Goal: Task Accomplishment & Management: Complete application form

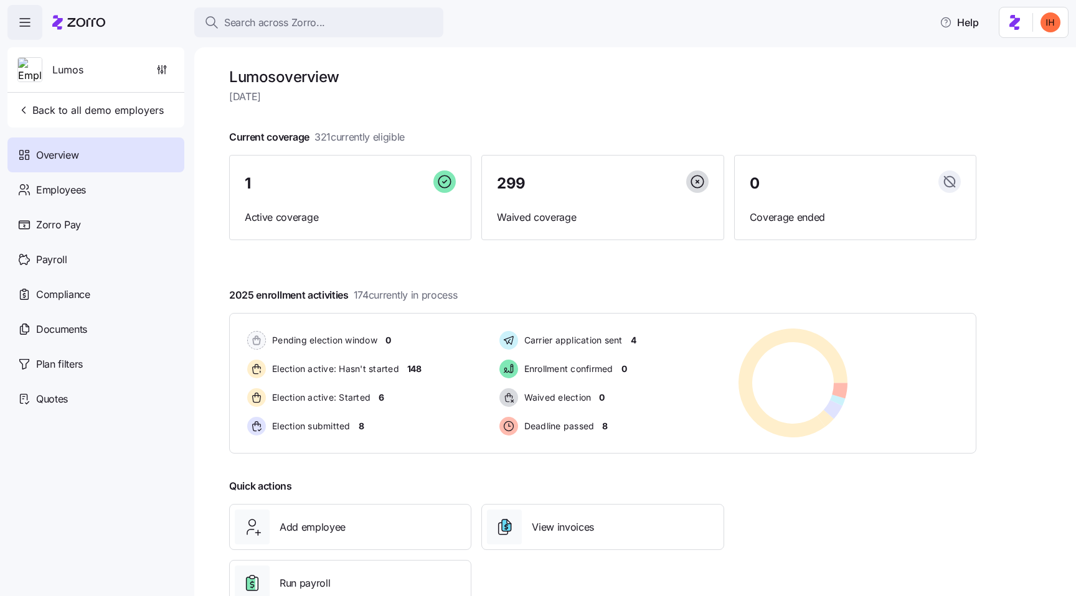
click at [284, 82] on h1 "Lumos overview" at bounding box center [602, 76] width 747 height 19
click at [270, 82] on h1 "Lumos overview" at bounding box center [602, 76] width 747 height 19
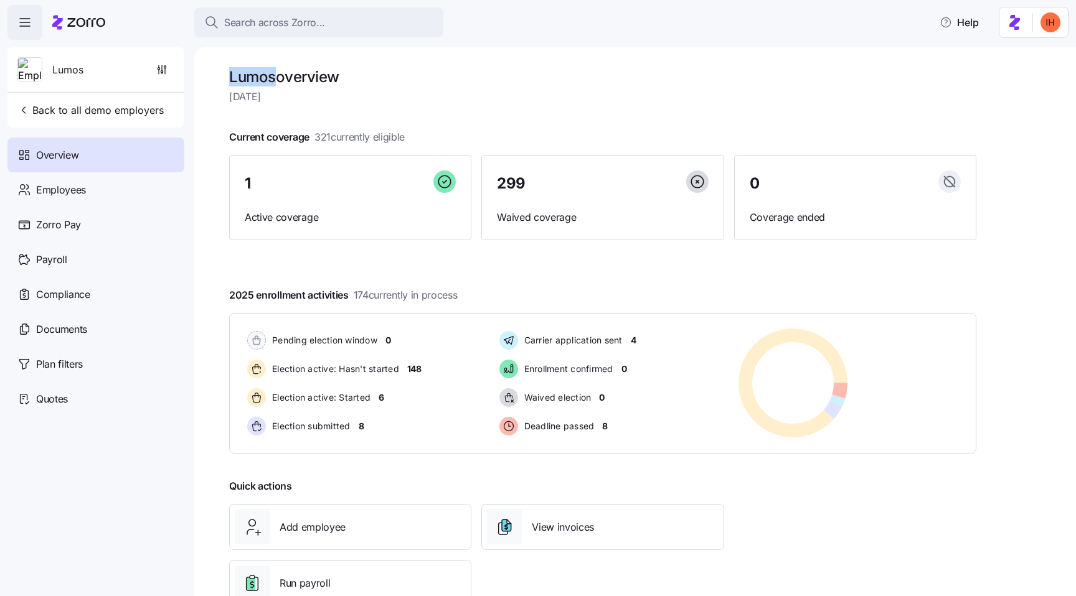
click at [270, 82] on h1 "Lumos overview" at bounding box center [602, 76] width 747 height 19
click at [294, 80] on h1 "Lumos overview" at bounding box center [602, 76] width 747 height 19
click at [88, 182] on div "Employees" at bounding box center [95, 189] width 177 height 35
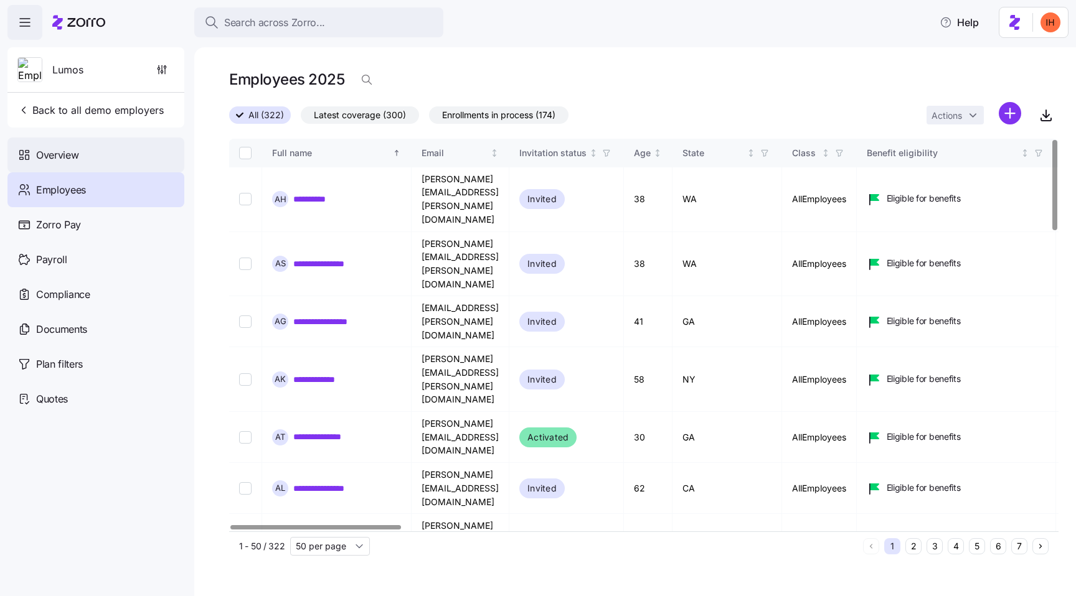
click at [70, 163] on div "Overview" at bounding box center [95, 155] width 177 height 35
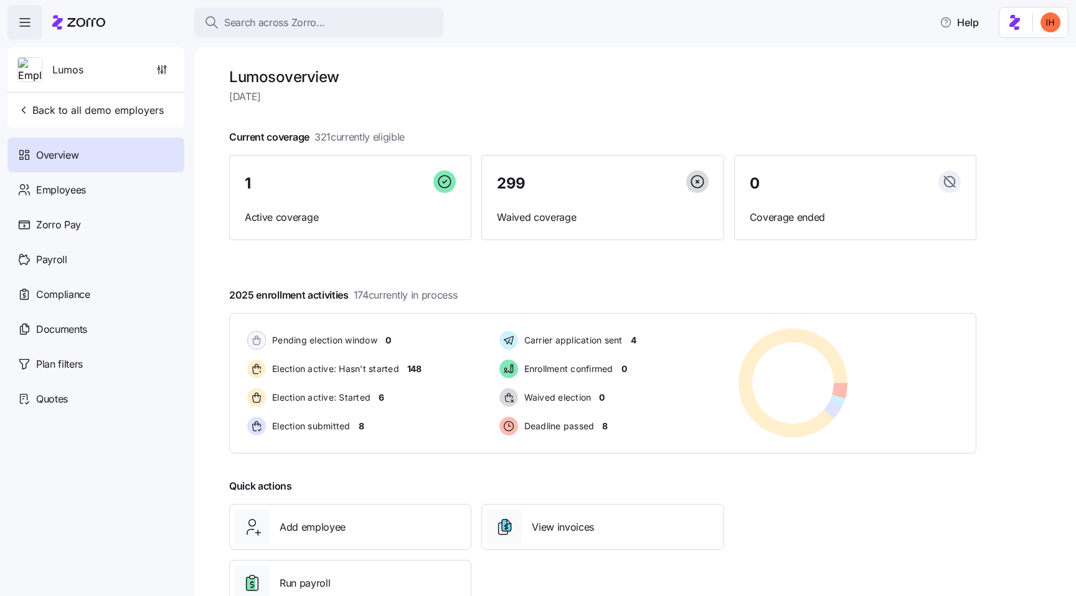
click at [564, 77] on h1 "Lumos overview" at bounding box center [602, 76] width 747 height 19
click at [818, 21] on div "Search across Zorro... Help" at bounding box center [537, 22] width 1061 height 35
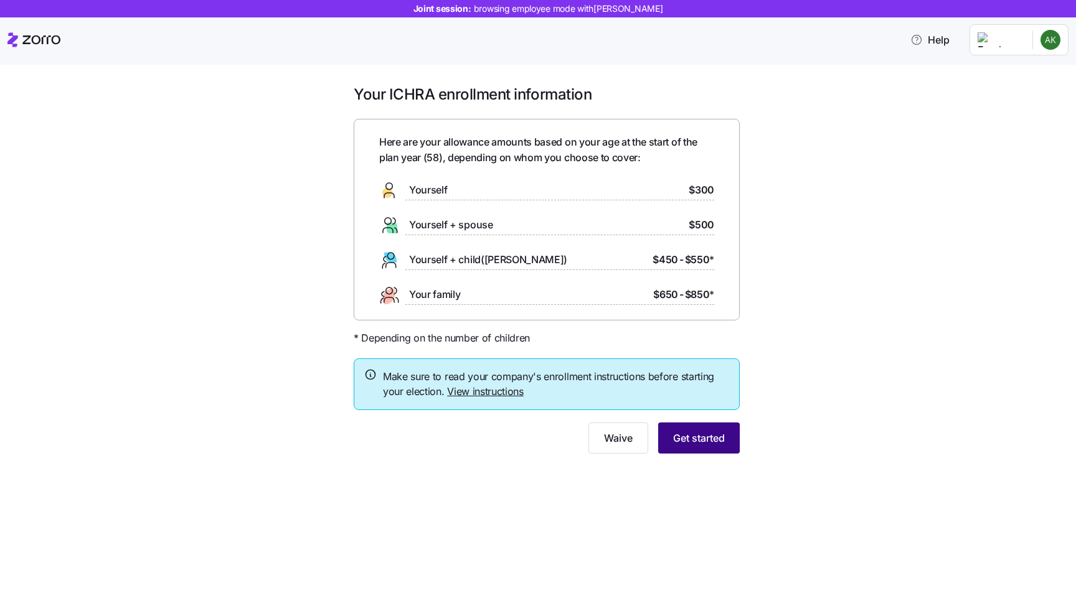
click at [700, 448] on button "Get started" at bounding box center [699, 438] width 82 height 31
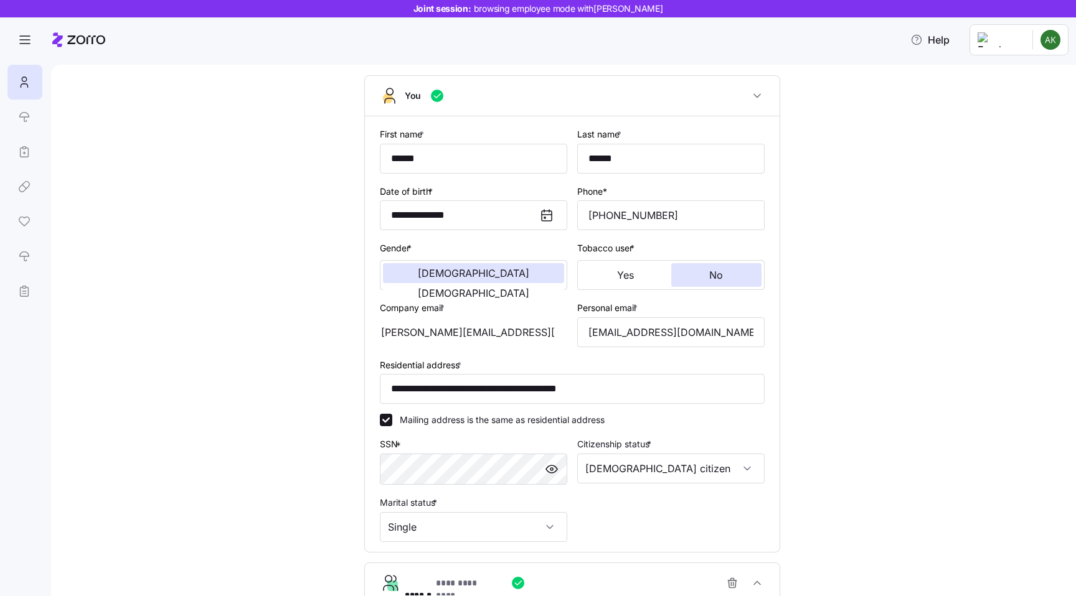
scroll to position [204, 0]
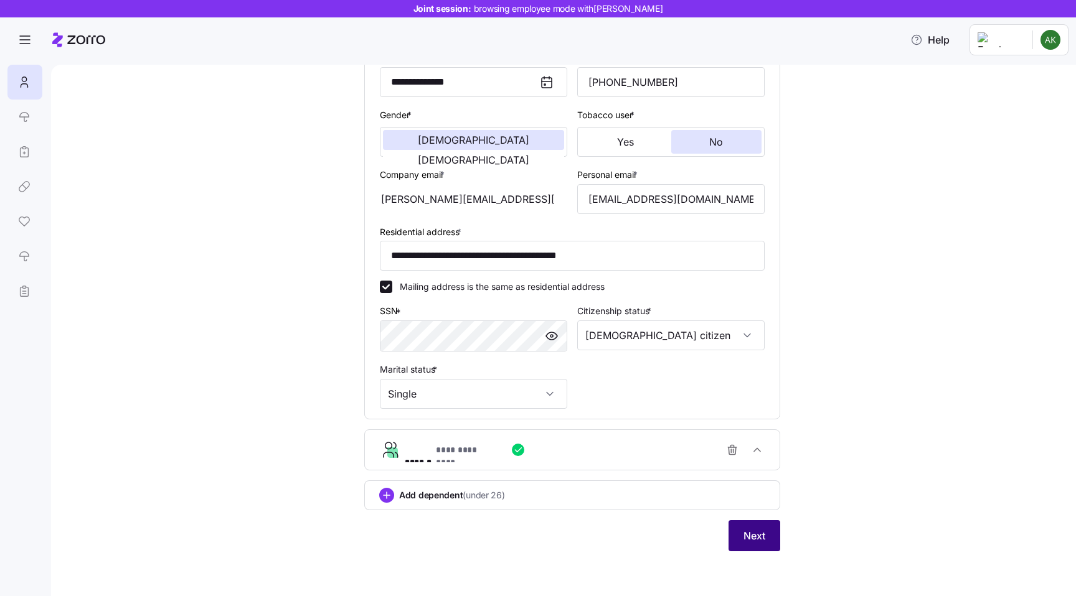
click at [756, 540] on span "Next" at bounding box center [754, 535] width 22 height 15
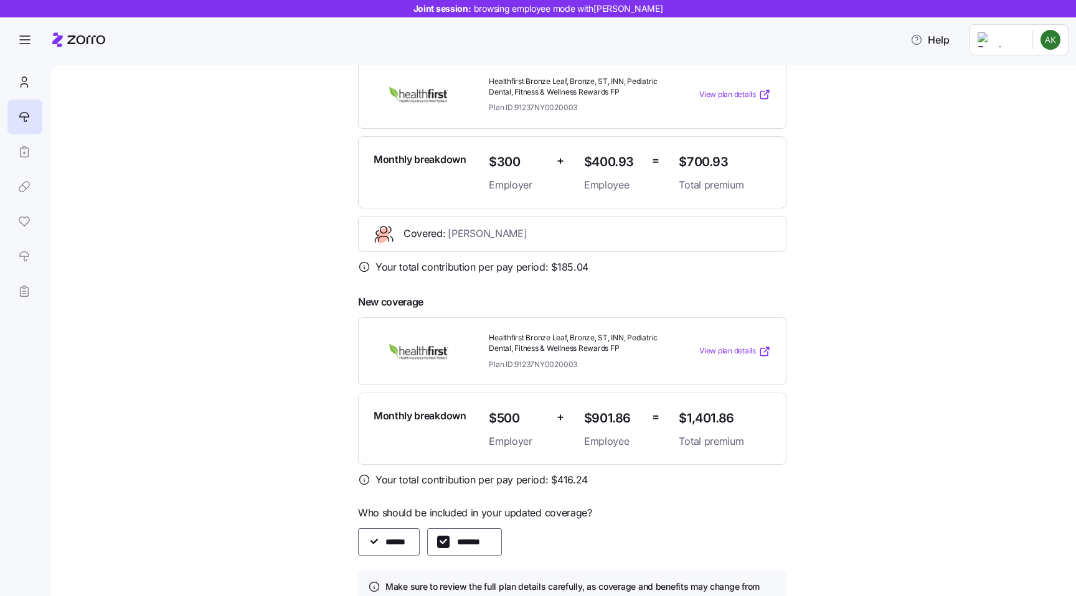
scroll to position [121, 0]
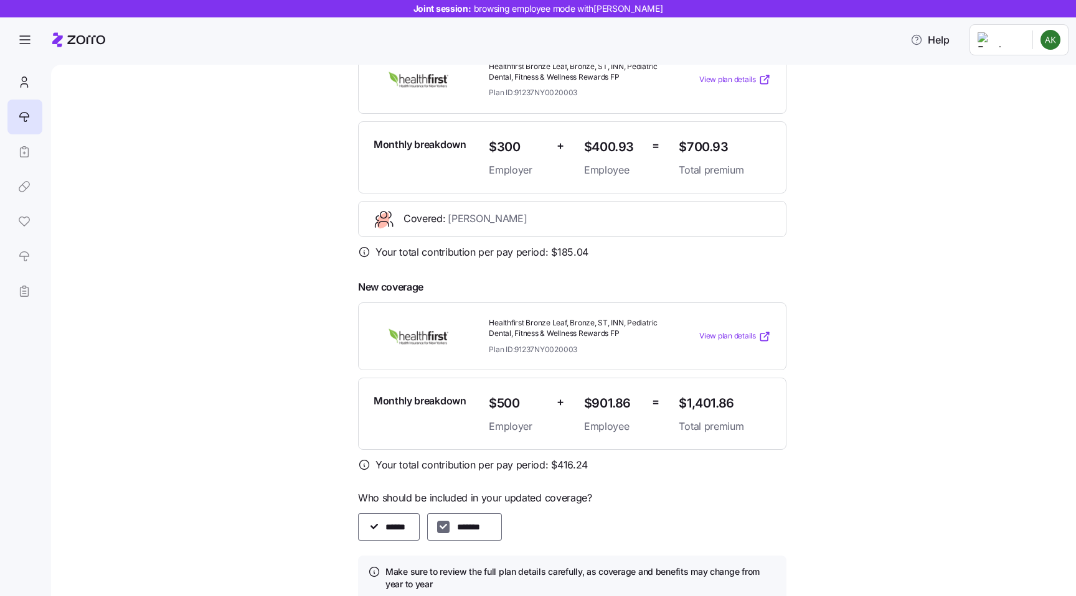
click at [440, 525] on input "*******" at bounding box center [443, 527] width 12 height 12
click at [436, 528] on div "*******" at bounding box center [464, 526] width 75 height 27
click at [445, 529] on input "*******" at bounding box center [443, 527] width 12 height 12
checkbox input "true"
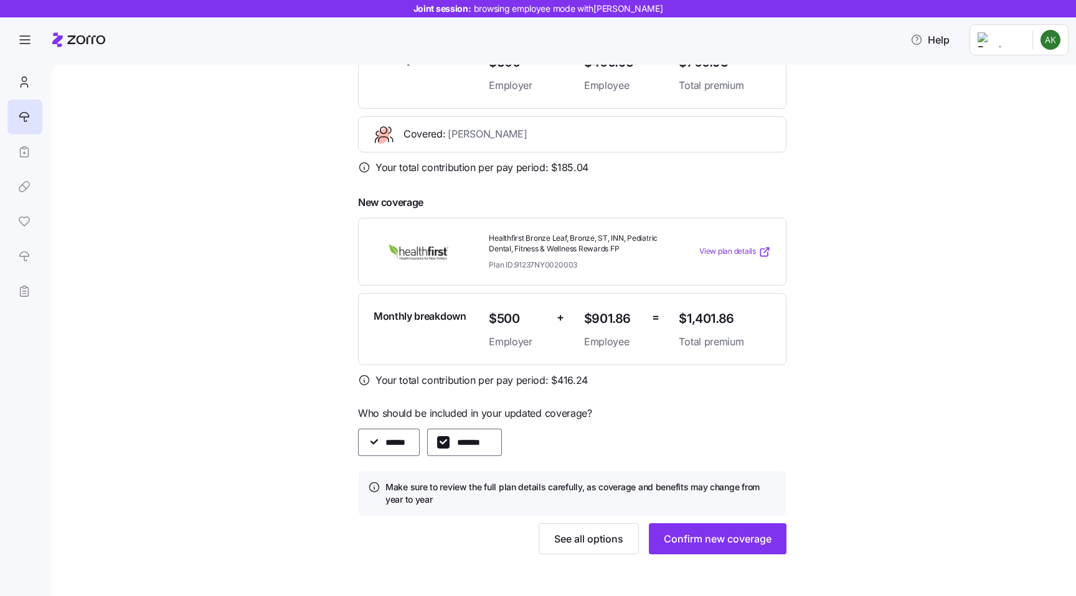
scroll to position [209, 0]
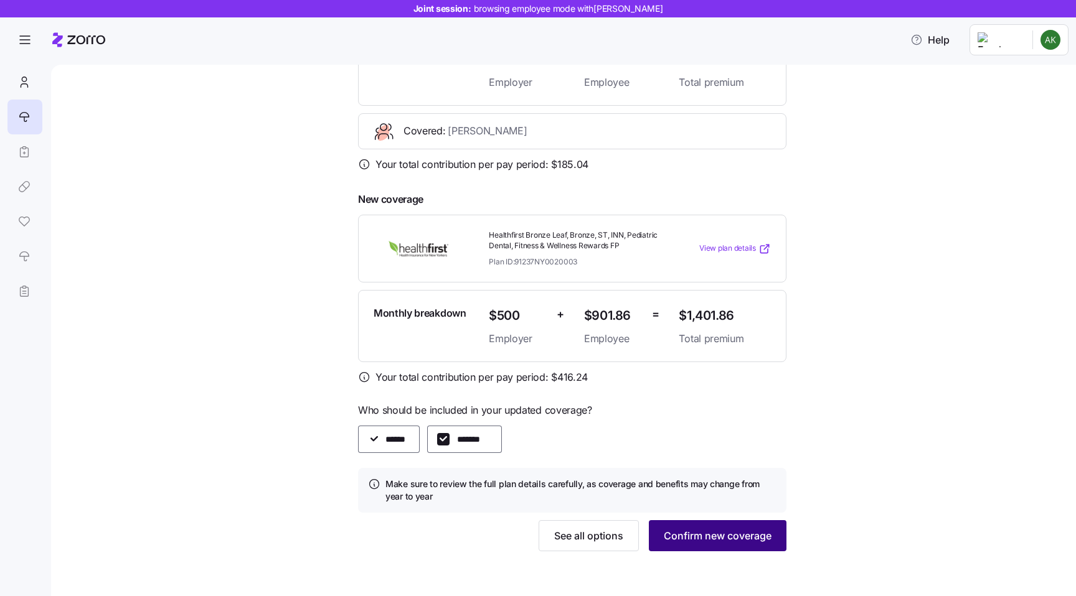
click at [701, 532] on span "Confirm new coverage" at bounding box center [718, 535] width 108 height 15
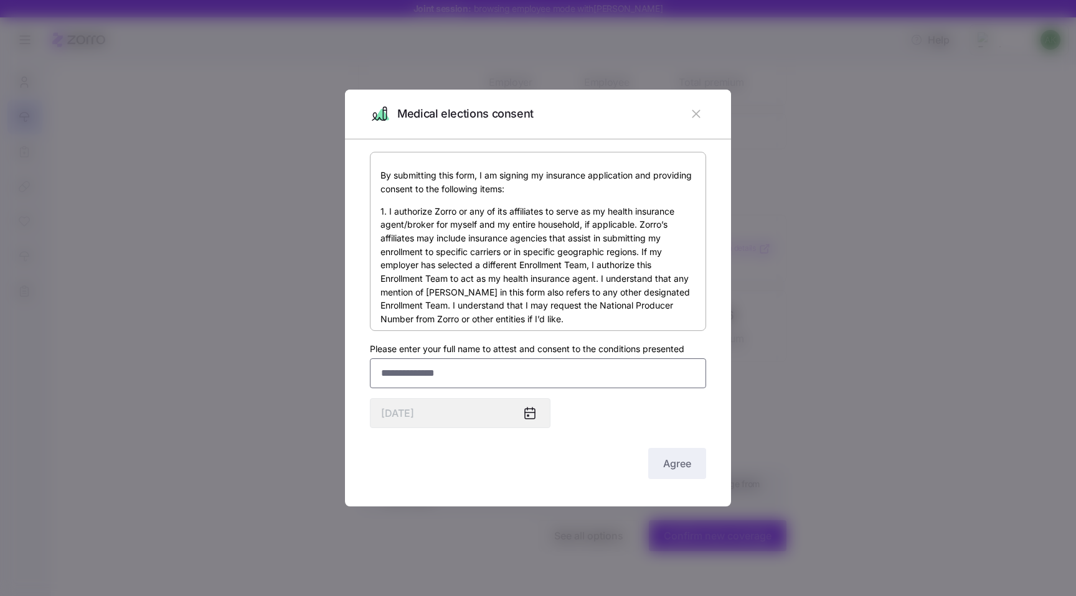
click at [487, 377] on input "Please enter your full name to attest and consent to the conditions presented" at bounding box center [538, 374] width 336 height 30
type input "******"
click at [666, 468] on span "Agree" at bounding box center [677, 463] width 28 height 15
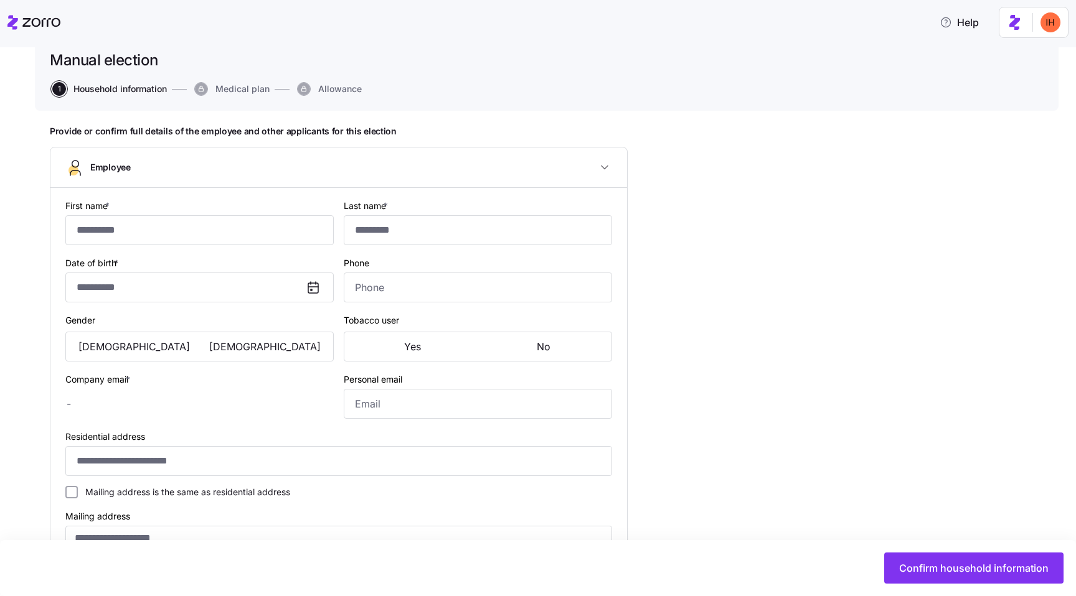
scroll to position [6, 0]
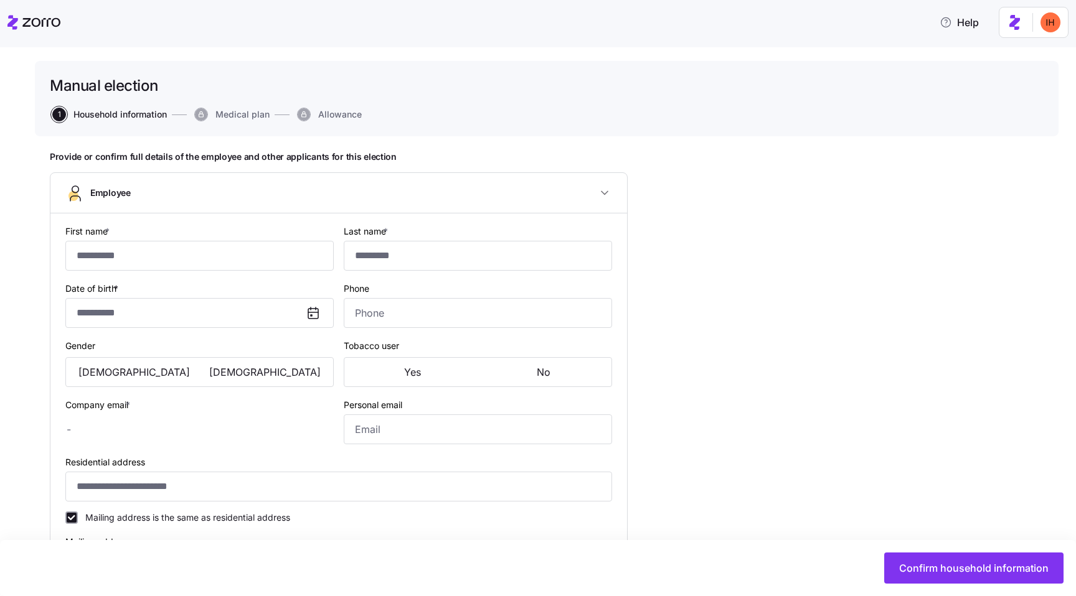
type input "******"
type input "alexis.knight@emails.com"
type input "moe@fake.com"
type input "**********"
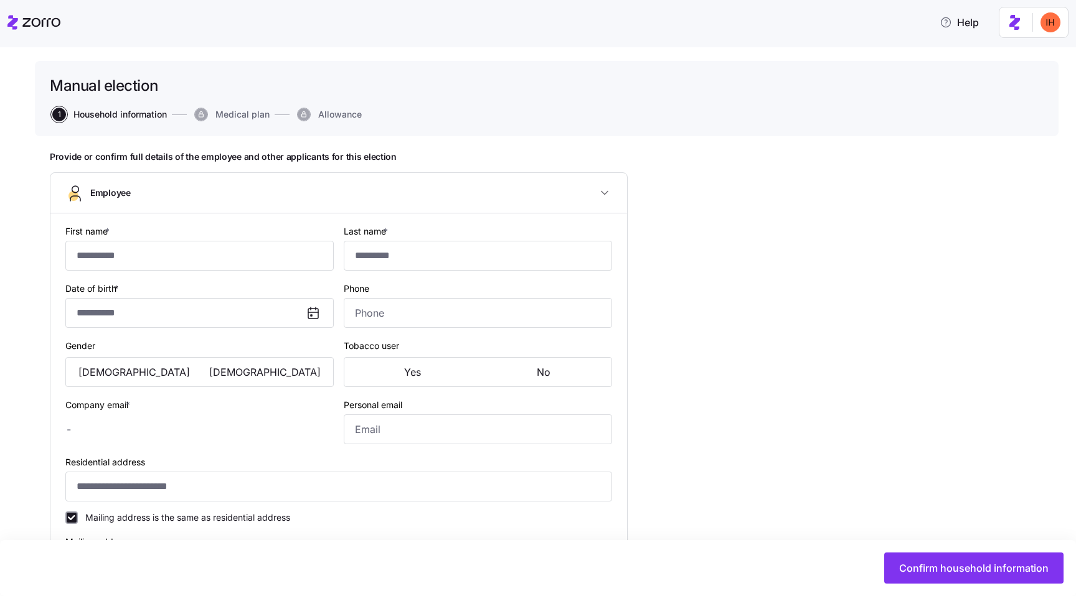
checkbox input "true"
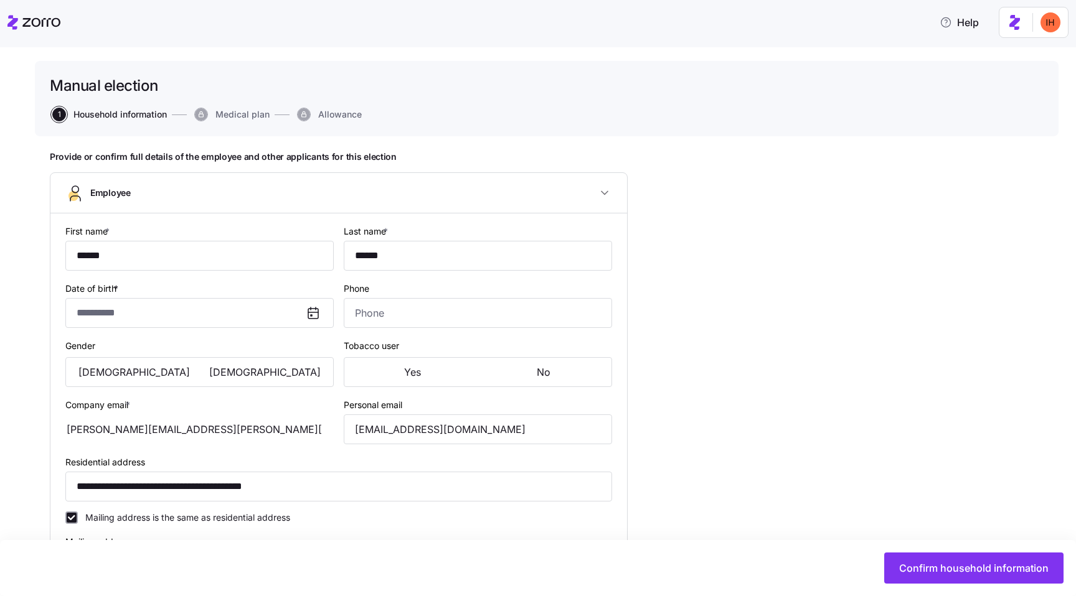
type input "**********"
type input "(312) 453-6327"
type input "US citizen"
type input "Single"
type input "AllEmployees"
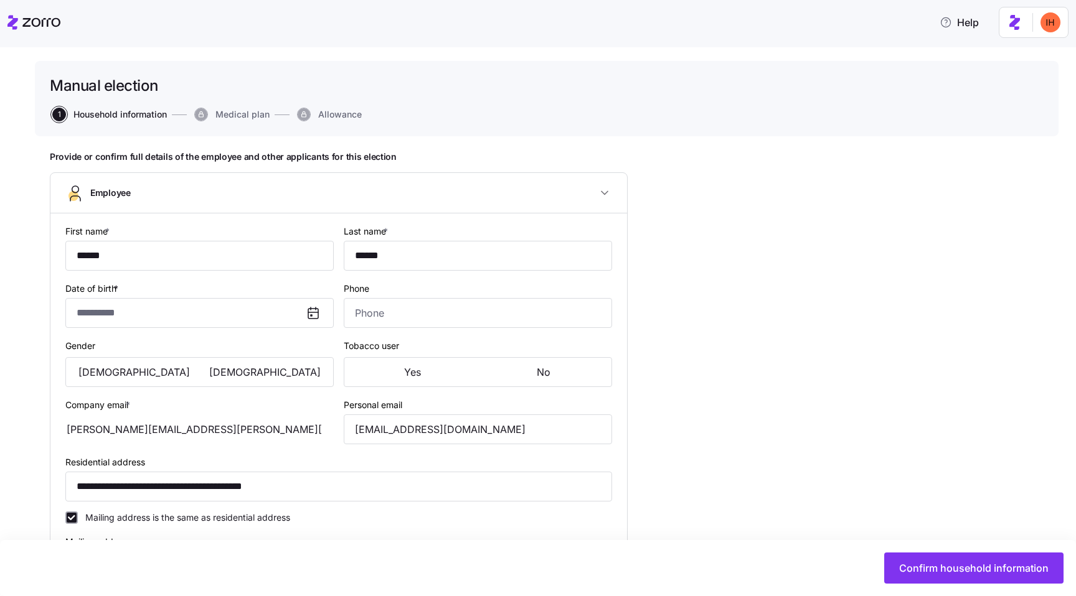
type input "Full time"
type input "Salary"
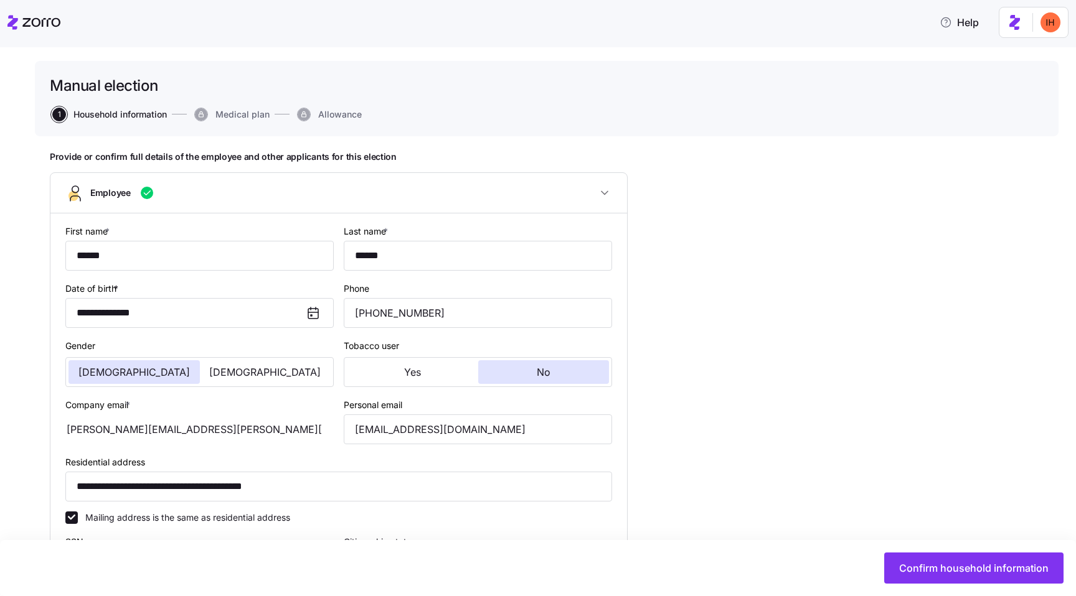
scroll to position [94, 0]
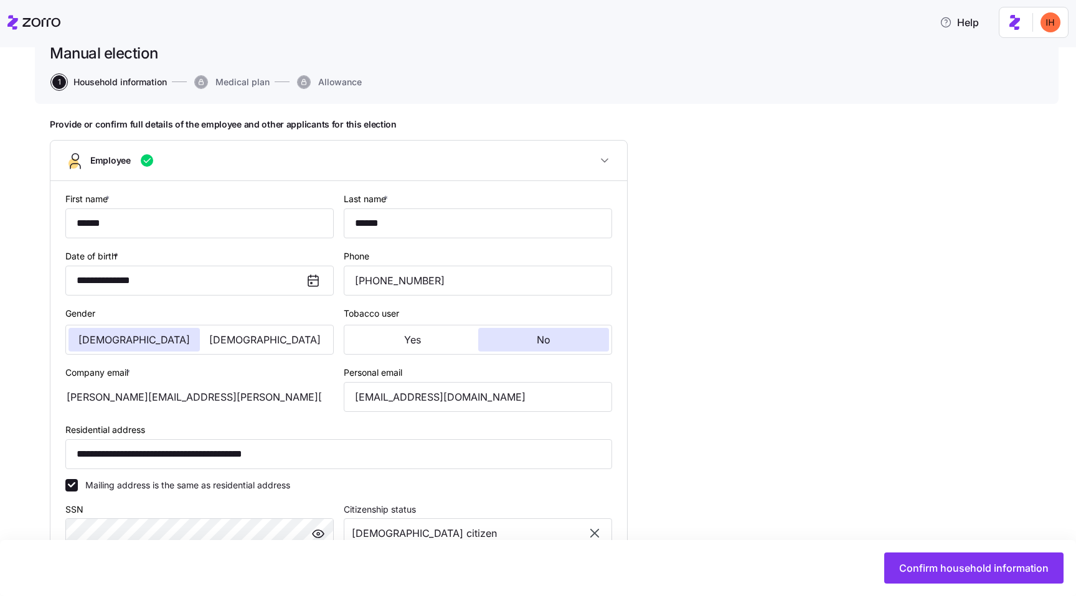
click at [188, 32] on div "Help" at bounding box center [537, 22] width 1061 height 35
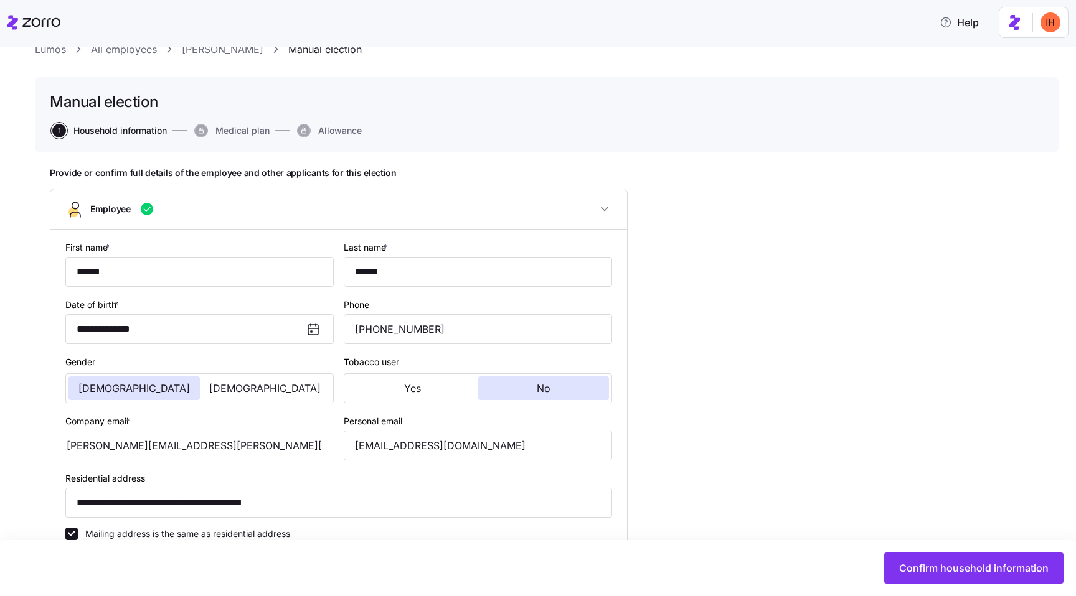
scroll to position [0, 0]
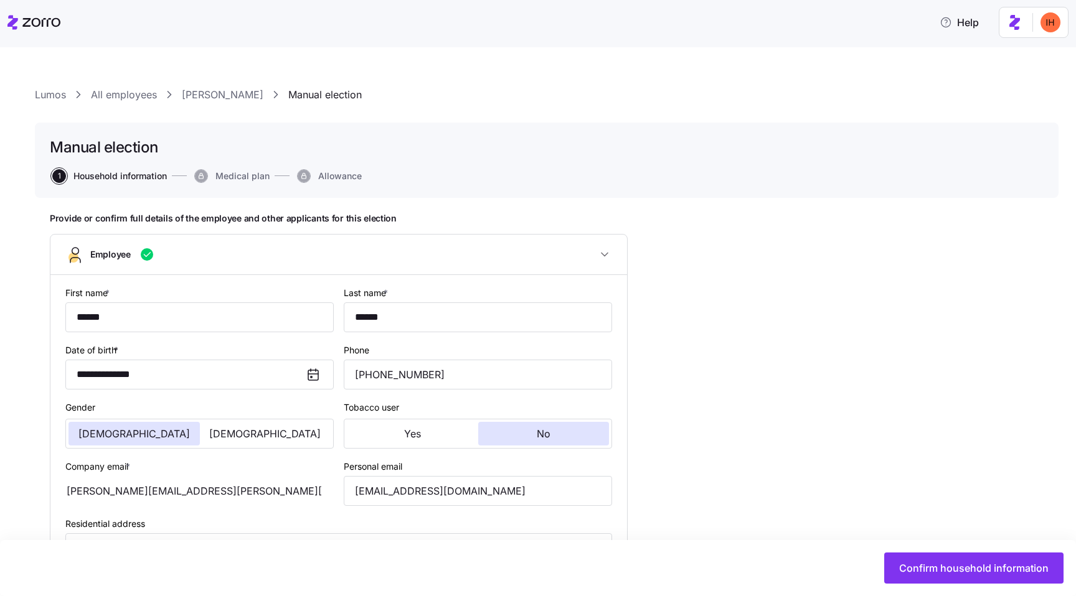
click at [220, 95] on link "Alexis Knight" at bounding box center [223, 95] width 82 height 16
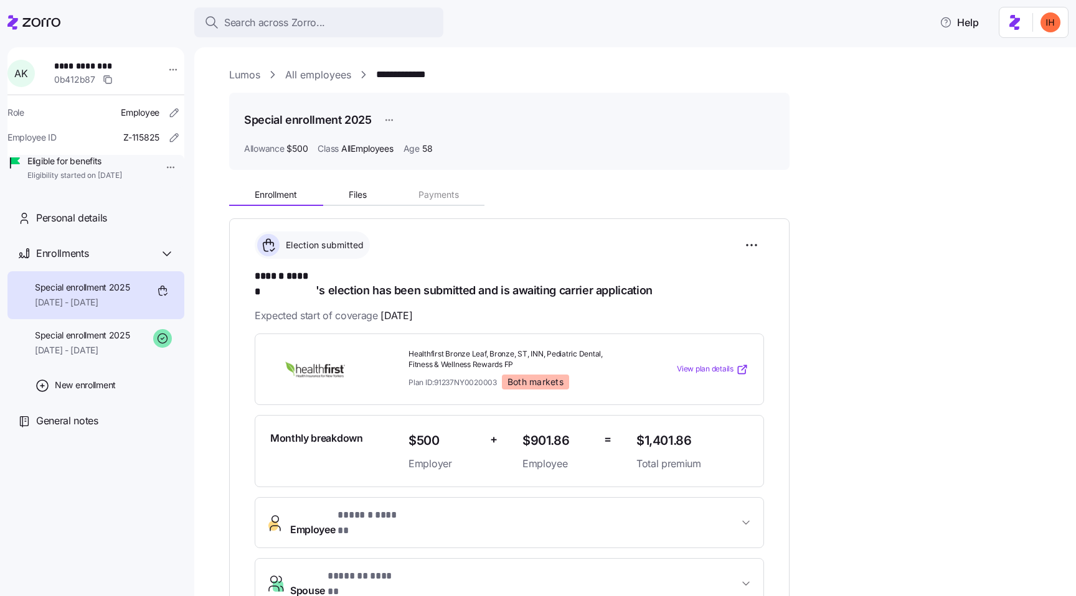
click at [350, 274] on h1 "****** ****** 's election has been submitted and is awaiting carrier application" at bounding box center [509, 283] width 509 height 29
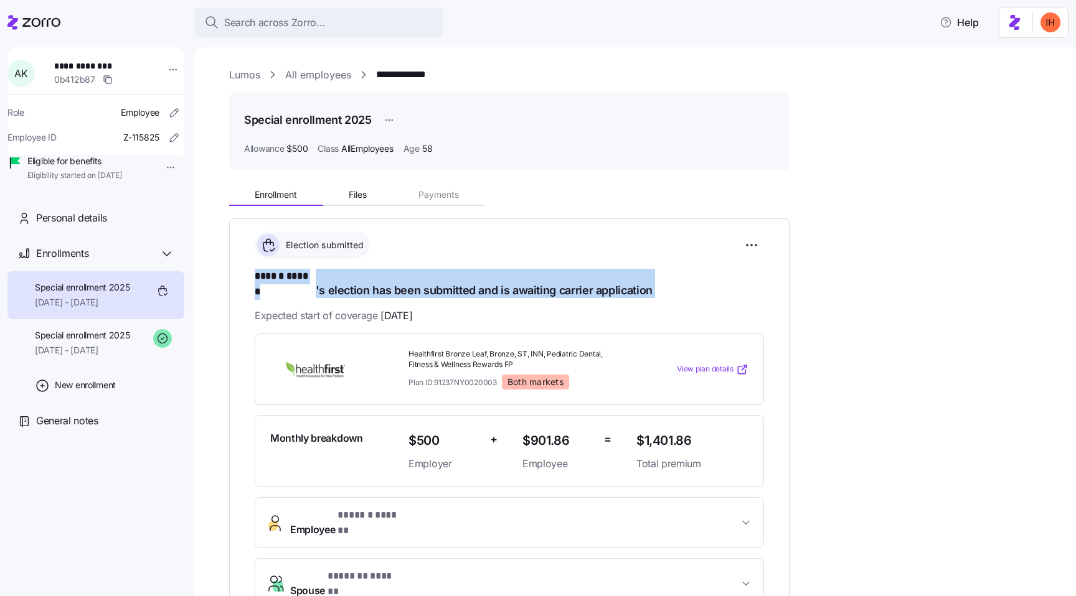
click at [354, 308] on span "Expected start of coverage 09/01/2025" at bounding box center [333, 316] width 157 height 16
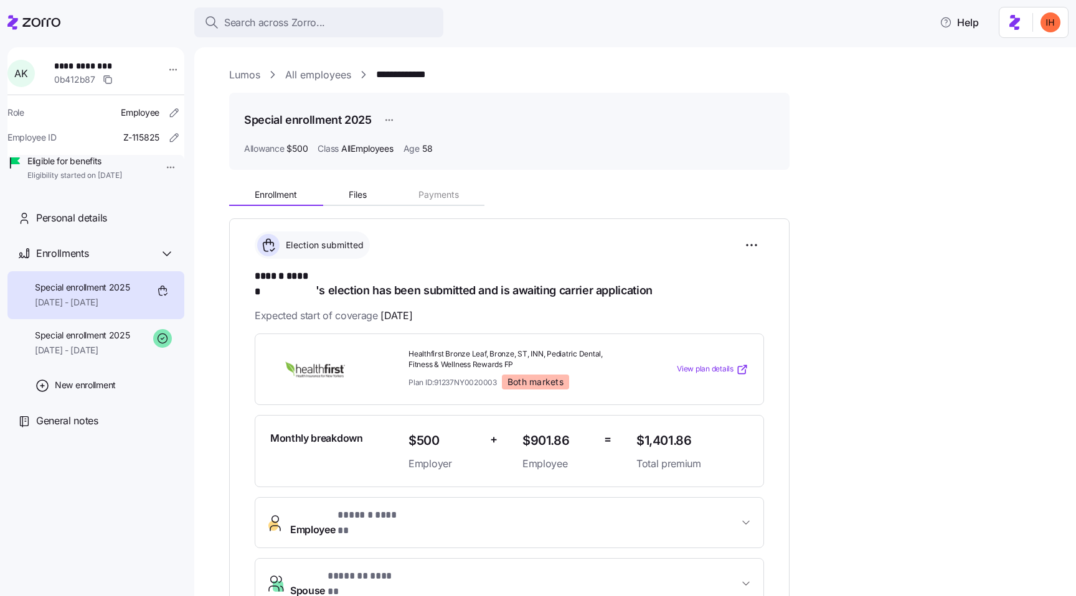
click at [354, 308] on span "Expected start of coverage 09/01/2025" at bounding box center [333, 316] width 157 height 16
click at [398, 308] on span "09/01/2025" at bounding box center [396, 316] width 32 height 16
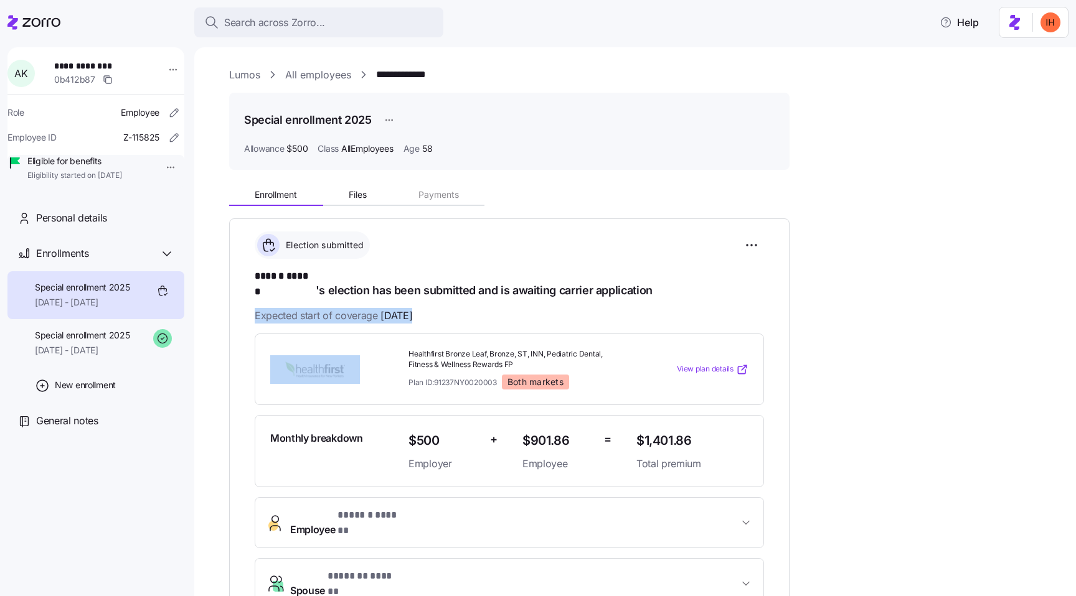
click at [354, 276] on h1 "****** ****** 's election has been submitted and is awaiting carrier application" at bounding box center [509, 283] width 509 height 29
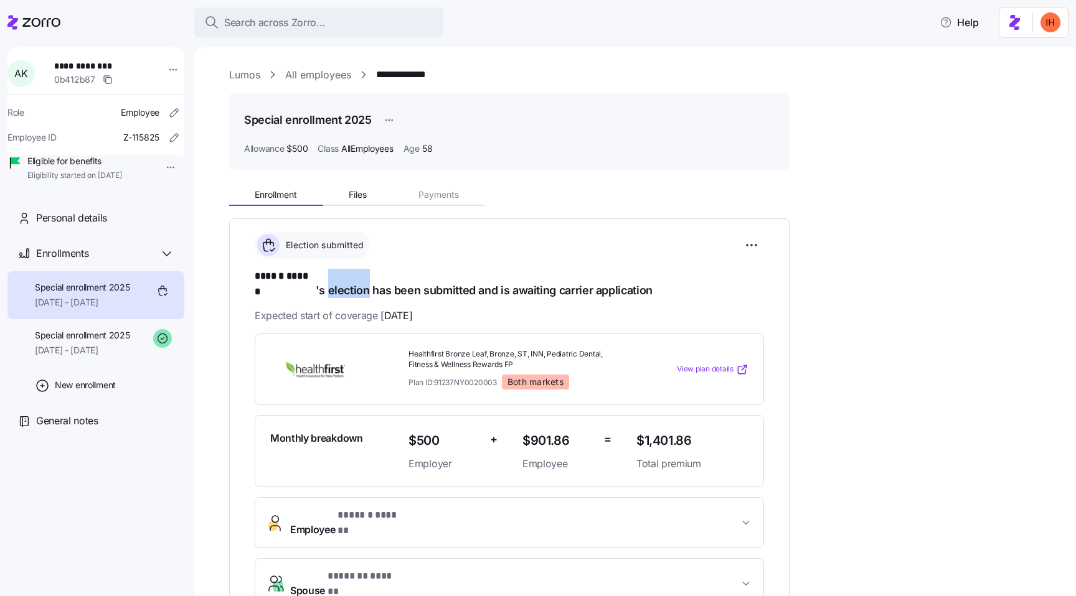
click at [354, 276] on h1 "****** ****** 's election has been submitted and is awaiting carrier application" at bounding box center [509, 283] width 509 height 29
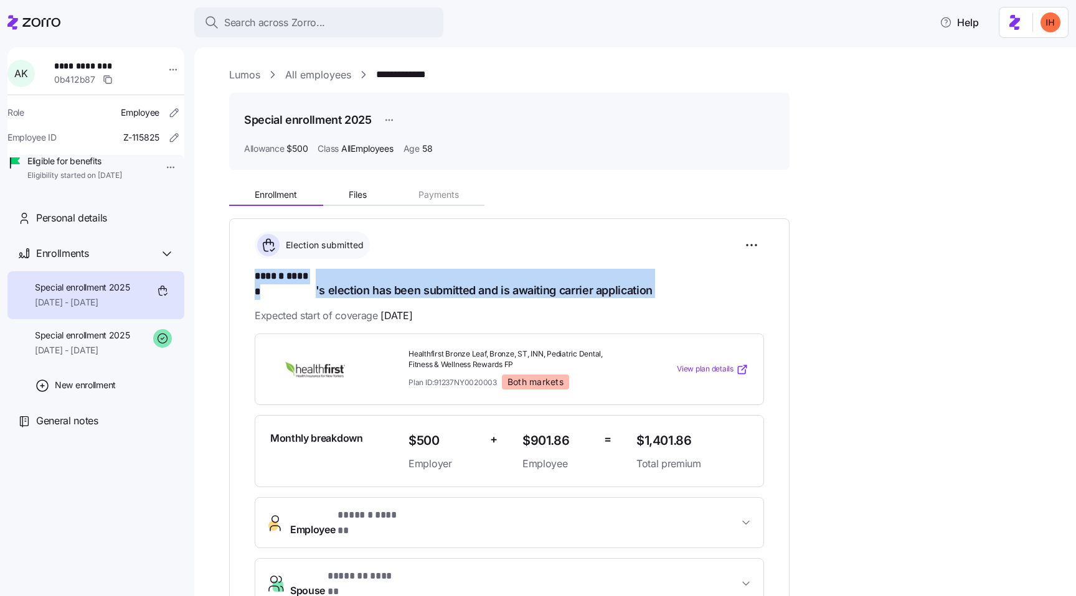
click at [534, 270] on h1 "****** ****** 's election has been submitted and is awaiting carrier application" at bounding box center [509, 283] width 509 height 29
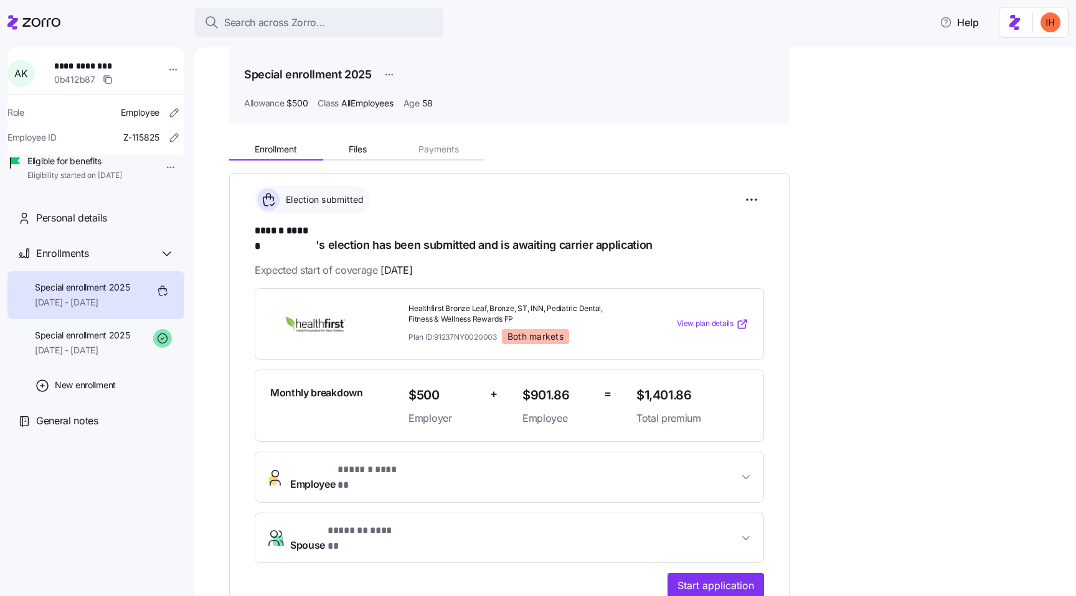
scroll to position [78, 0]
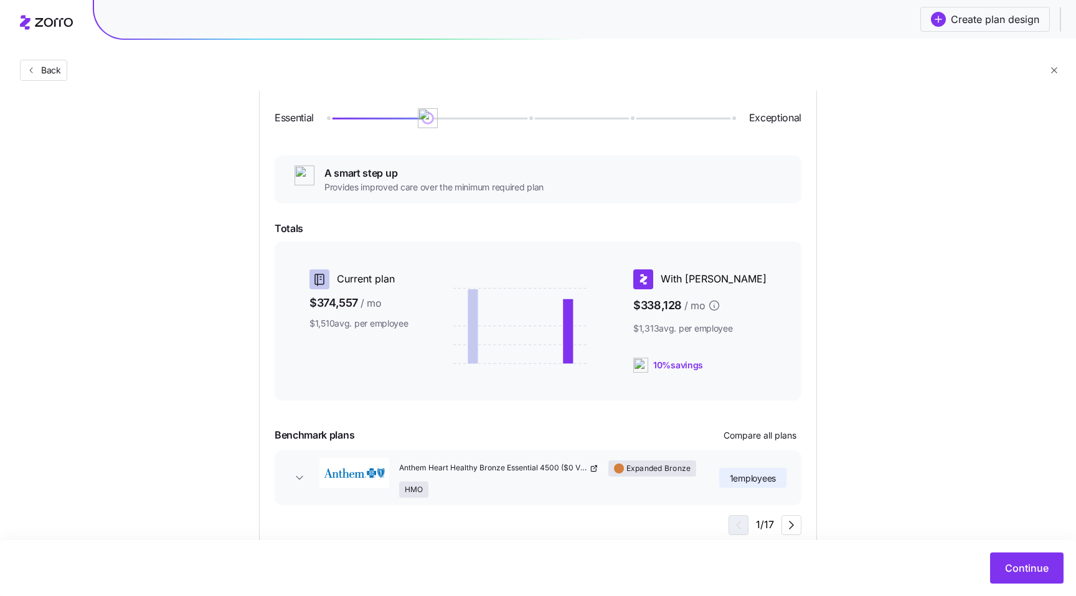
scroll to position [139, 0]
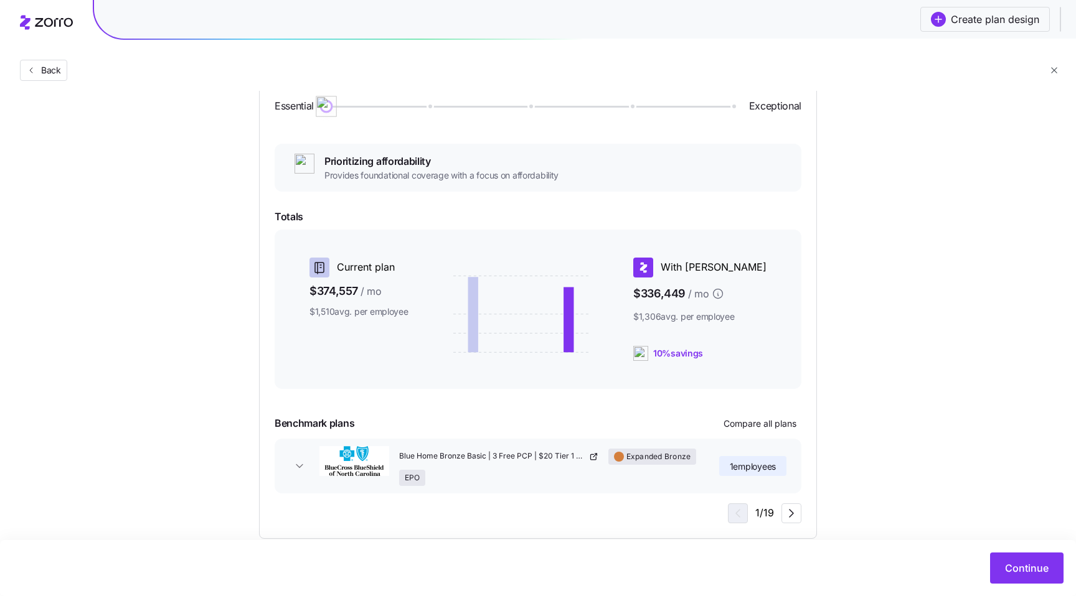
drag, startPoint x: 424, startPoint y: 109, endPoint x: 354, endPoint y: 113, distance: 71.1
click at [354, 113] on div "Essential Exceptional" at bounding box center [537, 106] width 527 height 65
click at [301, 465] on icon "button" at bounding box center [299, 465] width 6 height 3
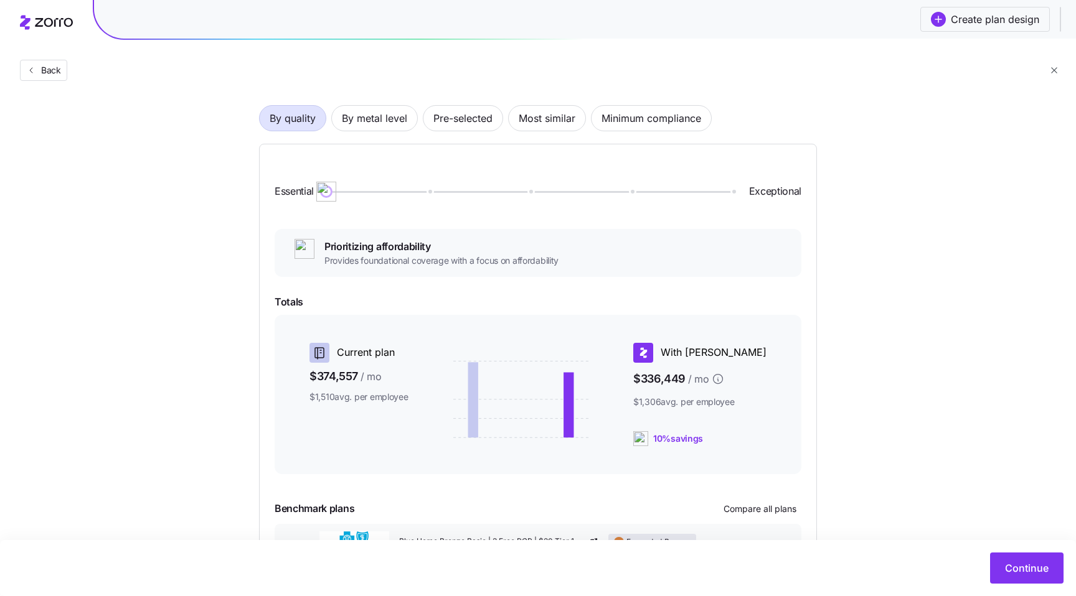
scroll to position [52, 0]
drag, startPoint x: 329, startPoint y: 196, endPoint x: 411, endPoint y: 195, distance: 82.8
click at [411, 195] on div at bounding box center [528, 193] width 405 height 5
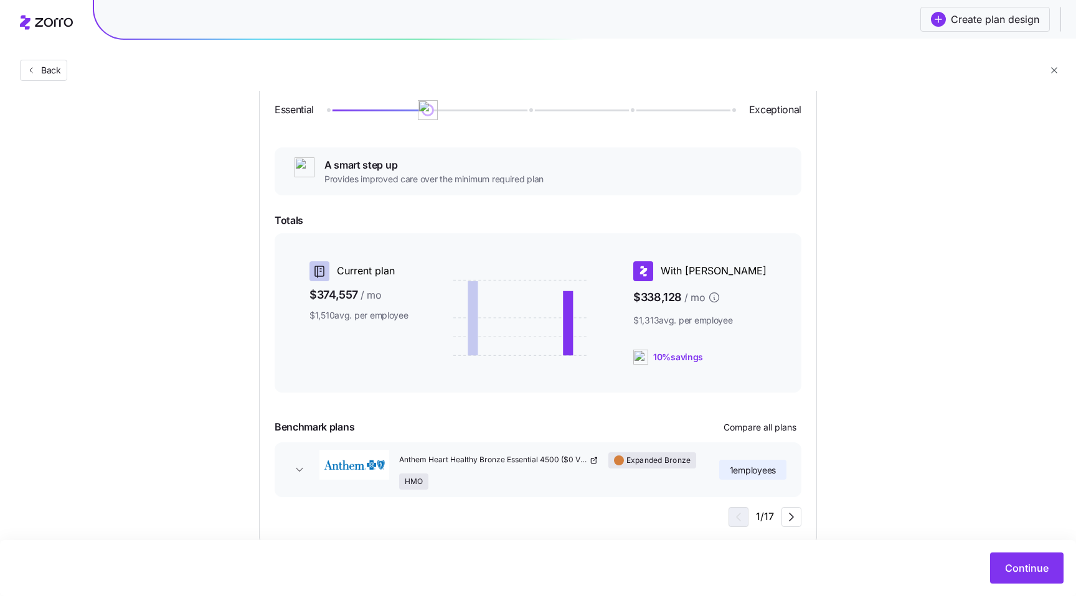
scroll to position [162, 0]
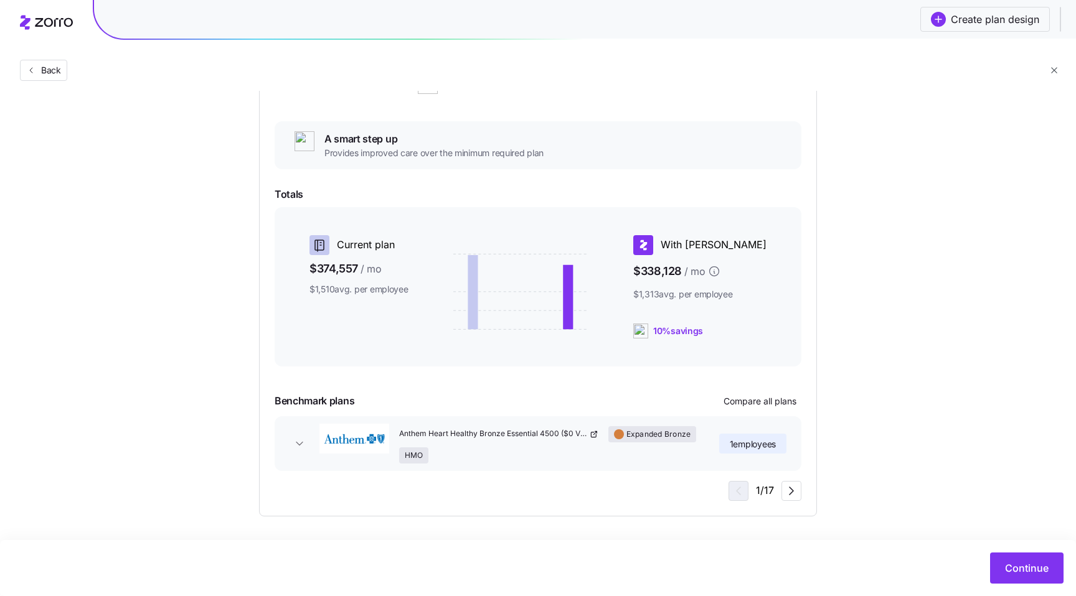
click at [301, 455] on button "Anthem Heart Healthy Bronze Essential 4500 ($0 Virtual PCP + $0 Select Drugs + …" at bounding box center [537, 443] width 527 height 55
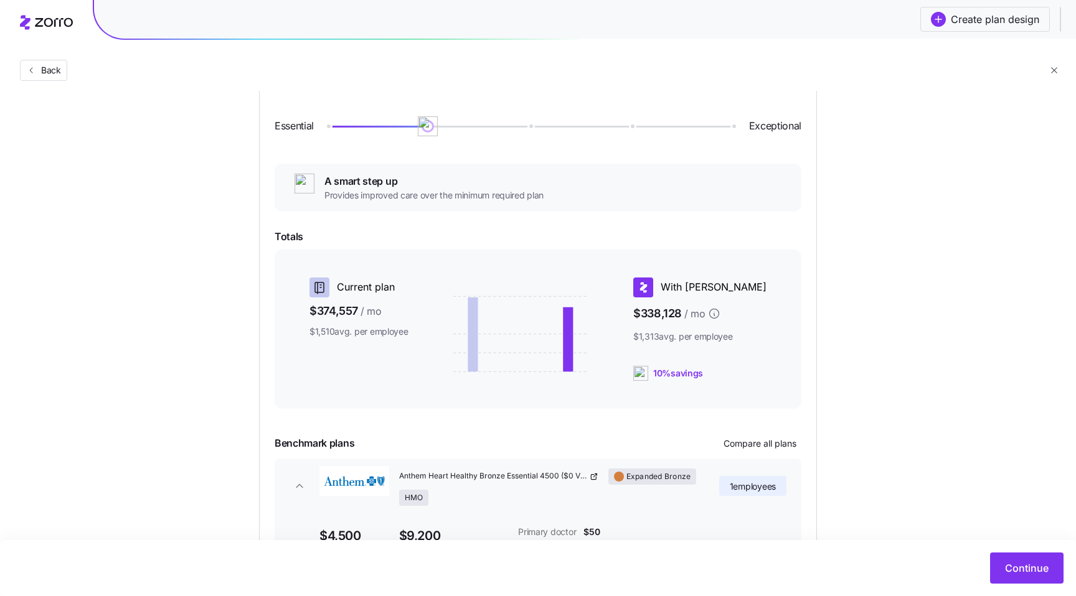
scroll to position [69, 0]
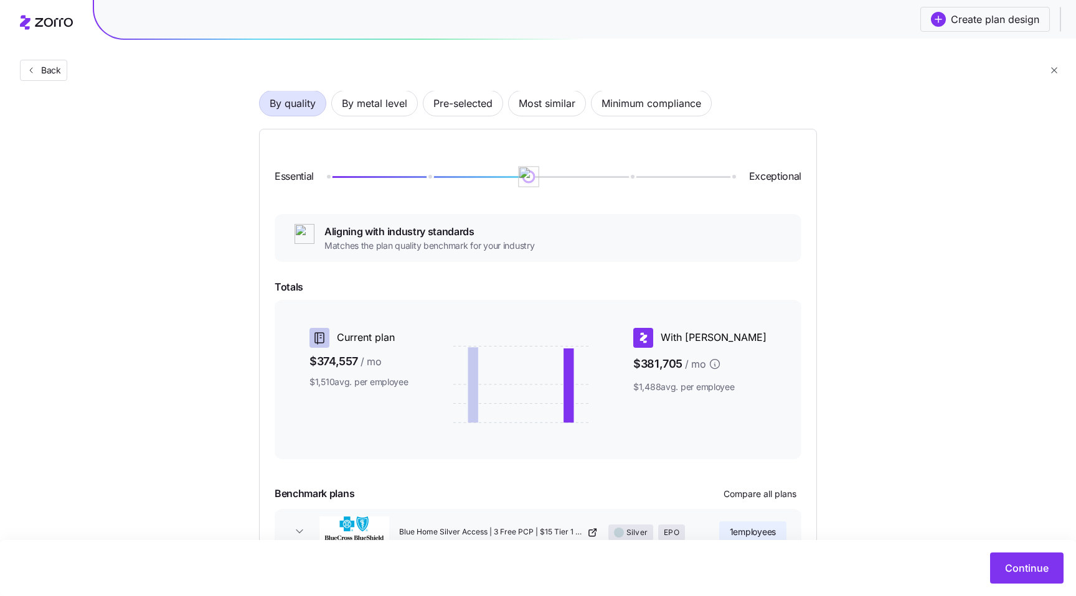
drag, startPoint x: 429, startPoint y: 176, endPoint x: 511, endPoint y: 177, distance: 81.5
click at [511, 177] on div at bounding box center [528, 177] width 405 height 2
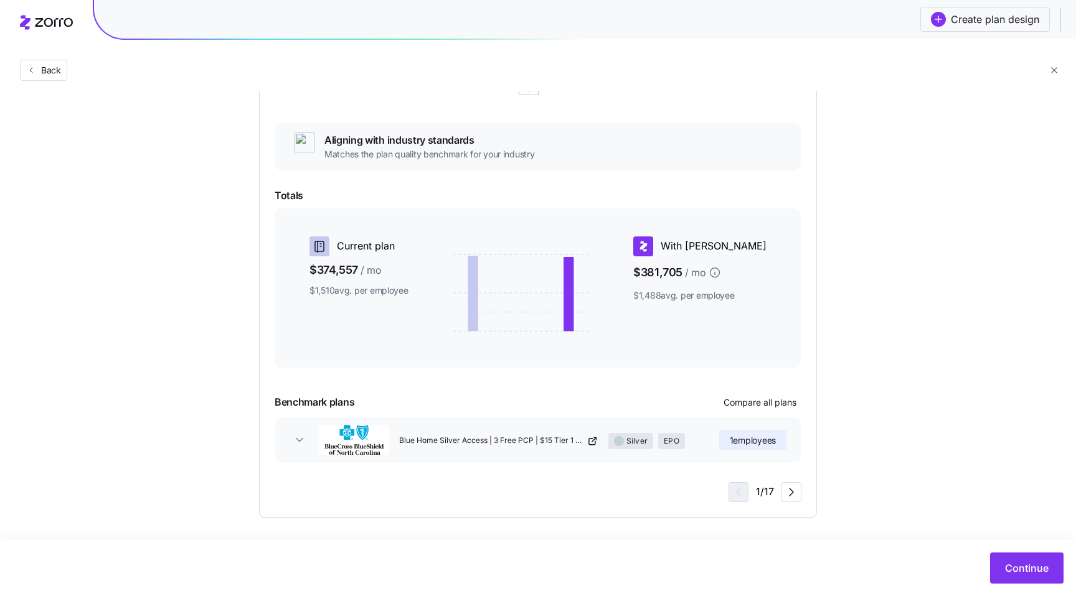
scroll to position [162, 0]
click at [308, 435] on span "button" at bounding box center [299, 439] width 20 height 12
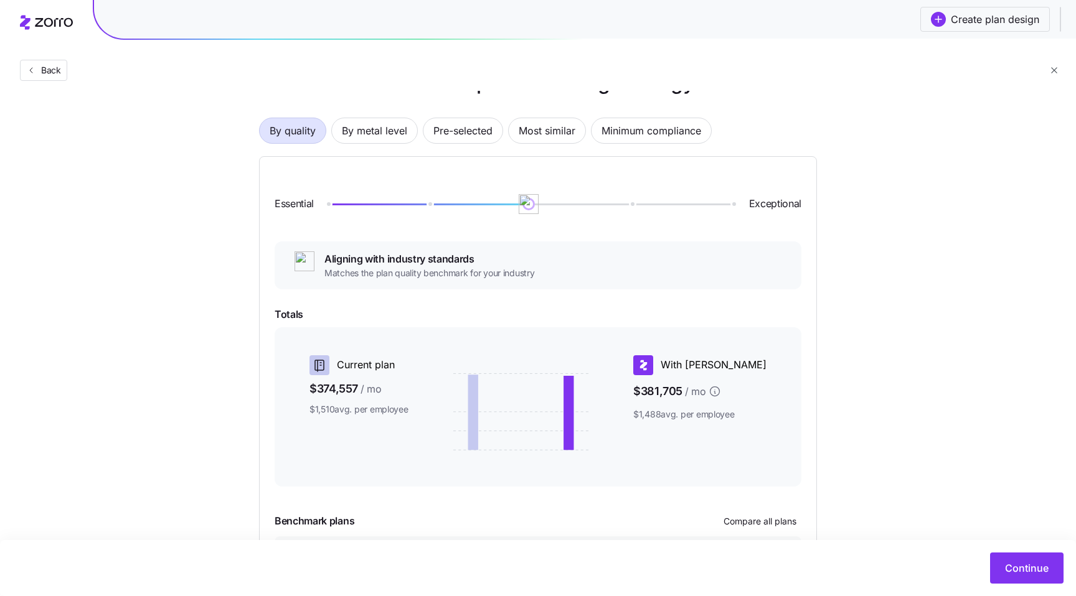
scroll to position [0, 0]
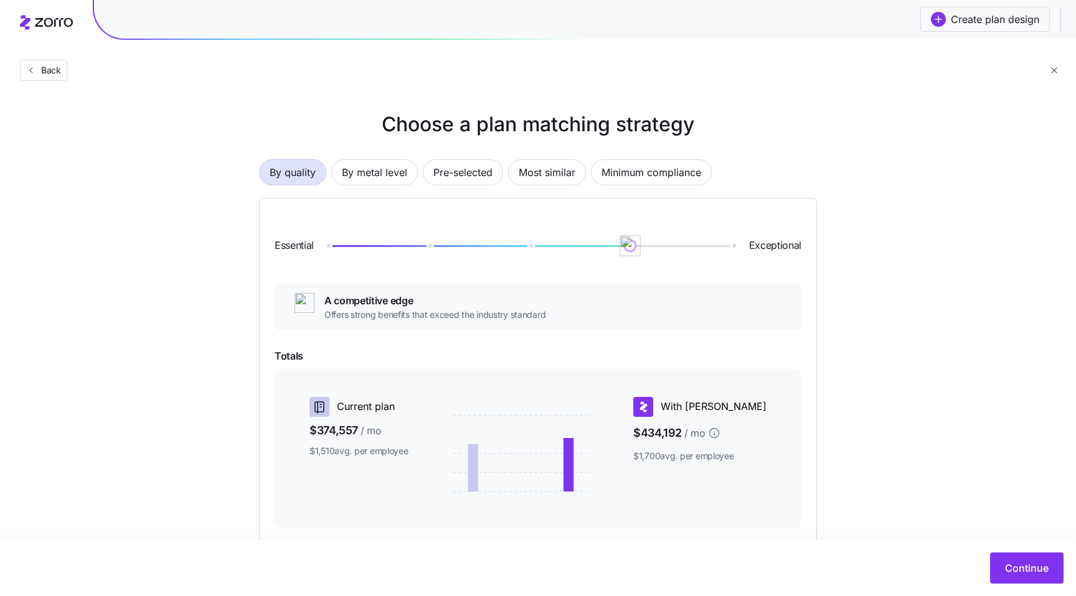
drag, startPoint x: 530, startPoint y: 247, endPoint x: 606, endPoint y: 247, distance: 76.6
click at [606, 247] on div at bounding box center [528, 245] width 405 height 5
drag, startPoint x: 631, startPoint y: 246, endPoint x: 548, endPoint y: 246, distance: 82.2
click at [548, 246] on div at bounding box center [528, 246] width 405 height 2
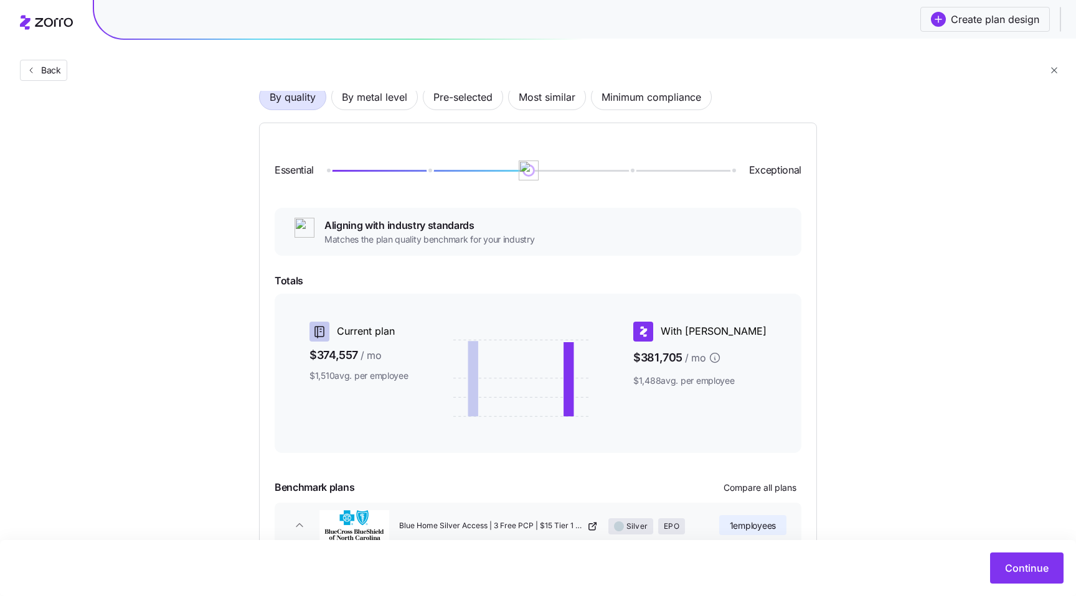
scroll to position [43, 0]
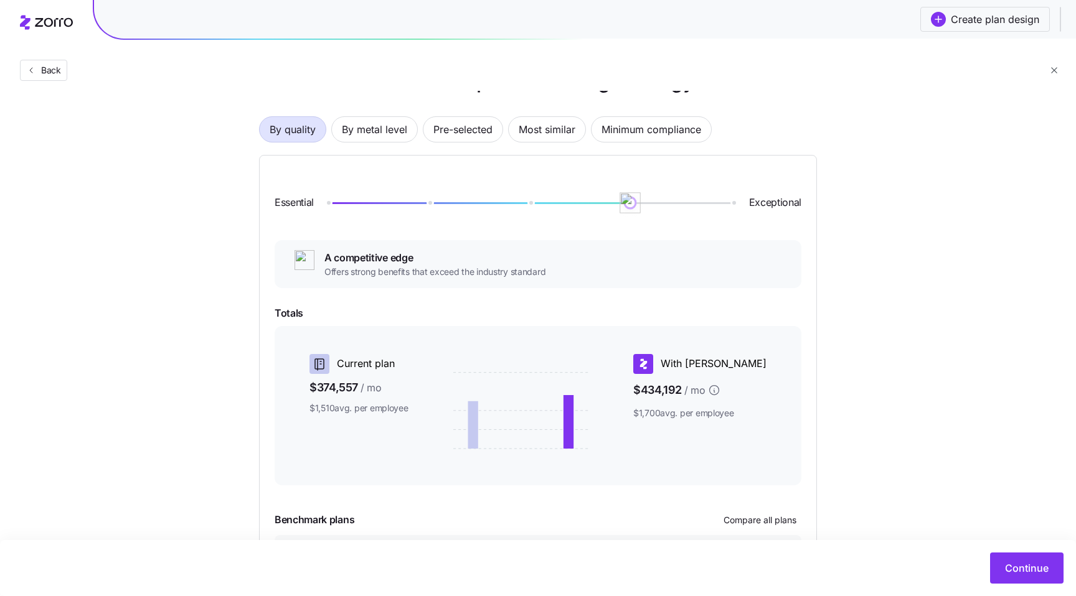
drag, startPoint x: 535, startPoint y: 199, endPoint x: 608, endPoint y: 201, distance: 72.8
click at [608, 201] on div at bounding box center [528, 202] width 405 height 5
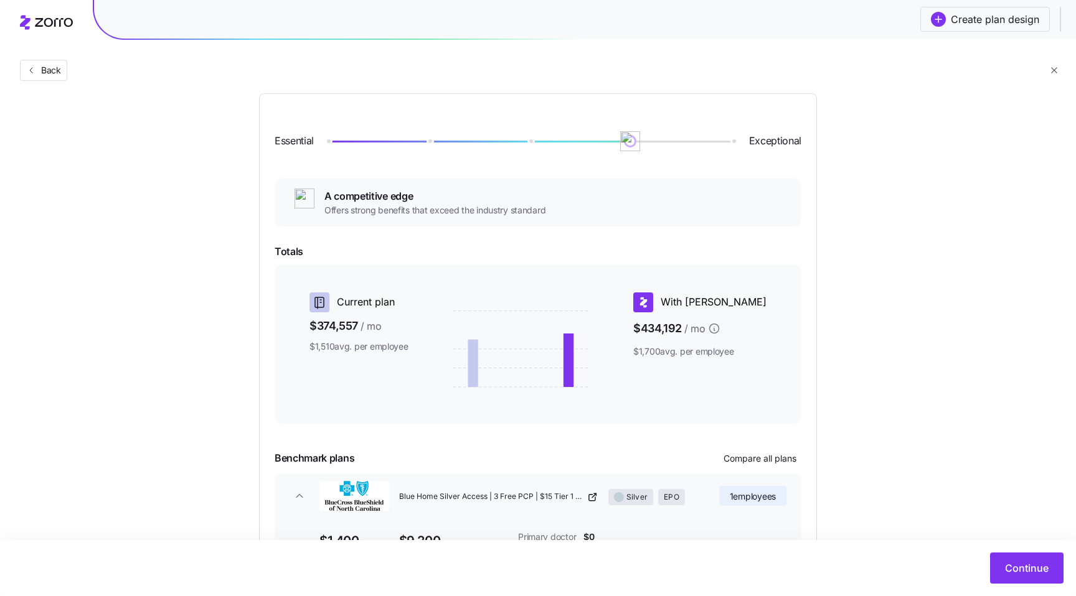
scroll to position [96, 0]
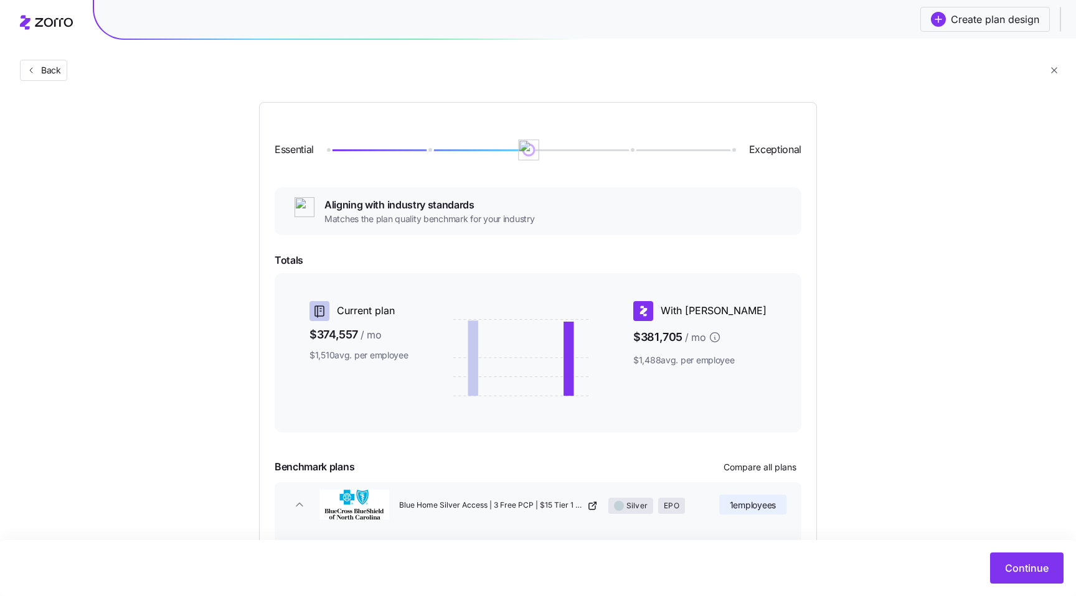
click at [530, 148] on div at bounding box center [528, 150] width 405 height 5
click at [626, 149] on div at bounding box center [528, 150] width 405 height 2
click at [734, 148] on div "Essential Exceptional" at bounding box center [537, 150] width 527 height 65
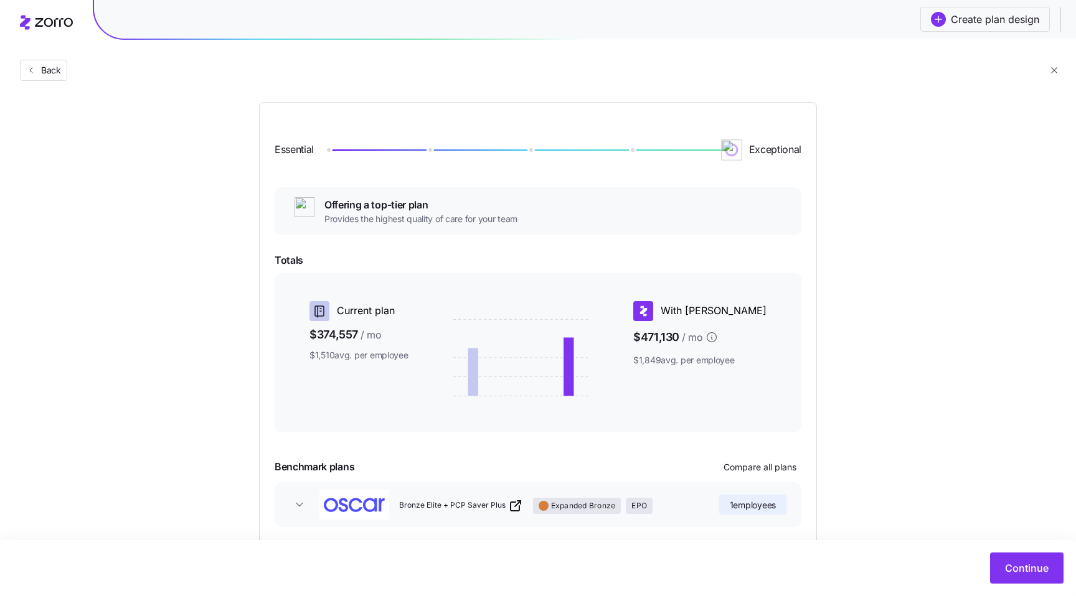
click at [726, 149] on div at bounding box center [528, 150] width 405 height 2
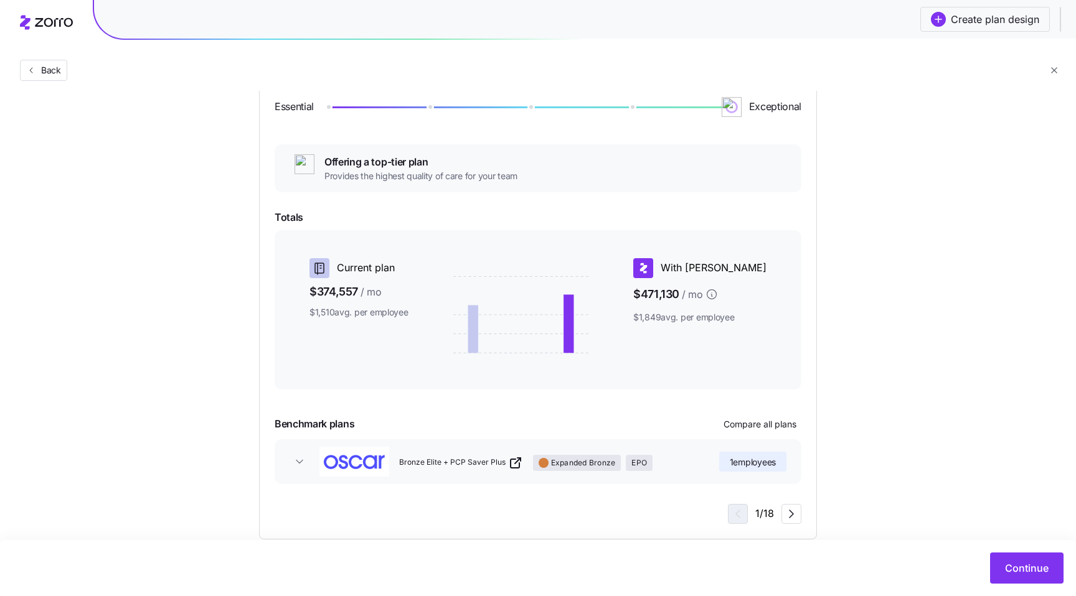
scroll to position [162, 0]
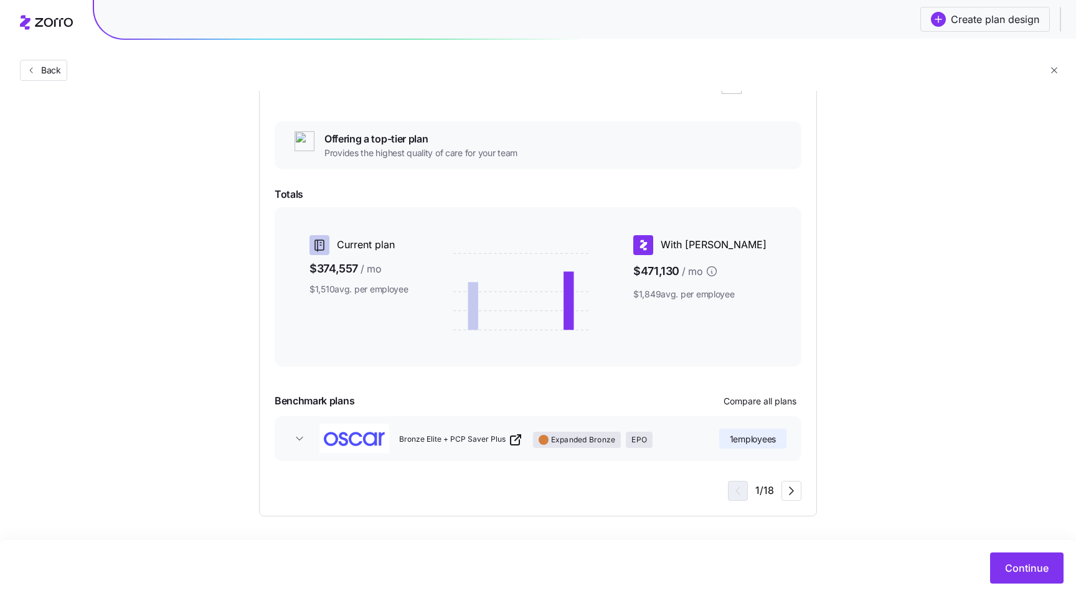
click at [293, 441] on span "button" at bounding box center [299, 439] width 20 height 12
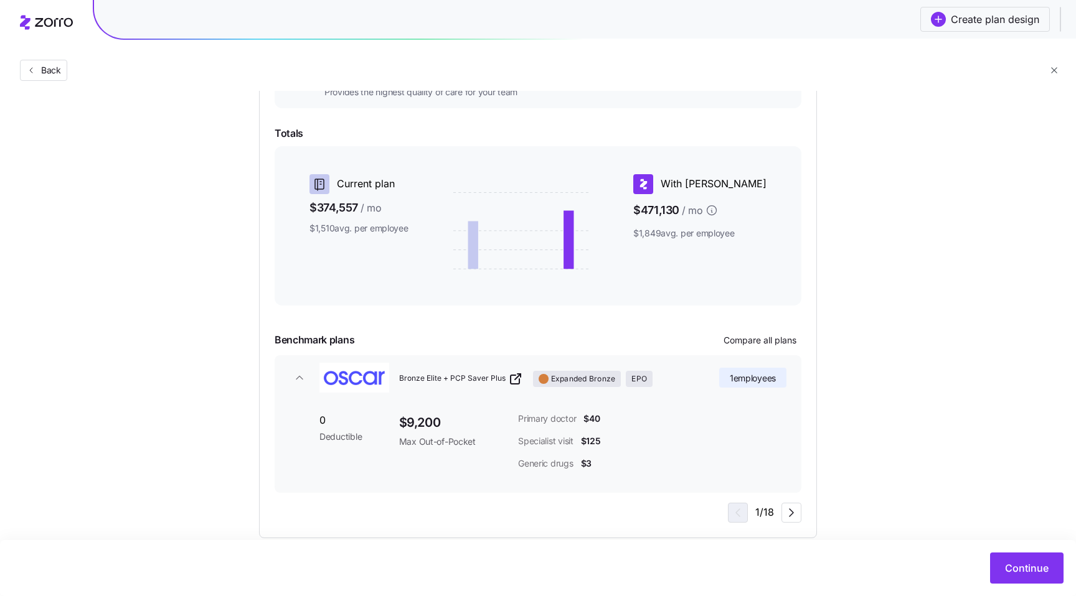
scroll to position [230, 0]
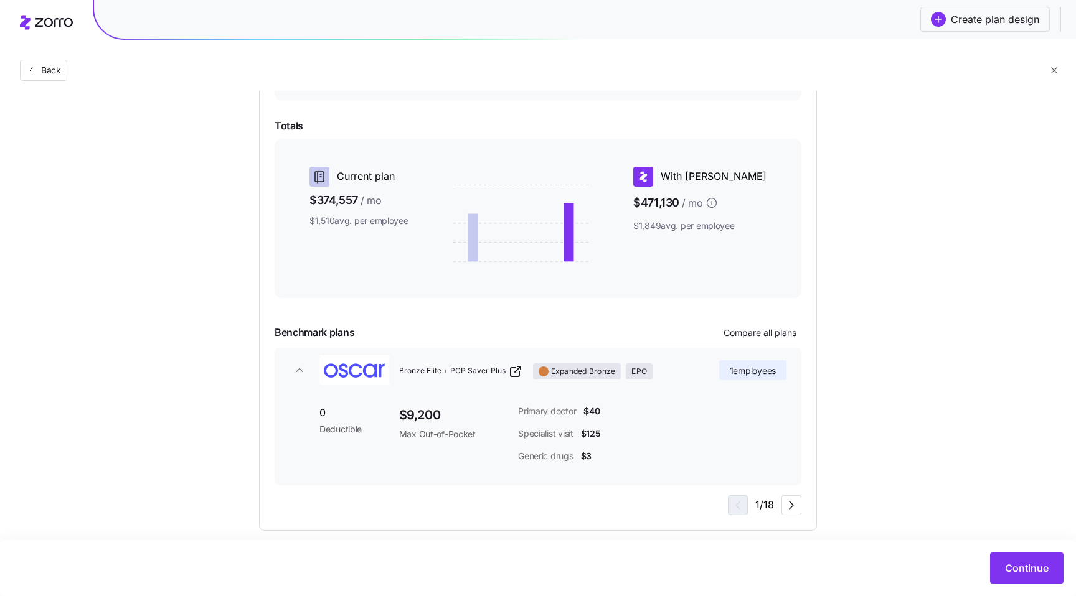
click at [325, 413] on div "0 Deductible" at bounding box center [354, 420] width 70 height 30
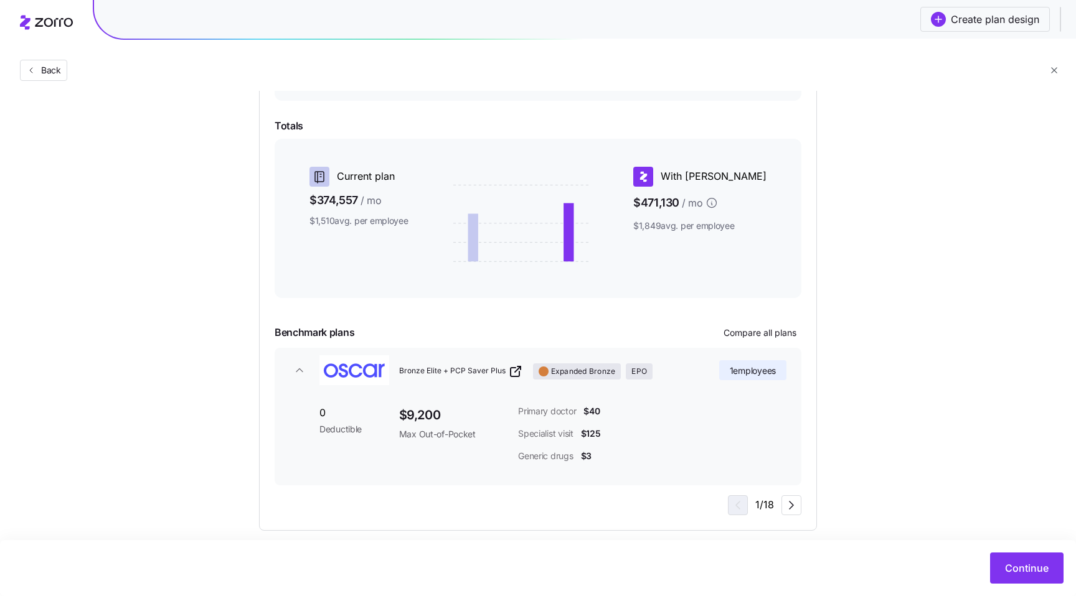
click at [374, 427] on span "Deductible" at bounding box center [354, 429] width 70 height 12
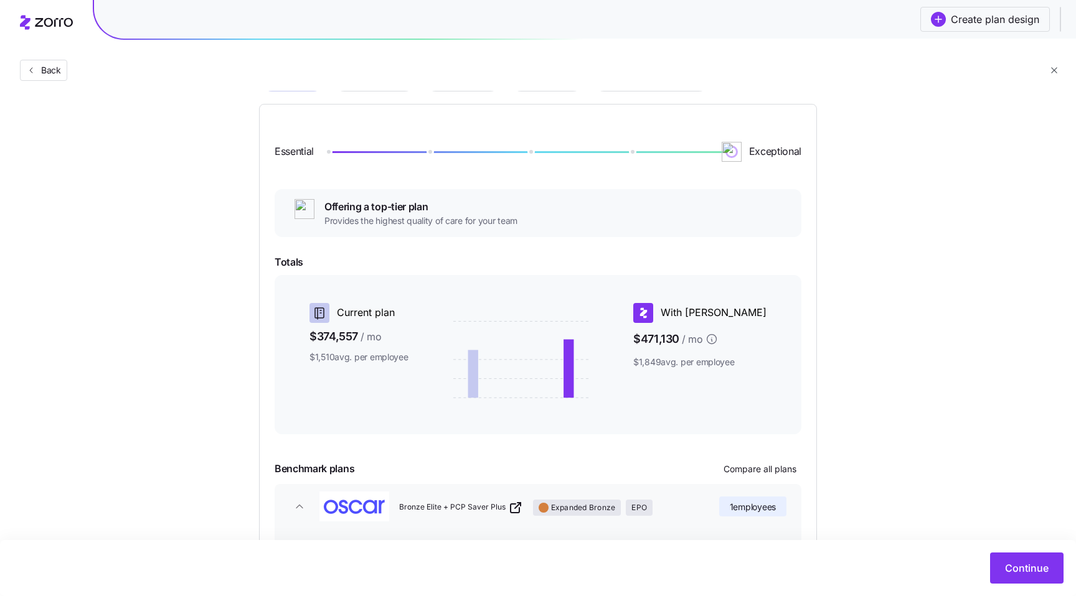
scroll to position [68, 0]
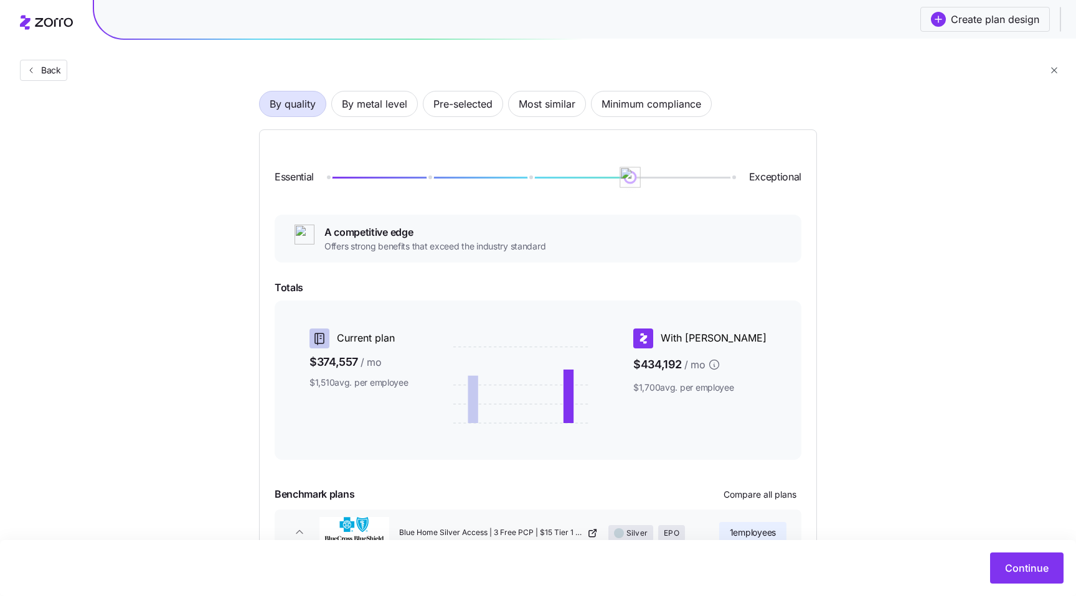
drag, startPoint x: 732, startPoint y: 176, endPoint x: 645, endPoint y: 173, distance: 87.2
click at [645, 173] on div "Essential Exceptional" at bounding box center [537, 177] width 527 height 65
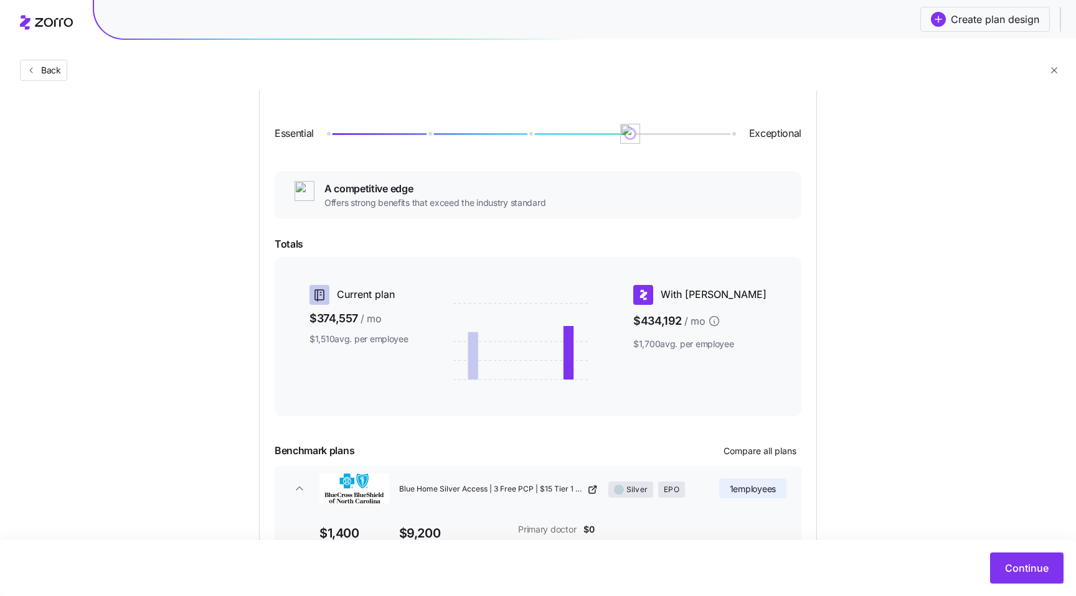
scroll to position [0, 0]
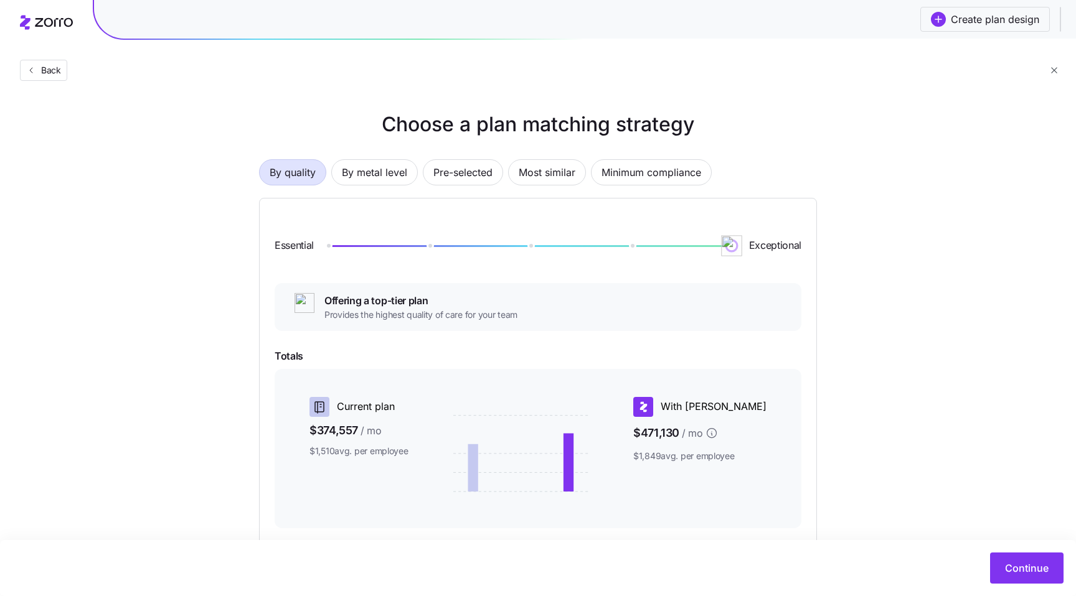
drag, startPoint x: 632, startPoint y: 249, endPoint x: 777, endPoint y: 249, distance: 145.6
click at [777, 249] on div "Essential Exceptional" at bounding box center [537, 245] width 527 height 65
drag, startPoint x: 730, startPoint y: 248, endPoint x: 419, endPoint y: 228, distance: 311.9
click at [419, 228] on div "Essential Exceptional" at bounding box center [537, 245] width 527 height 65
drag, startPoint x: 429, startPoint y: 248, endPoint x: 349, endPoint y: 248, distance: 80.3
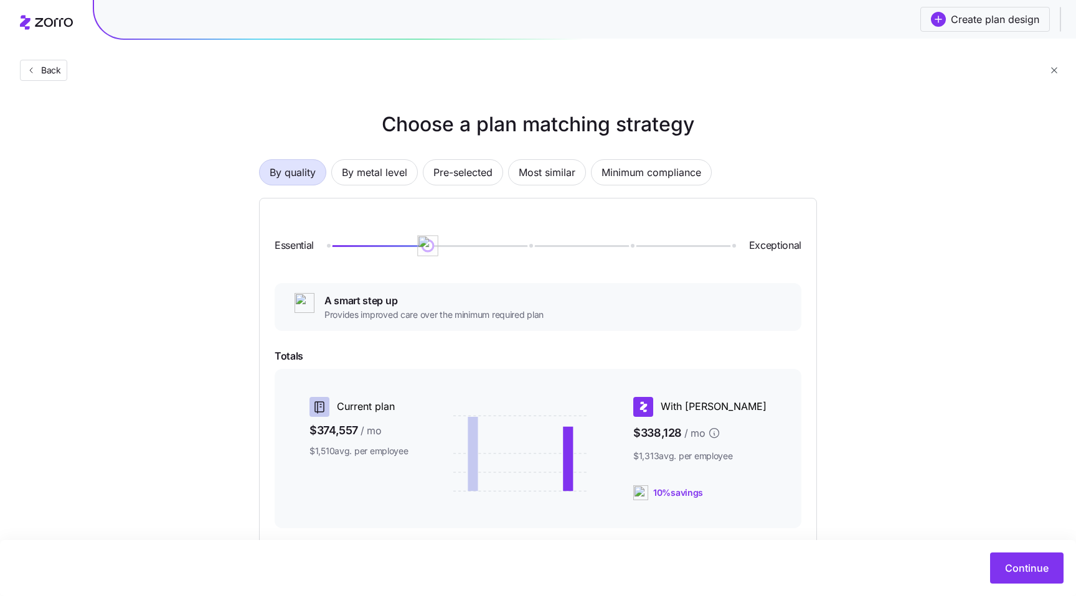
click at [349, 248] on div "Essential Exceptional" at bounding box center [537, 245] width 527 height 65
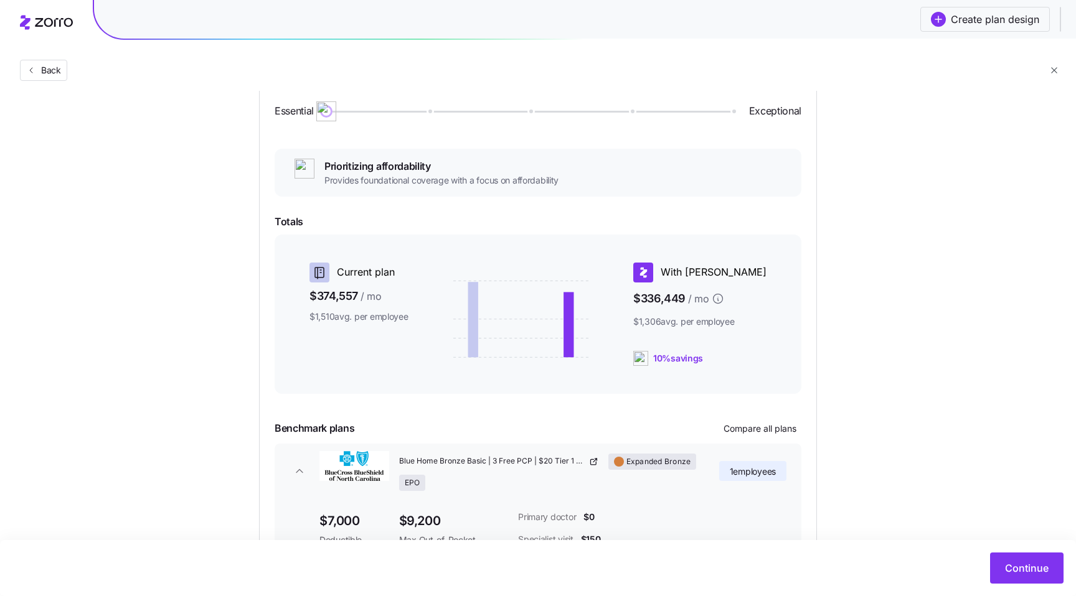
scroll to position [108, 0]
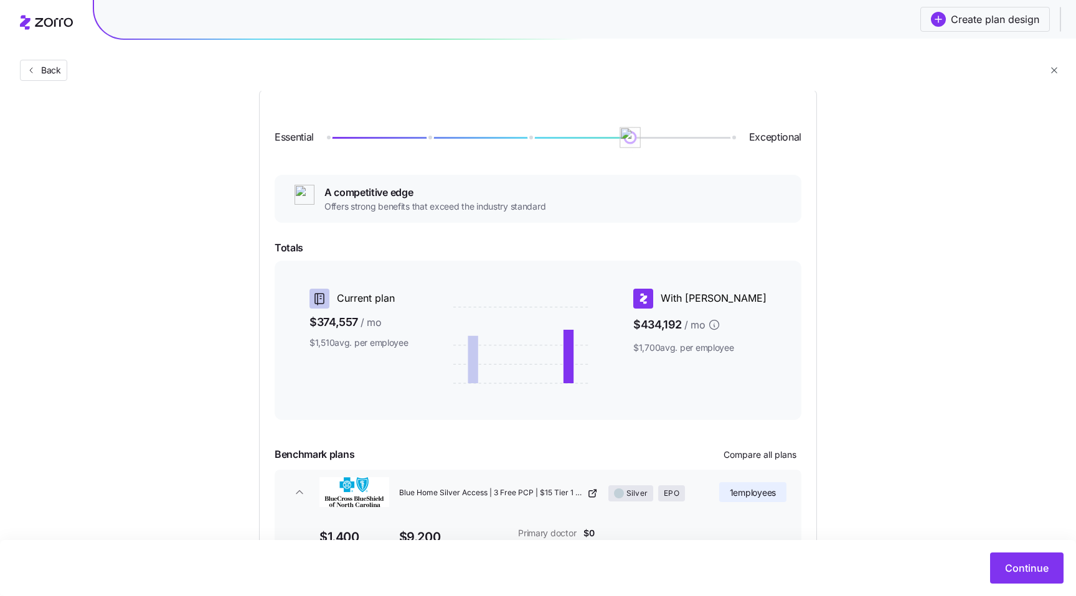
drag, startPoint x: 329, startPoint y: 135, endPoint x: 640, endPoint y: 135, distance: 311.2
click at [640, 135] on img at bounding box center [629, 137] width 21 height 21
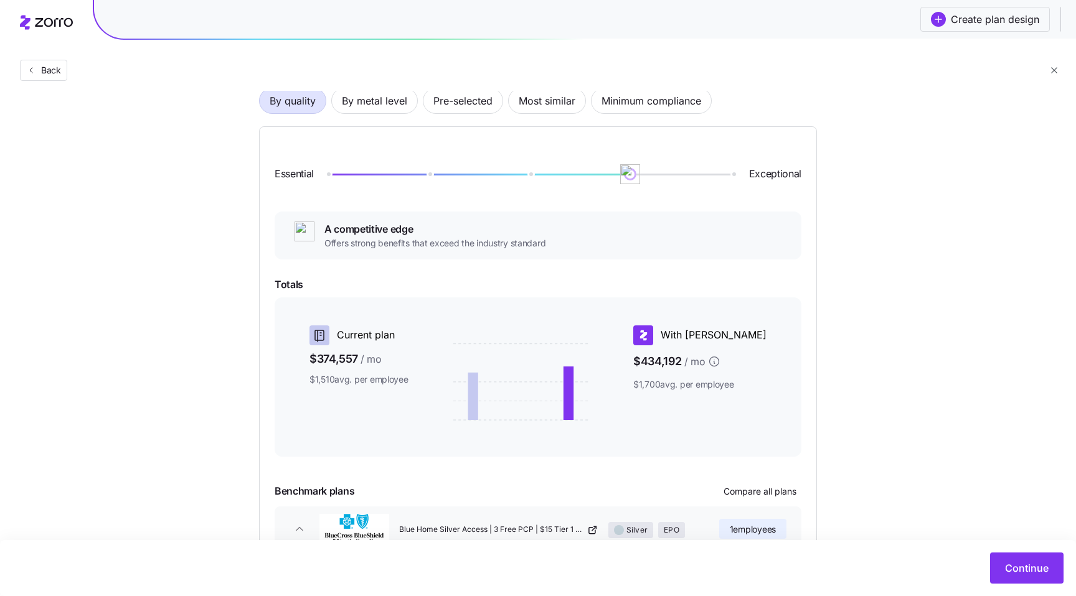
scroll to position [58, 0]
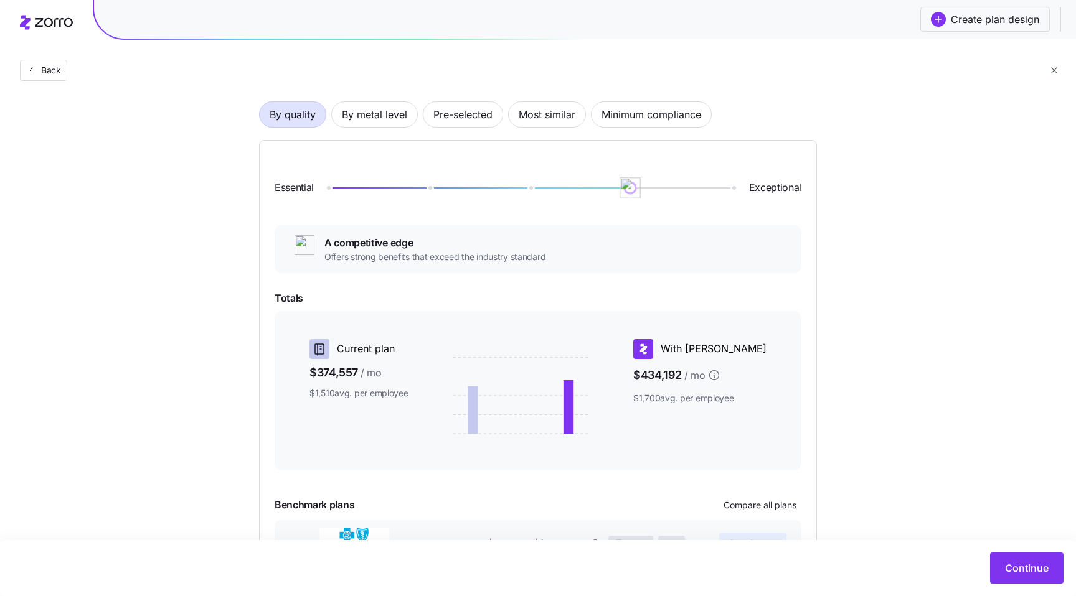
drag, startPoint x: 629, startPoint y: 194, endPoint x: 725, endPoint y: 194, distance: 95.9
click at [640, 194] on img at bounding box center [629, 187] width 21 height 21
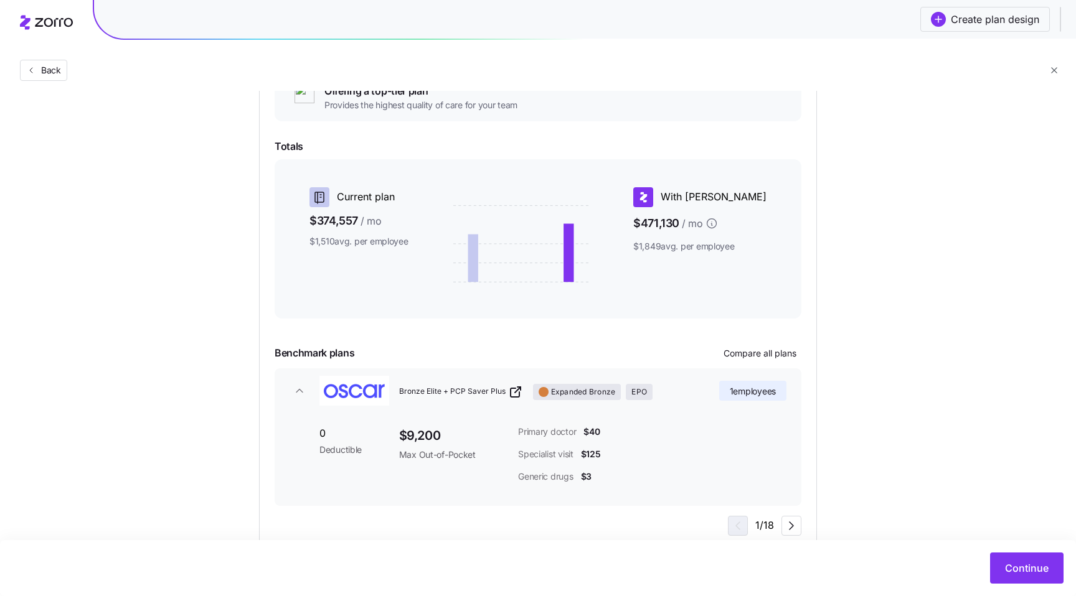
scroll to position [245, 0]
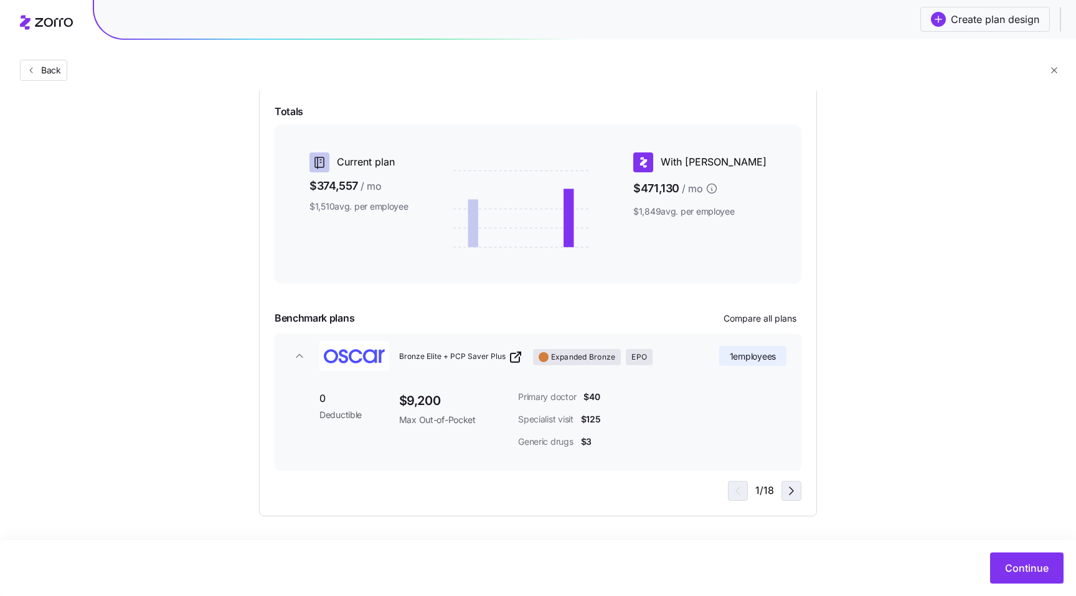
click at [784, 495] on icon "button" at bounding box center [791, 491] width 15 height 15
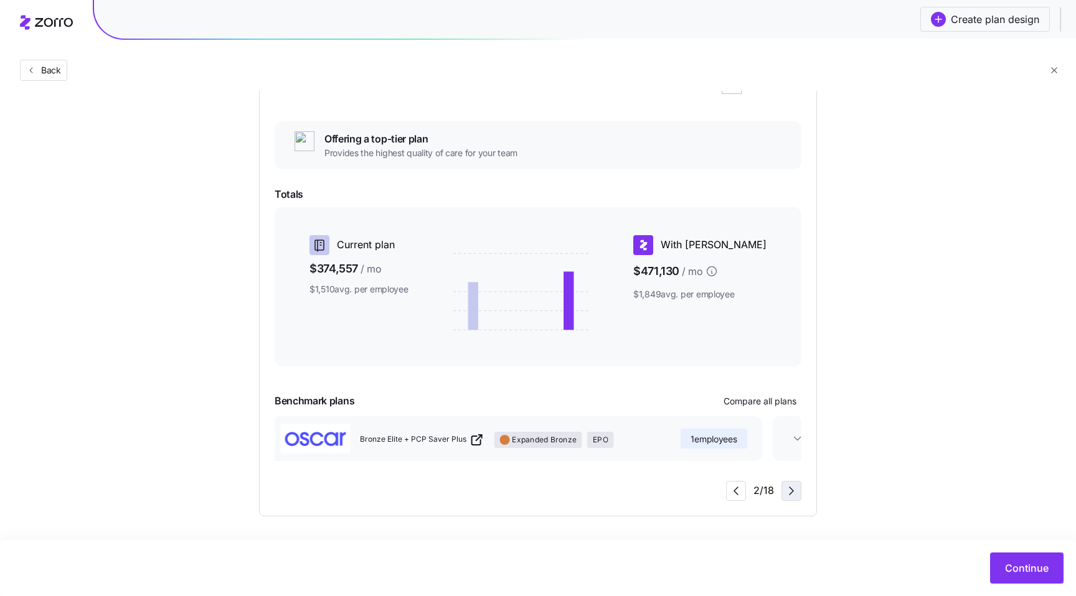
scroll to position [162, 0]
click at [784, 495] on icon "button" at bounding box center [791, 491] width 15 height 15
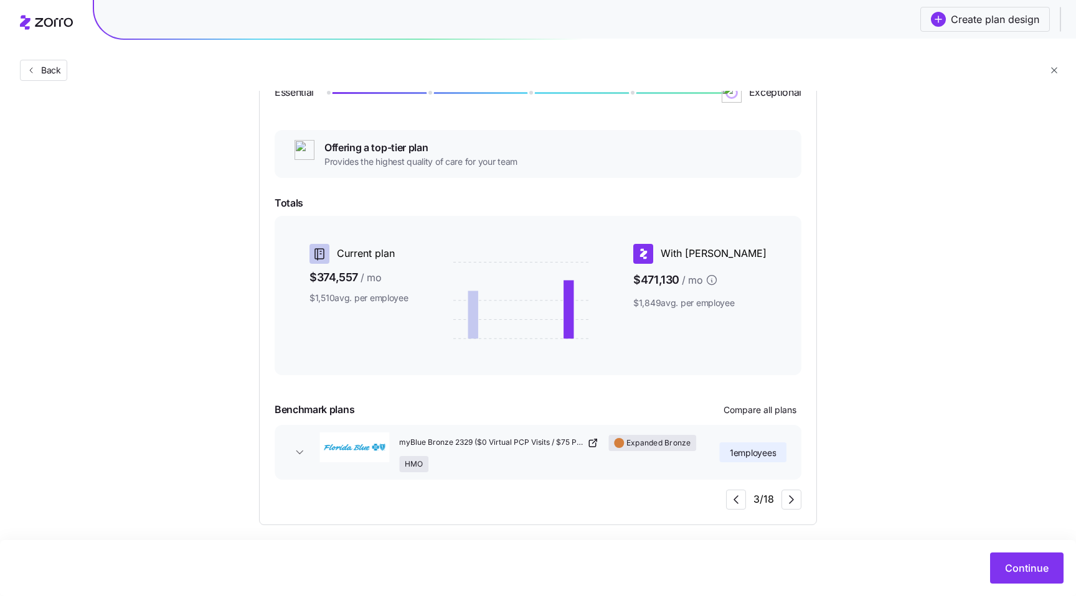
scroll to position [148, 0]
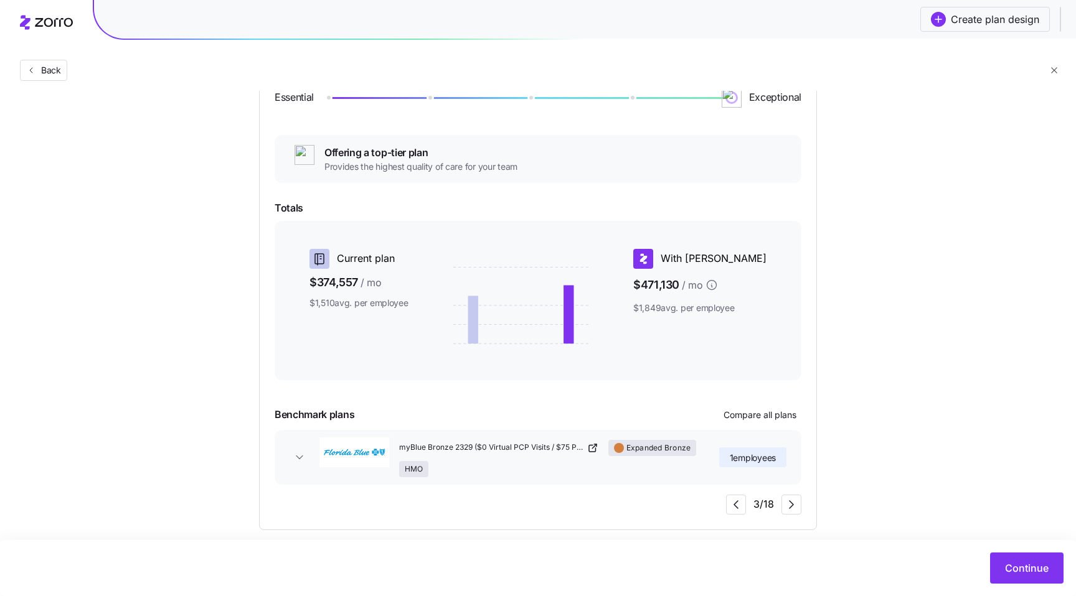
click at [302, 450] on button "myBlue Bronze 2329 ($0 Virtual PCP Visits / $75 PCP Visits / Rewards) Expanded …" at bounding box center [537, 457] width 527 height 55
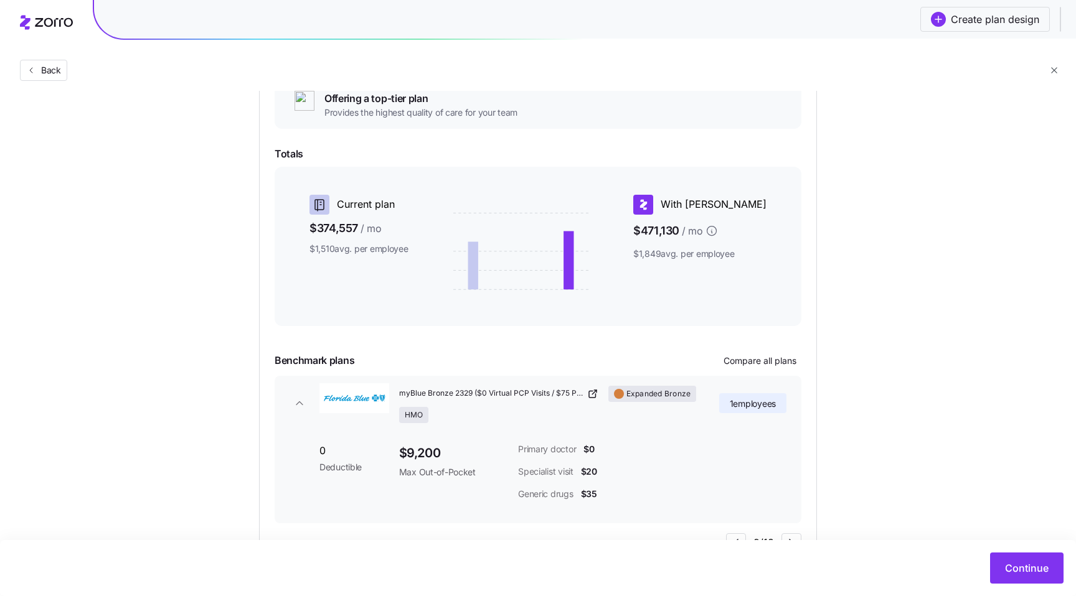
scroll to position [255, 0]
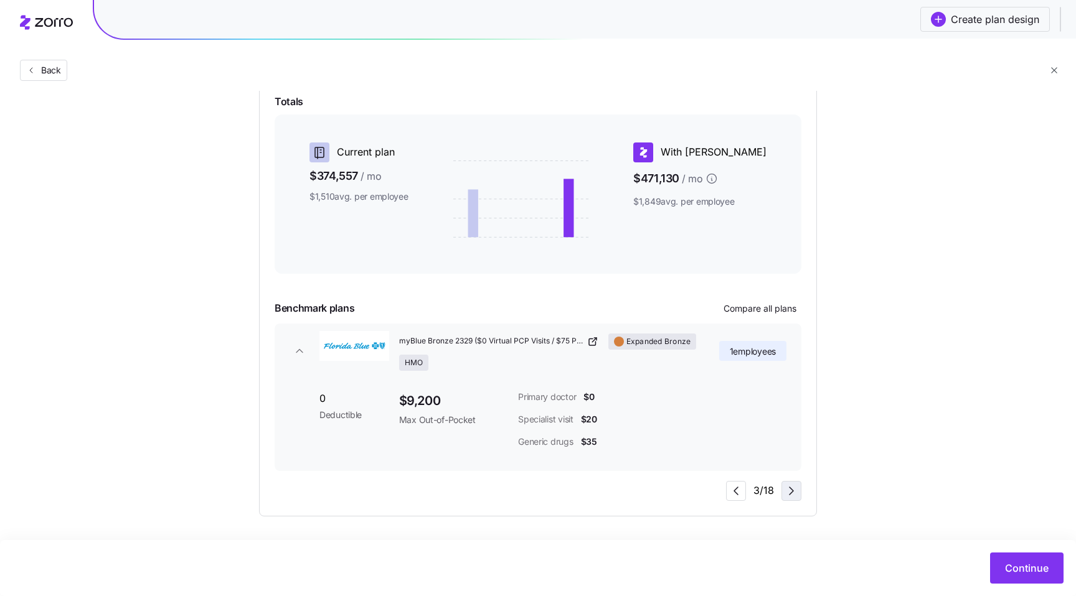
click at [784, 492] on icon "button" at bounding box center [791, 491] width 15 height 15
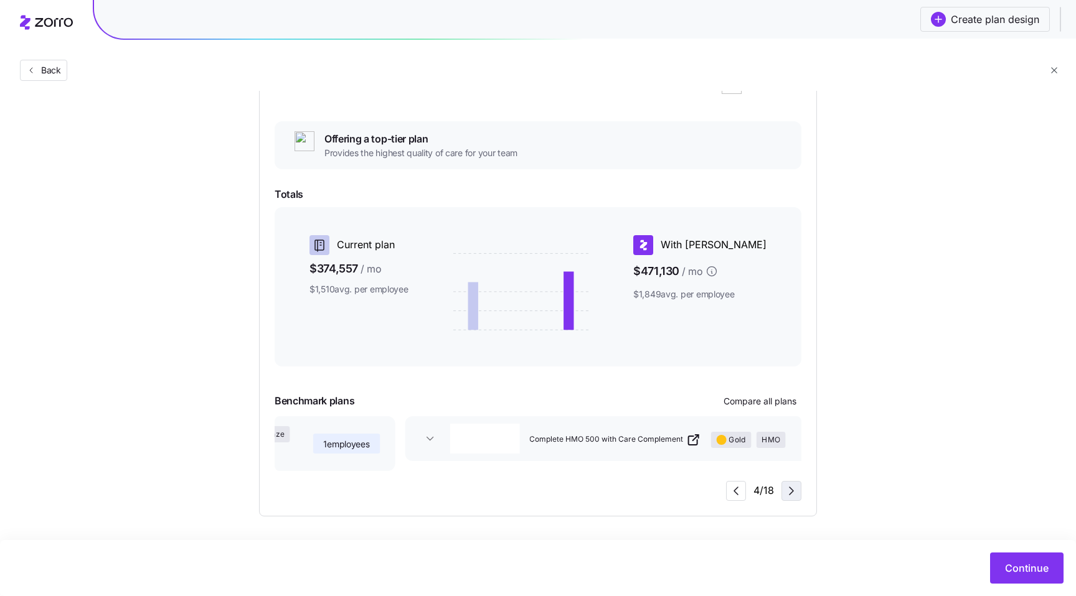
scroll to position [162, 0]
click at [294, 444] on icon "button" at bounding box center [299, 439] width 12 height 12
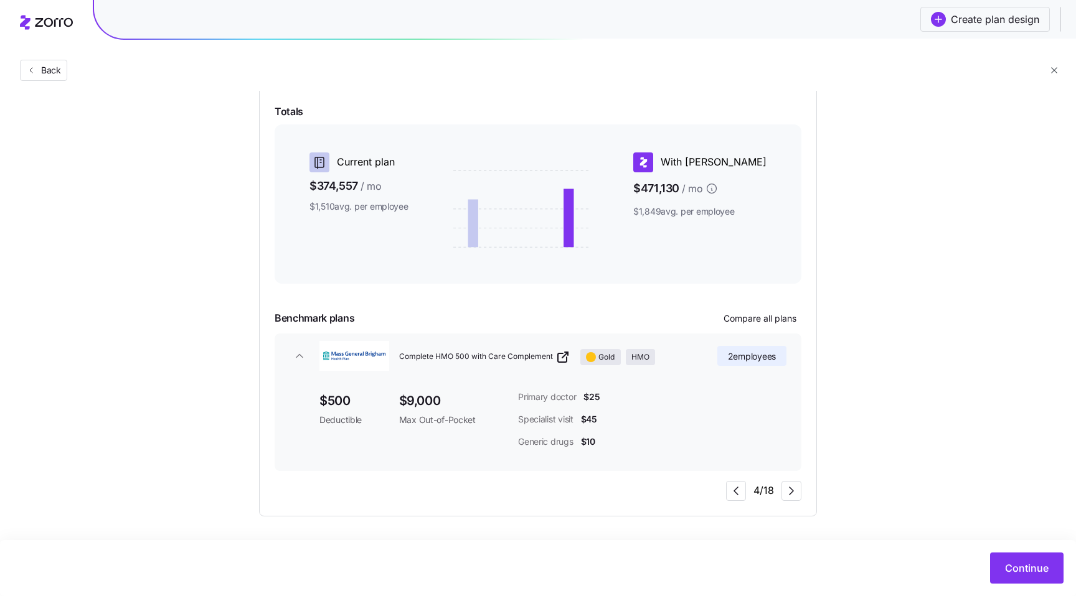
click at [848, 434] on div "Choose a plan matching strategy By quality By metal level Pre-selected Most sim…" at bounding box center [538, 191] width 1076 height 652
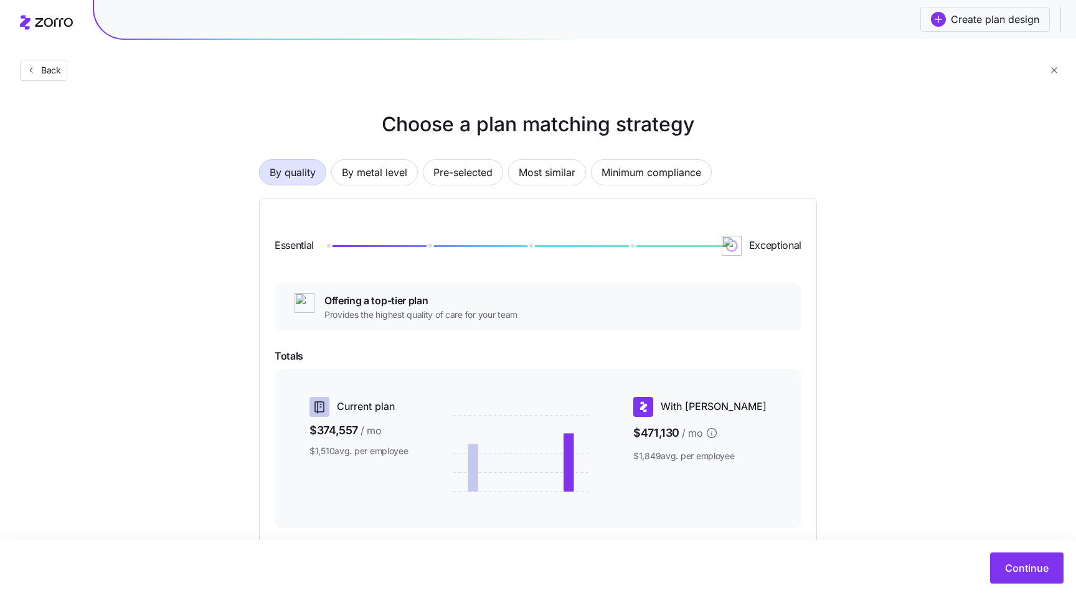
scroll to position [245, 0]
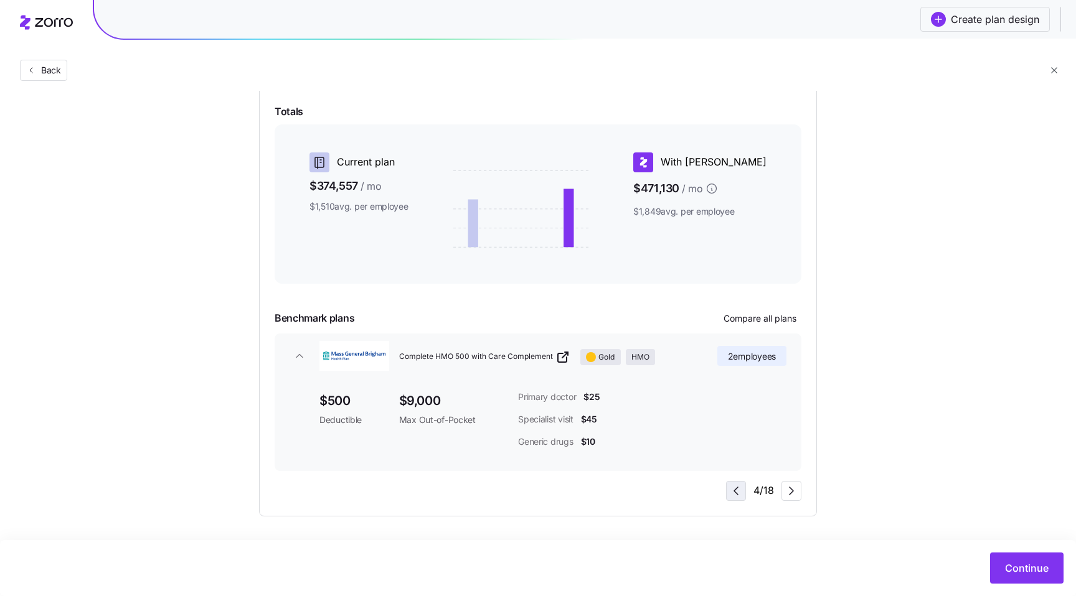
click at [738, 487] on icon "button" at bounding box center [735, 491] width 15 height 15
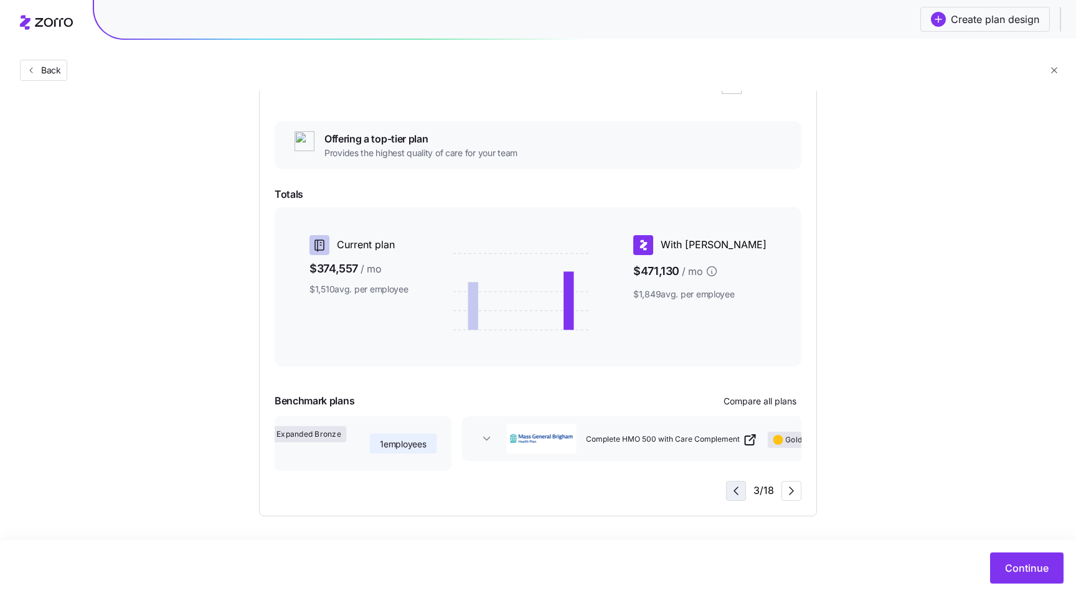
scroll to position [162, 0]
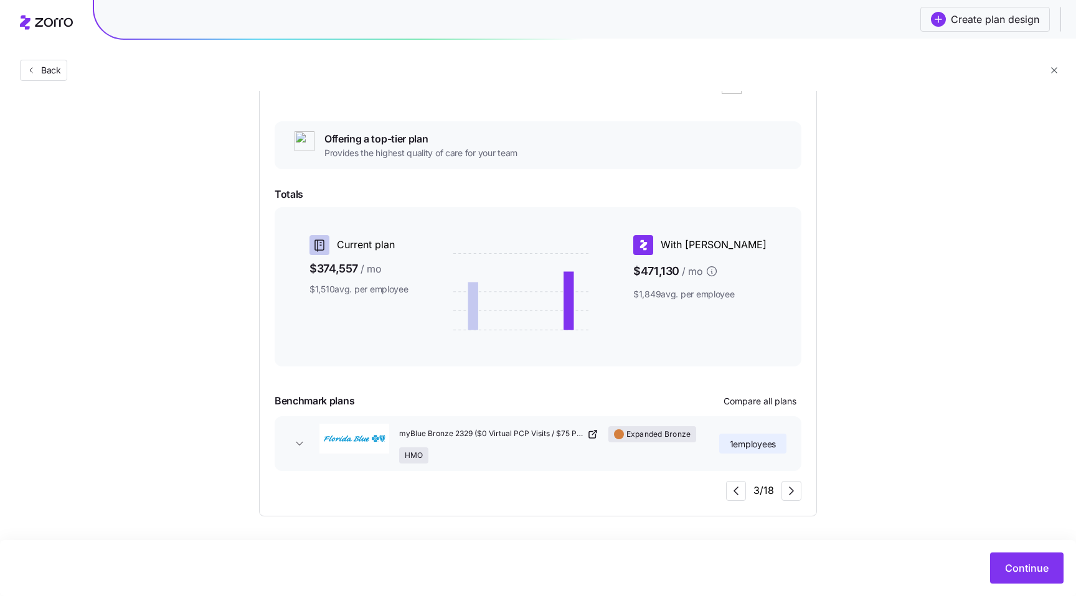
click at [291, 456] on button "myBlue Bronze 2329 ($0 Virtual PCP Visits / $75 PCP Visits / Rewards) Expanded …" at bounding box center [537, 443] width 527 height 55
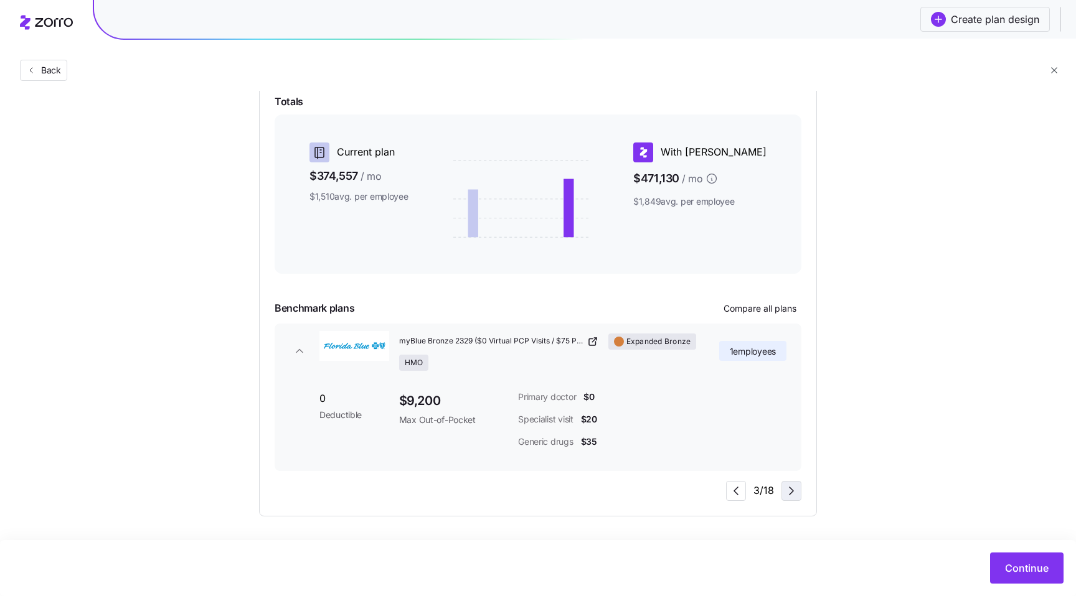
click at [782, 490] on span "button" at bounding box center [791, 491] width 19 height 19
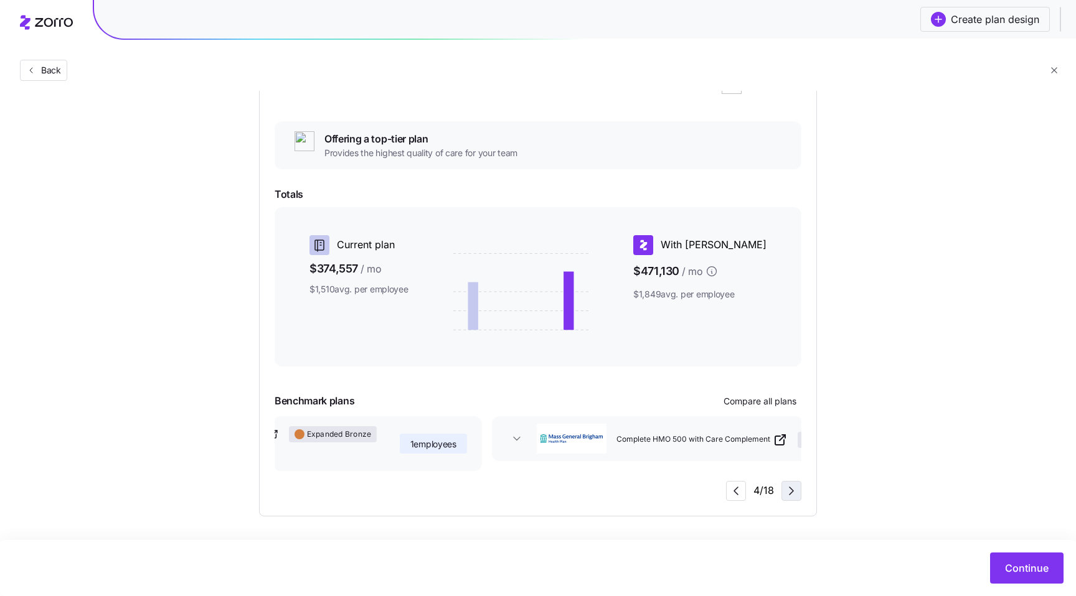
scroll to position [162, 0]
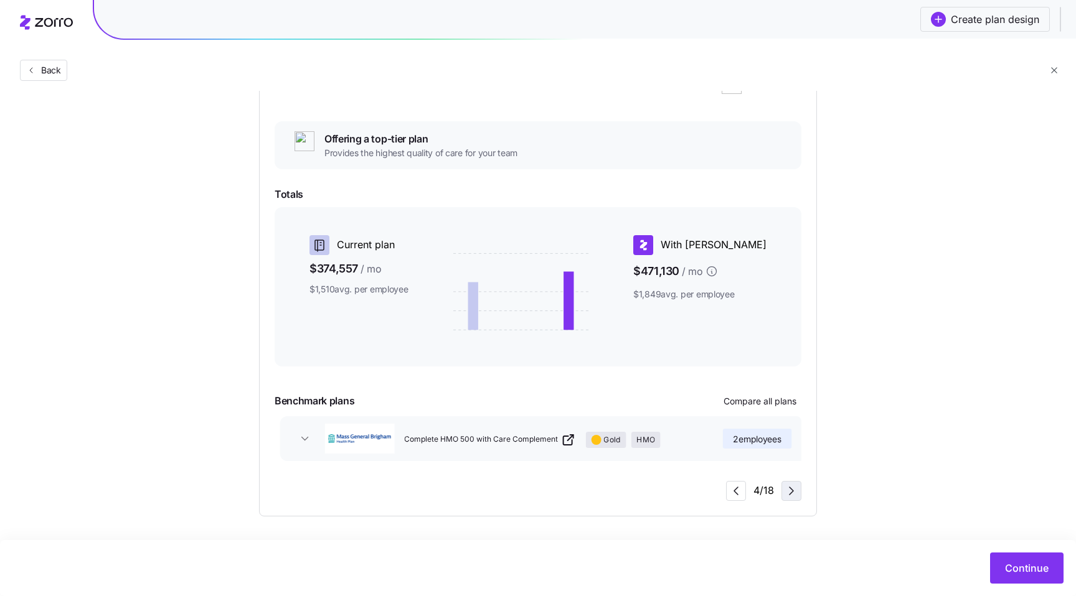
click at [788, 491] on icon "button" at bounding box center [791, 491] width 15 height 15
click at [301, 437] on icon "button" at bounding box center [300, 439] width 12 height 12
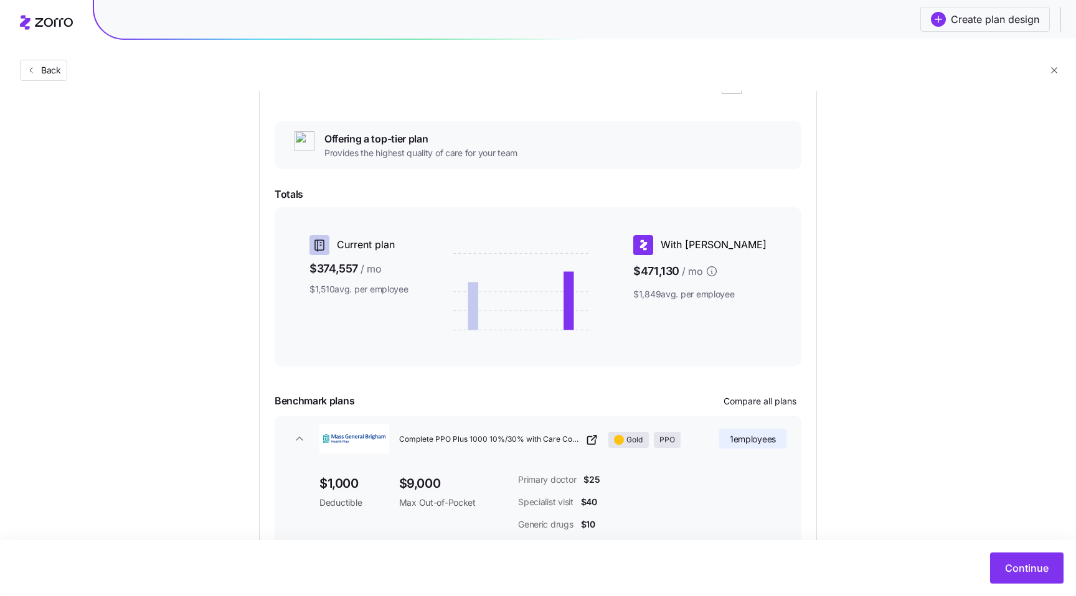
scroll to position [245, 0]
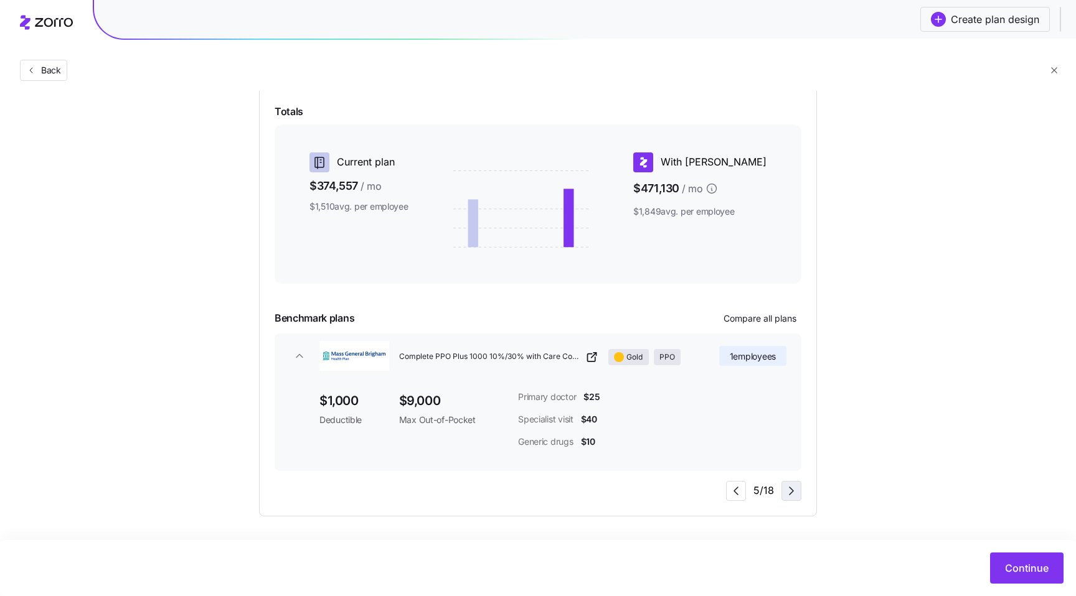
click at [784, 497] on icon "button" at bounding box center [791, 491] width 15 height 15
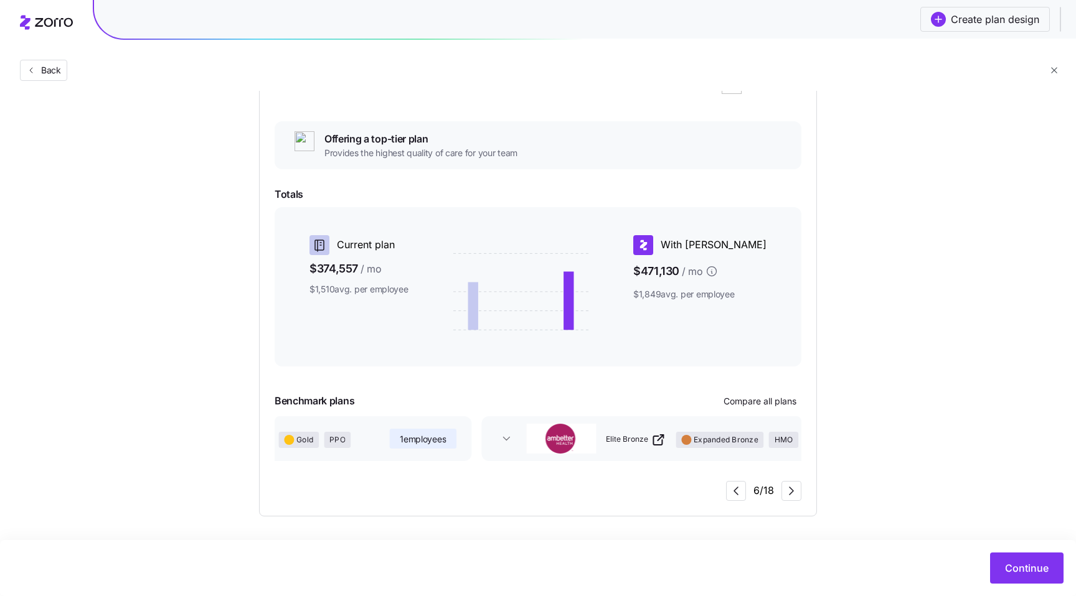
scroll to position [162, 0]
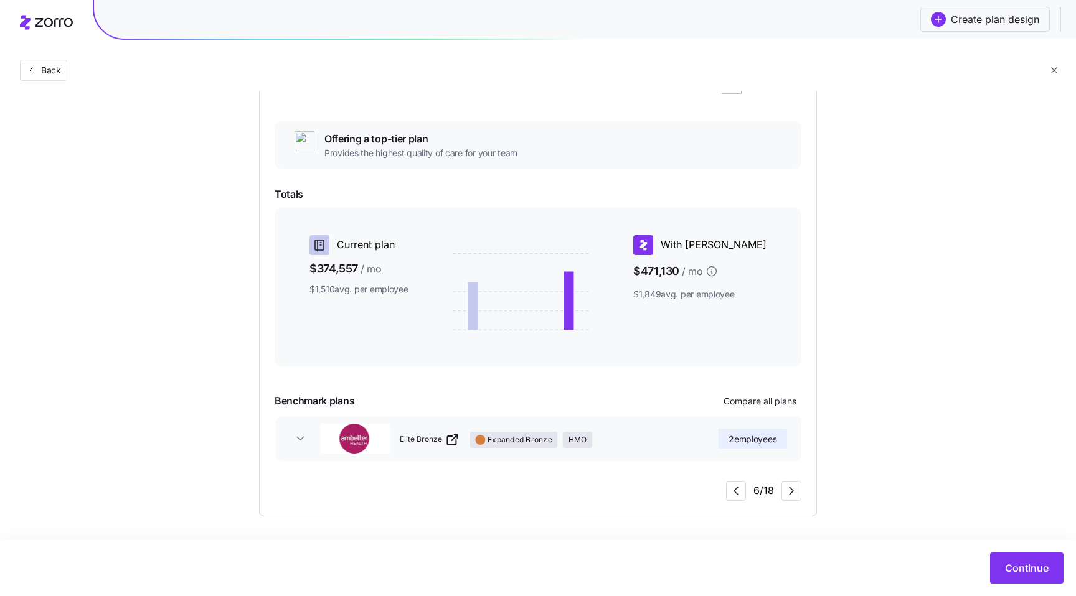
click at [304, 438] on icon "button" at bounding box center [300, 439] width 12 height 12
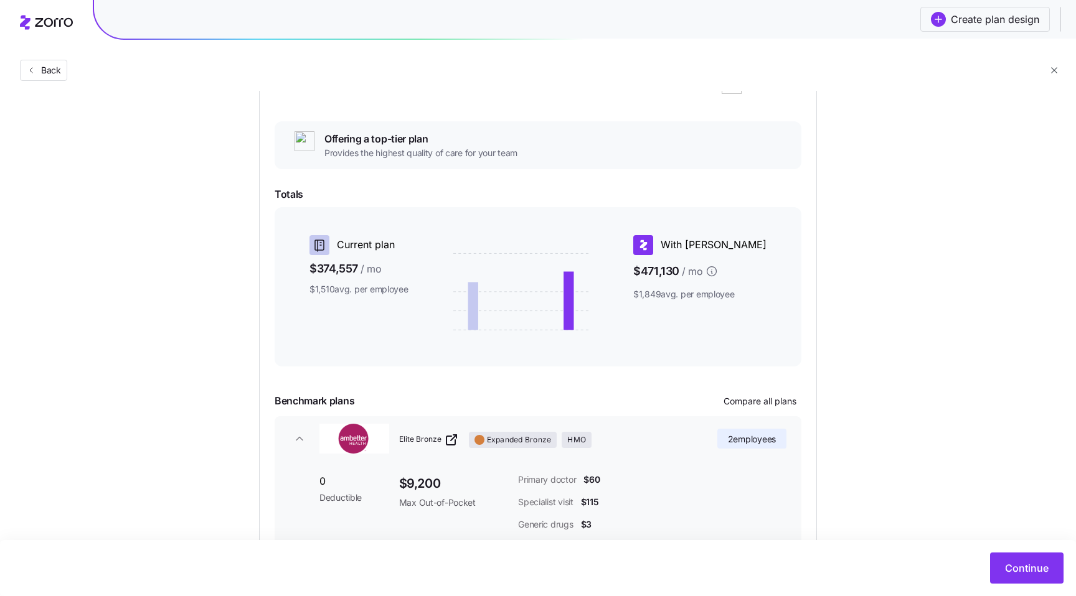
scroll to position [245, 0]
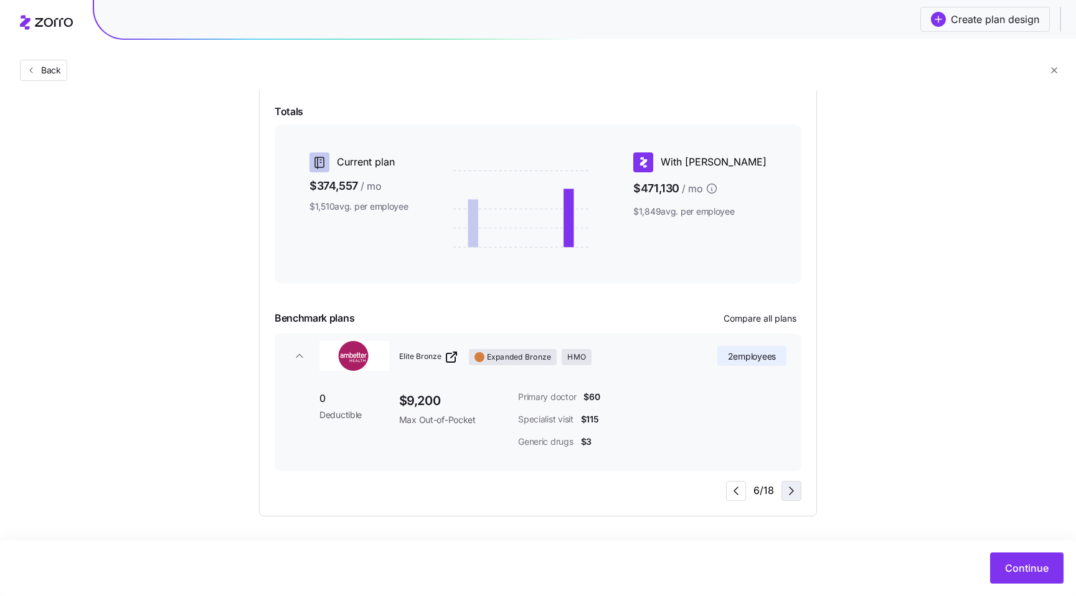
click at [790, 490] on icon "button" at bounding box center [791, 491] width 15 height 15
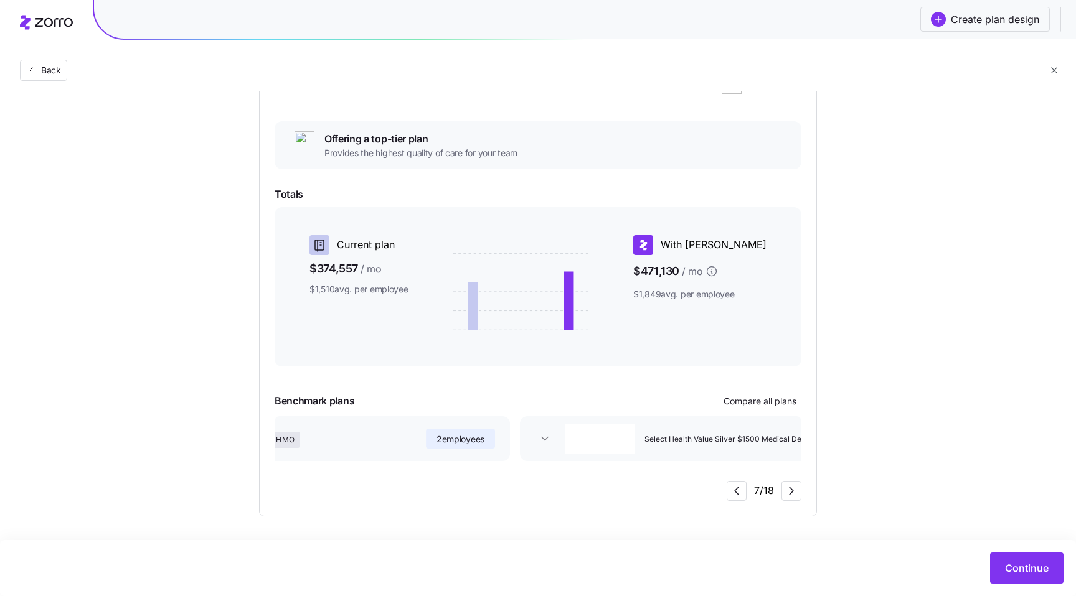
scroll to position [162, 0]
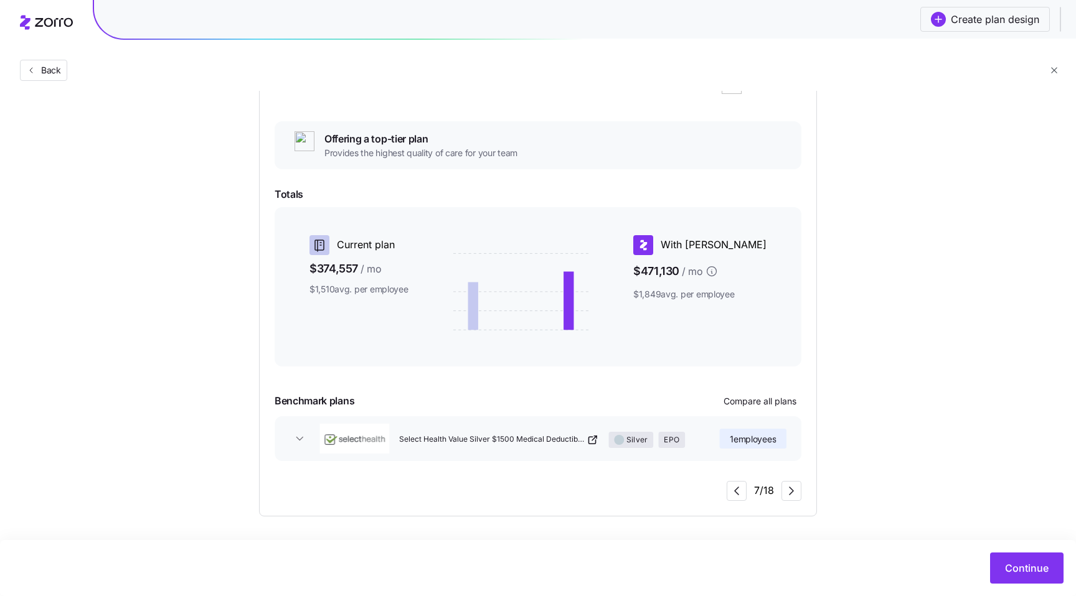
click at [299, 438] on icon "button" at bounding box center [299, 439] width 12 height 12
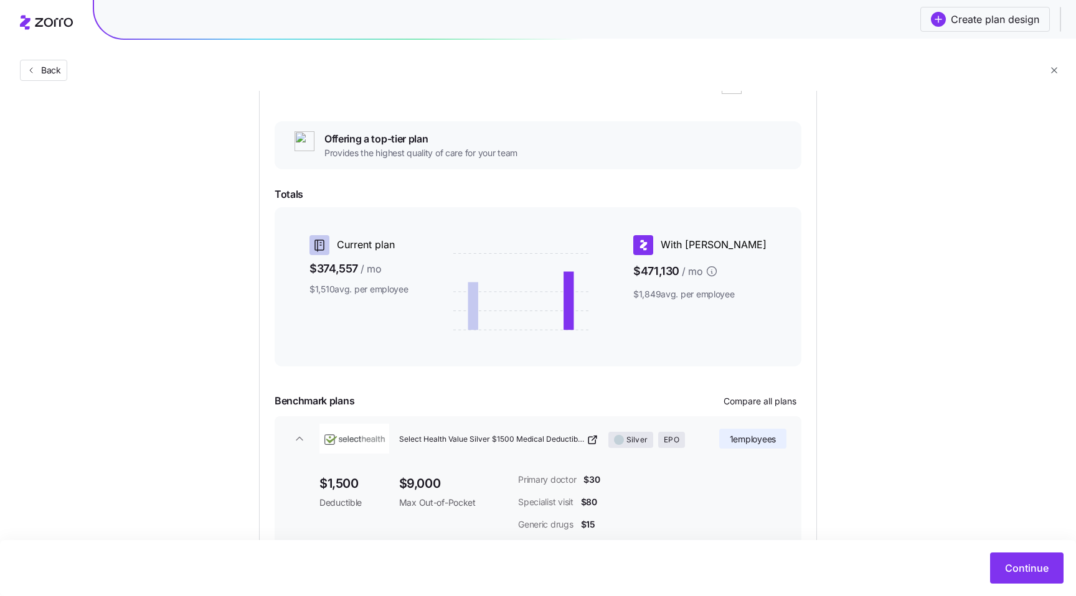
scroll to position [245, 0]
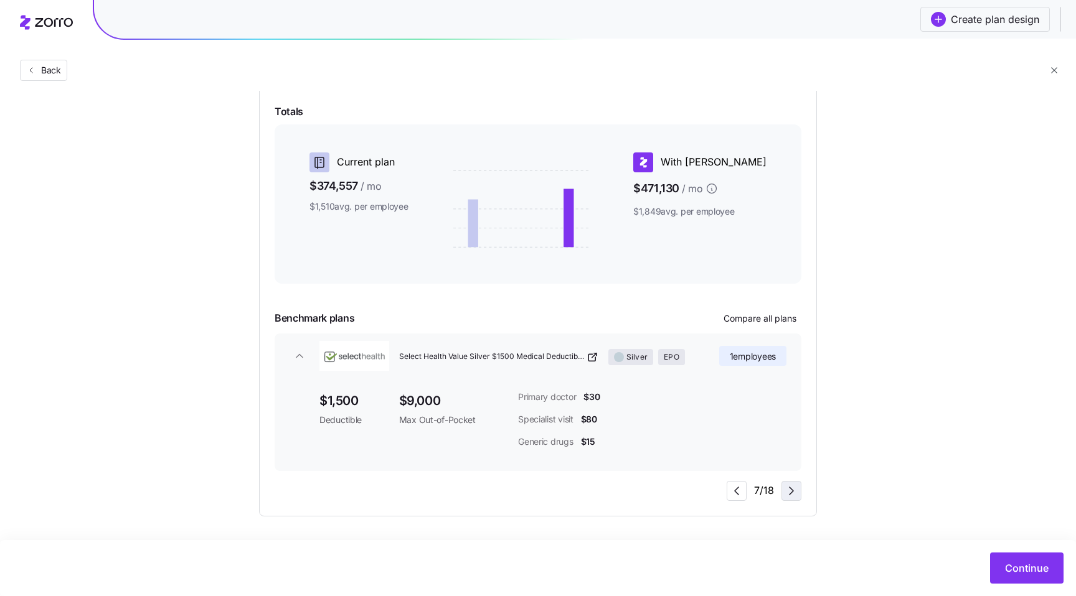
click at [790, 493] on icon "button" at bounding box center [791, 490] width 4 height 7
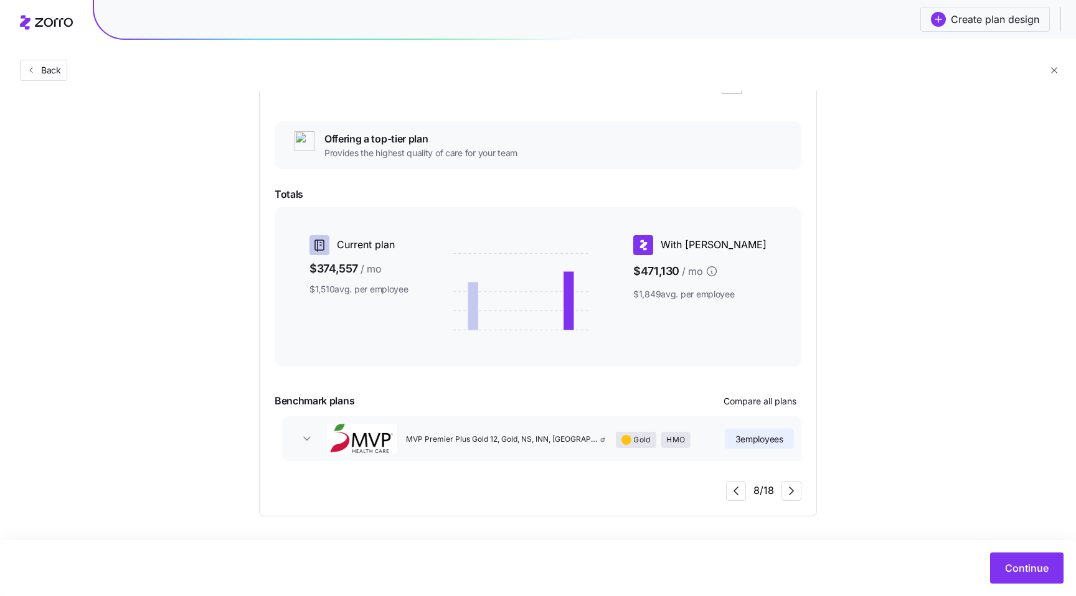
scroll to position [168, 0]
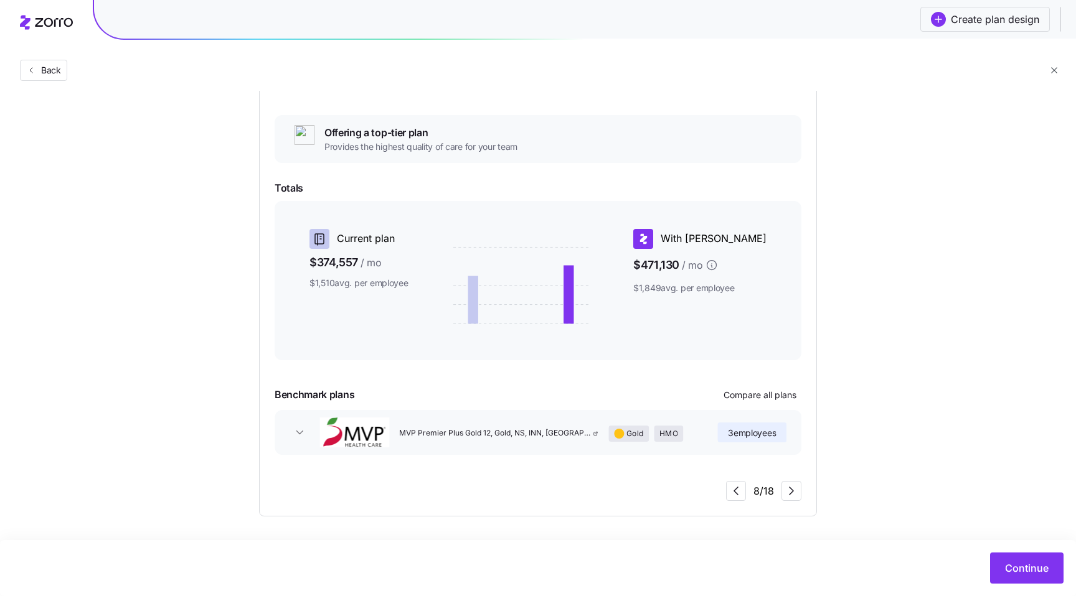
click at [298, 432] on icon "button" at bounding box center [299, 432] width 6 height 3
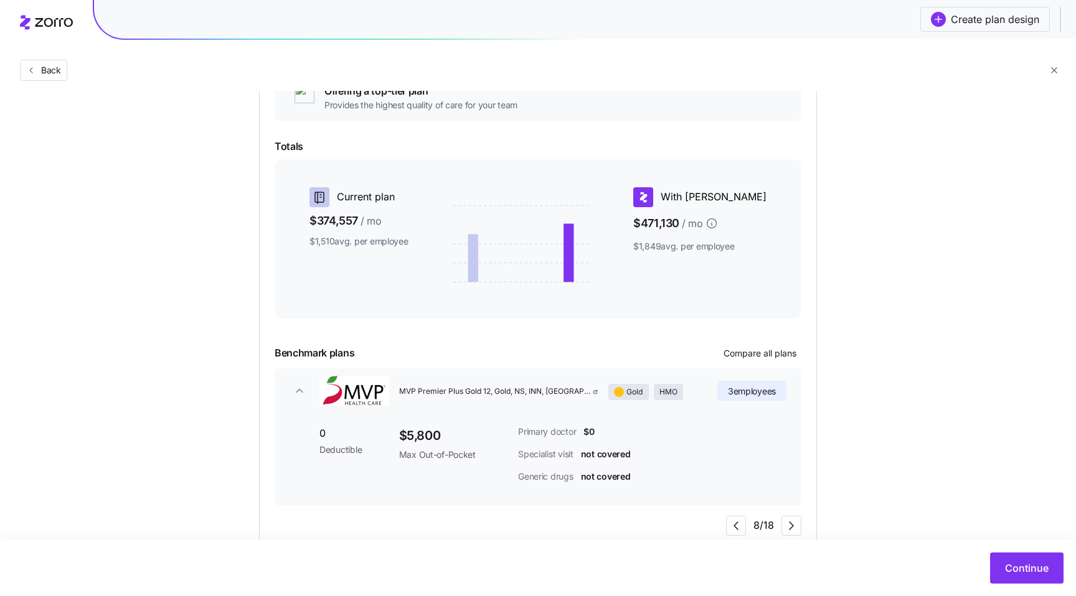
scroll to position [245, 0]
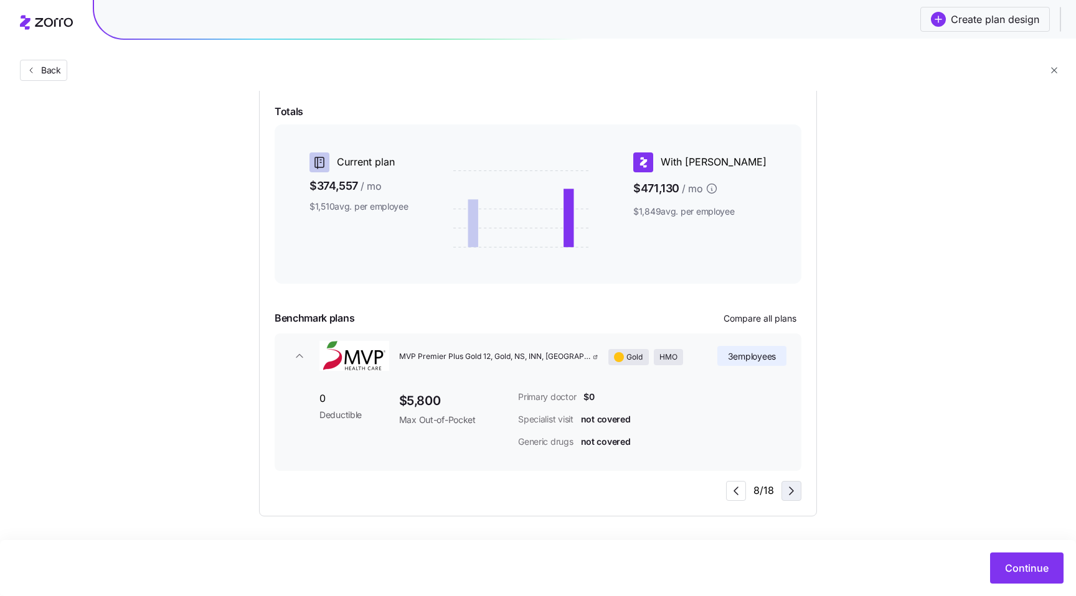
click at [790, 492] on icon "button" at bounding box center [791, 491] width 15 height 15
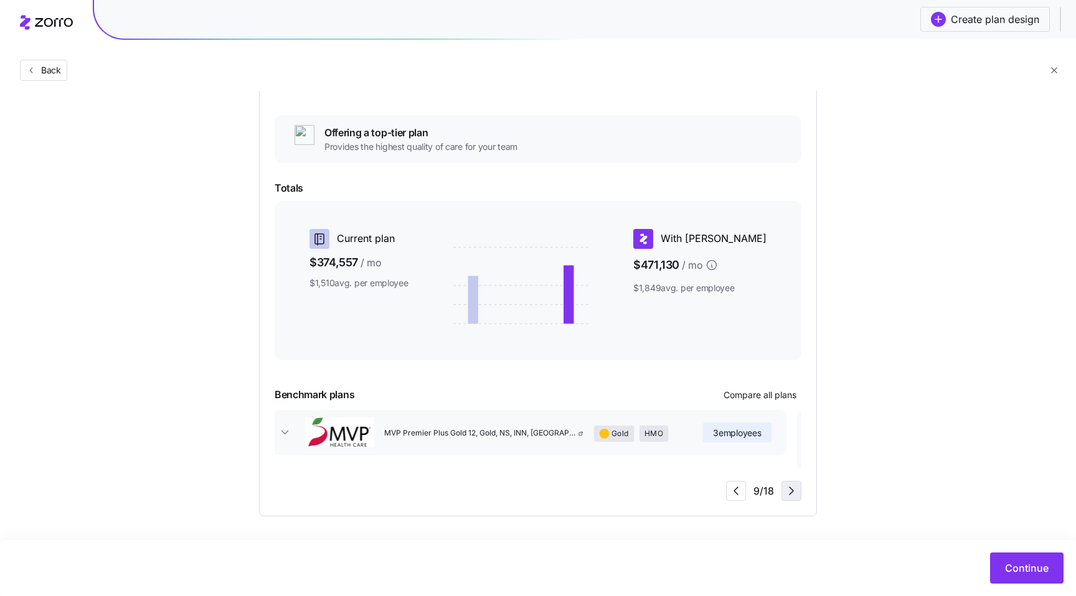
scroll to position [0, 0]
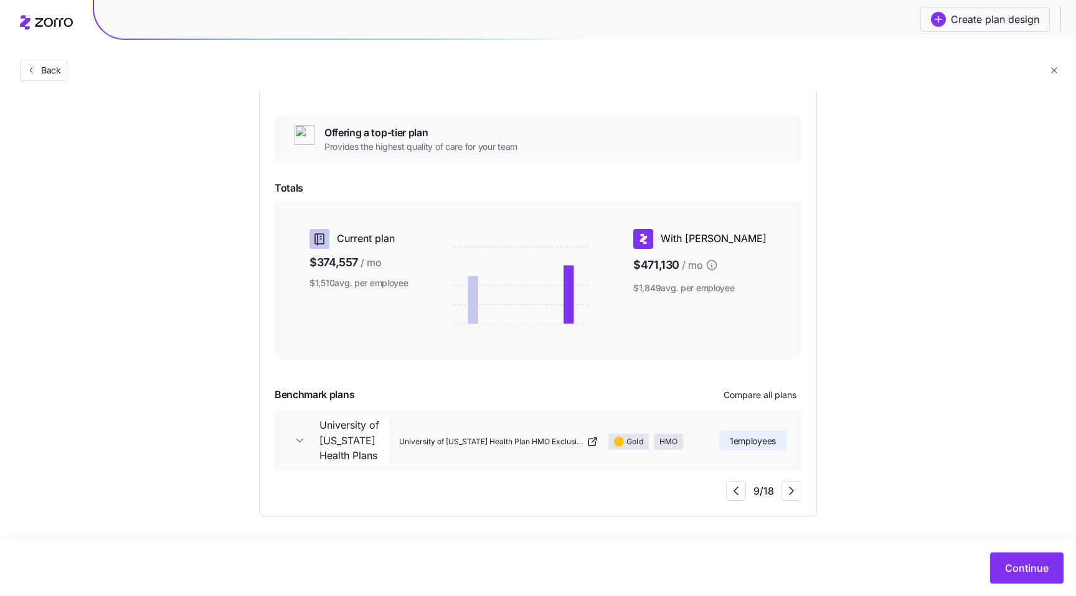
click at [301, 440] on icon "button" at bounding box center [299, 440] width 6 height 3
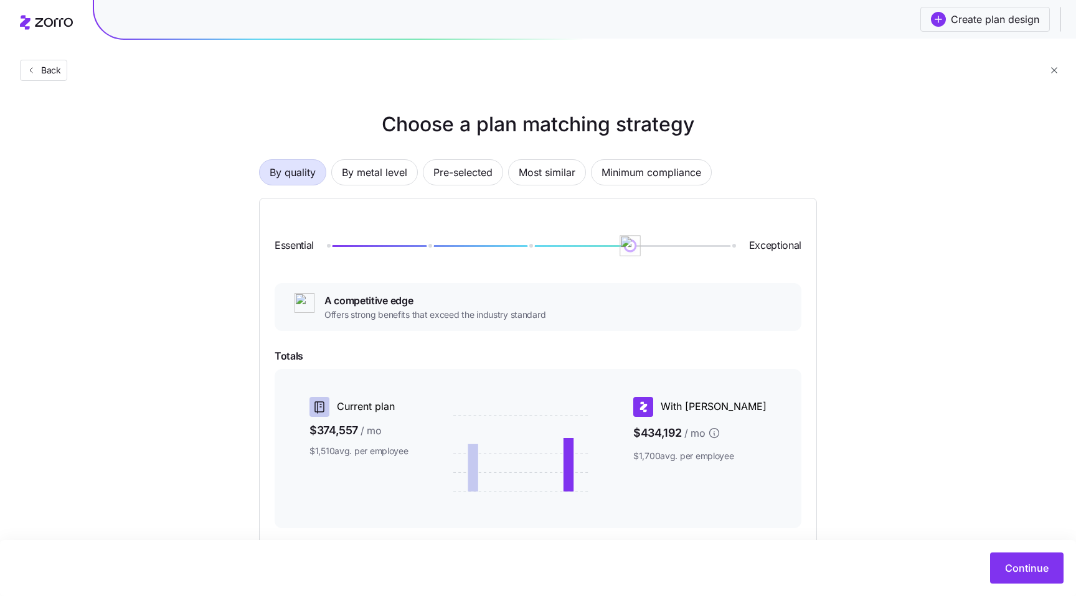
drag, startPoint x: 731, startPoint y: 250, endPoint x: 659, endPoint y: 251, distance: 72.8
click at [659, 251] on div "Essential Exceptional" at bounding box center [537, 245] width 527 height 65
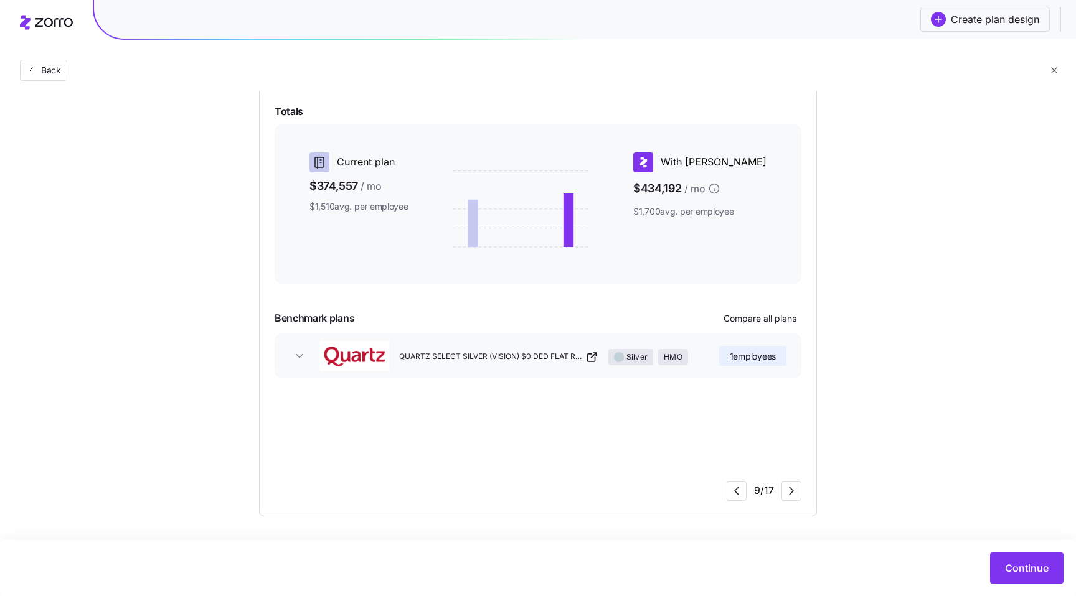
click at [298, 354] on icon "button" at bounding box center [299, 356] width 12 height 12
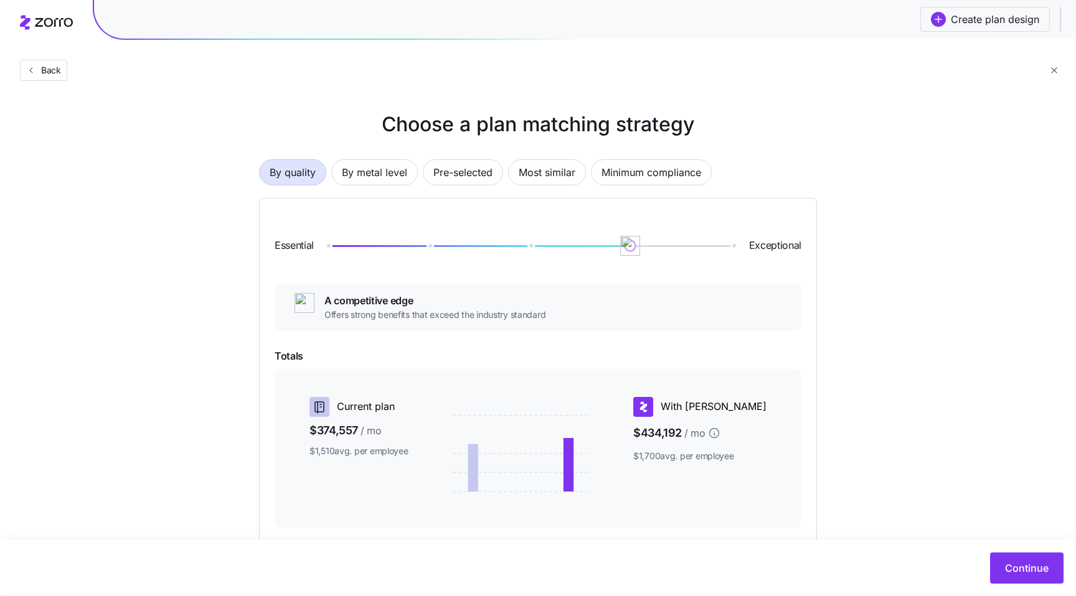
click at [533, 246] on div at bounding box center [528, 246] width 405 height 2
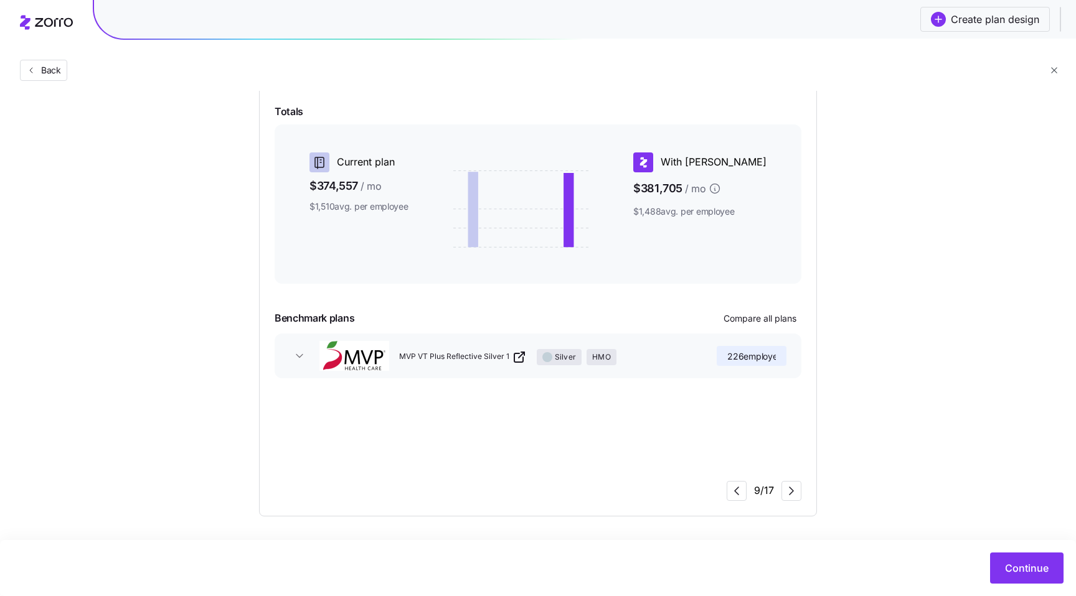
click at [293, 355] on icon "button" at bounding box center [299, 356] width 12 height 12
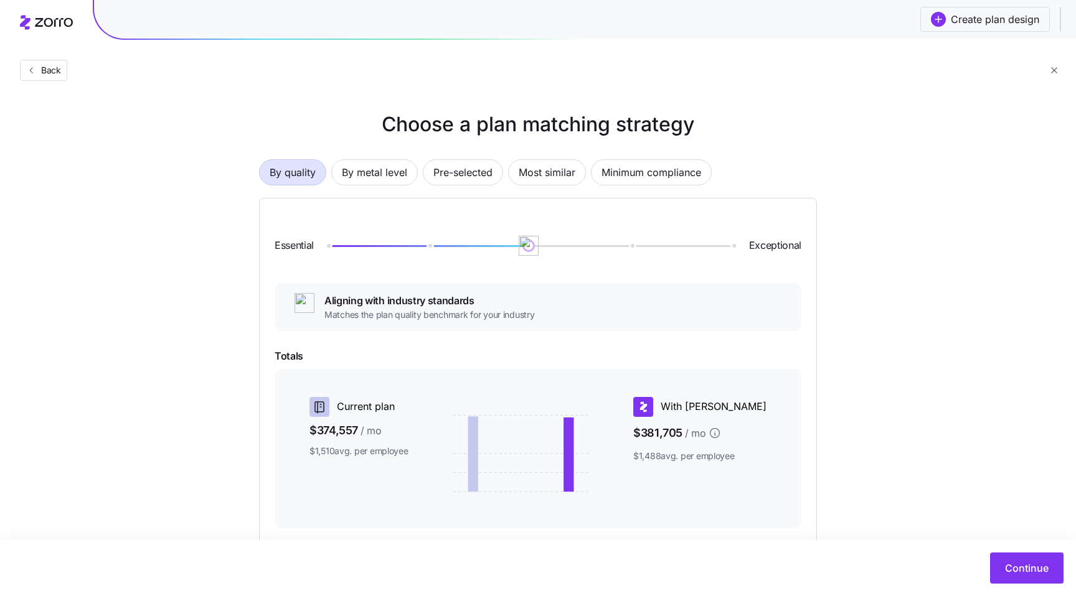
click at [424, 251] on div "Essential Exceptional" at bounding box center [537, 245] width 527 height 65
click at [426, 246] on div at bounding box center [528, 245] width 405 height 5
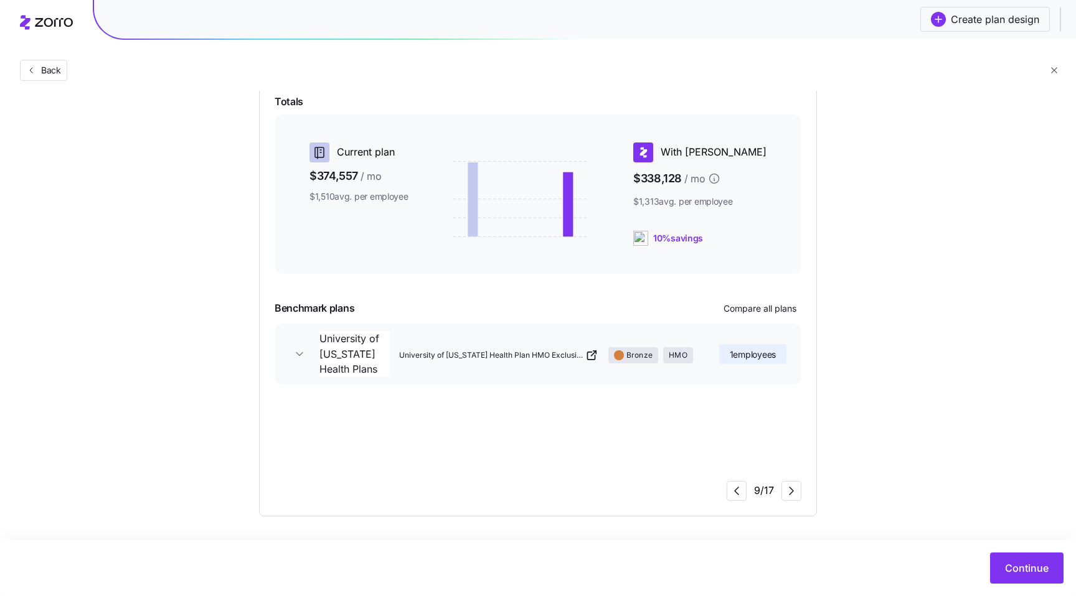
click at [298, 352] on icon "button" at bounding box center [299, 354] width 12 height 12
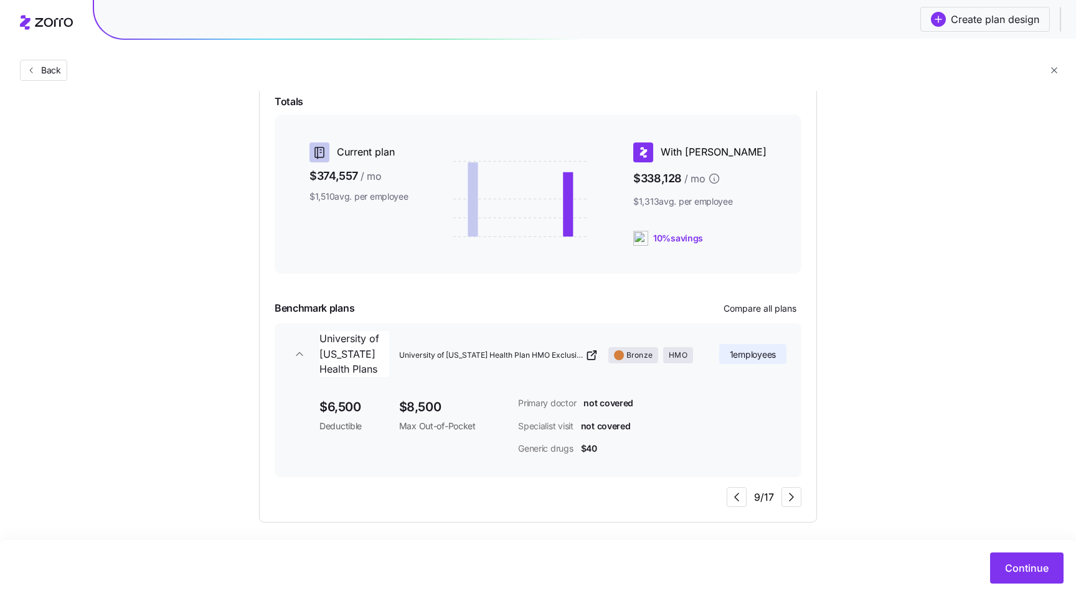
click at [299, 352] on icon "button" at bounding box center [299, 354] width 12 height 12
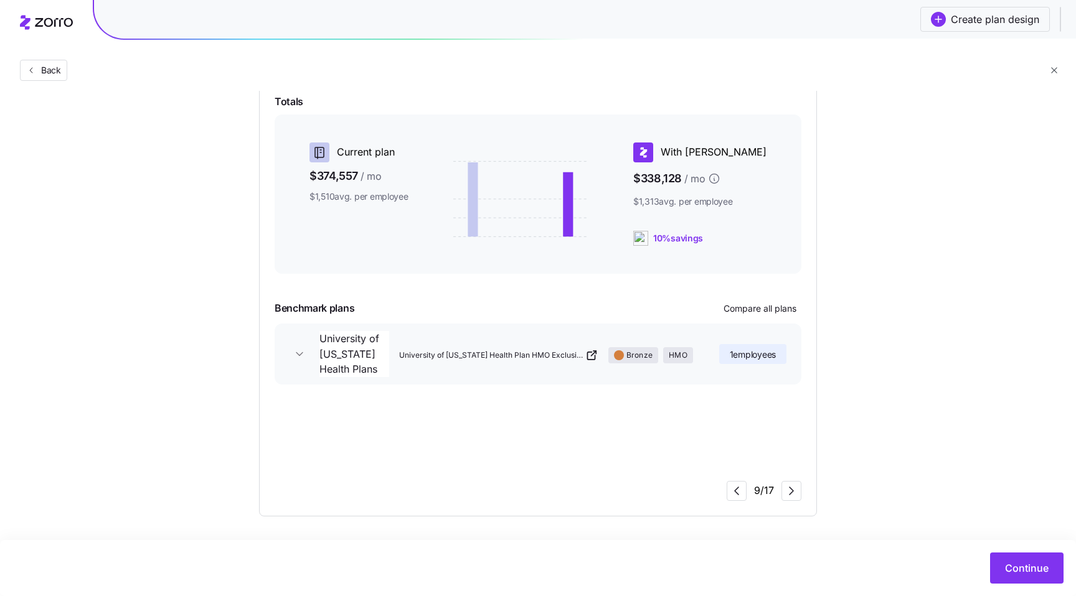
scroll to position [29, 0]
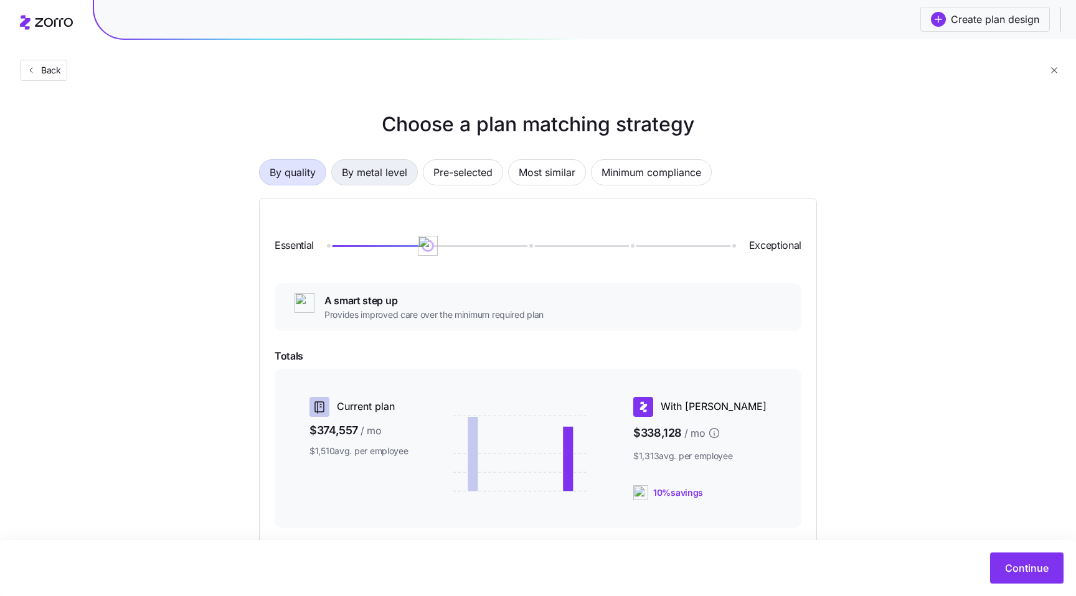
click at [373, 169] on span "By metal level" at bounding box center [374, 172] width 65 height 25
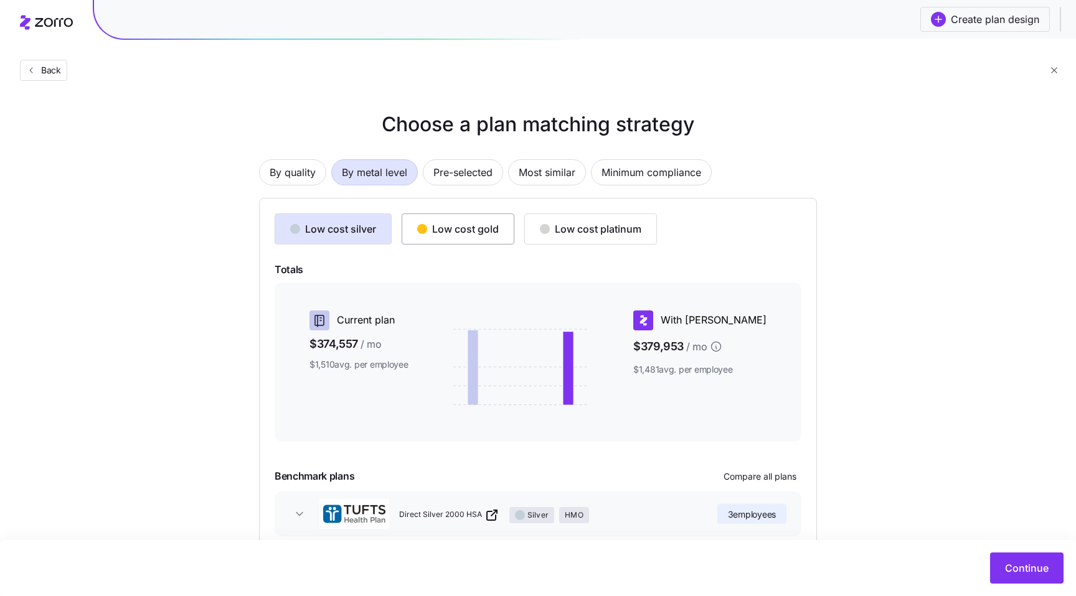
click at [486, 240] on button "Low cost gold" at bounding box center [457, 228] width 113 height 31
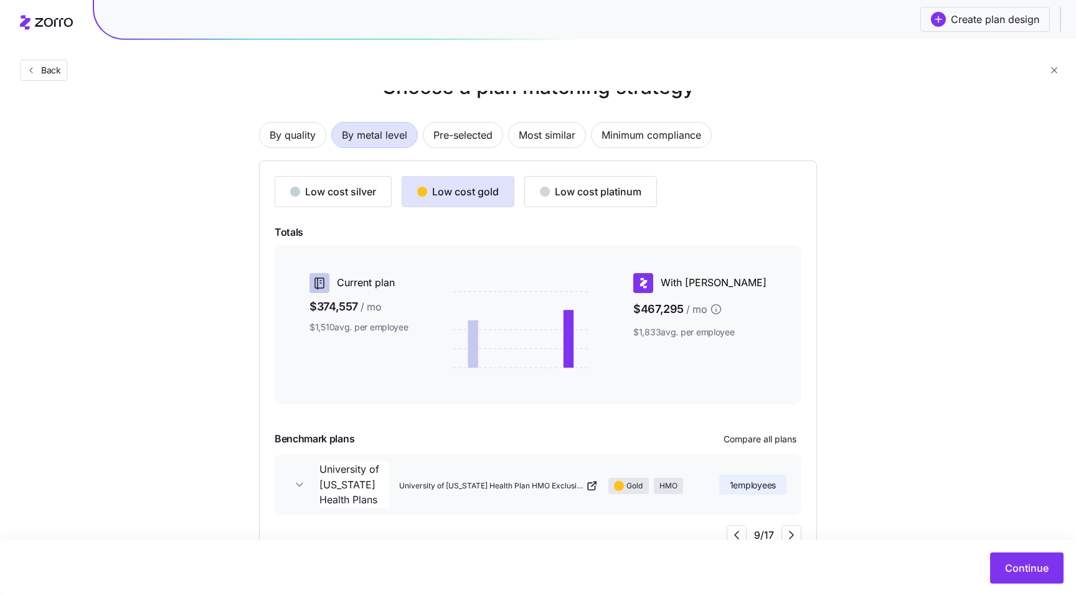
scroll to position [82, 0]
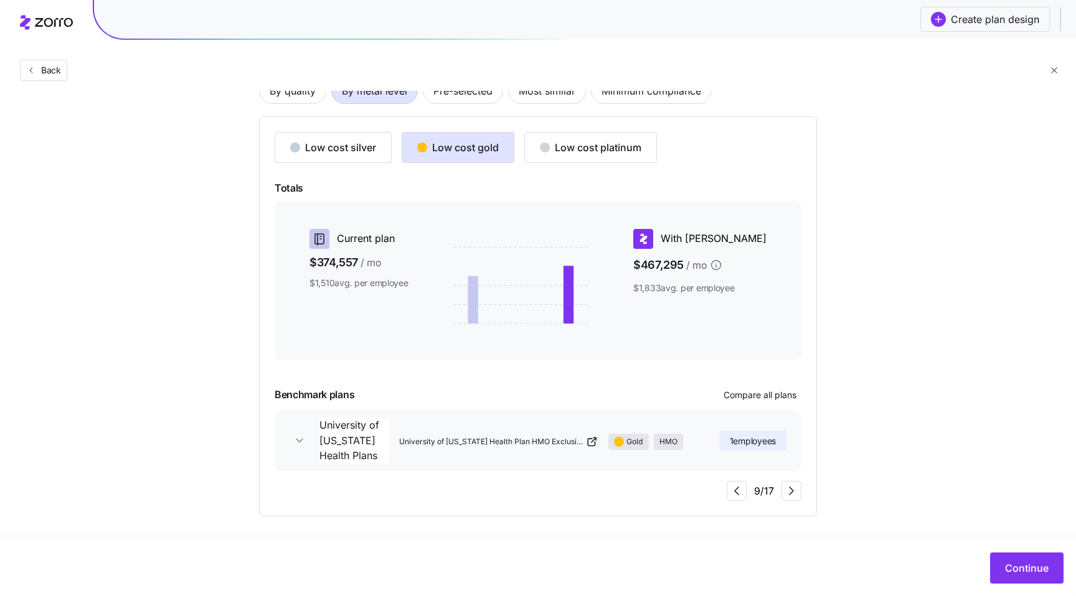
click at [294, 433] on button "University of Michigan Health Plans University of Michigan Health Plan HMO Excl…" at bounding box center [537, 440] width 527 height 61
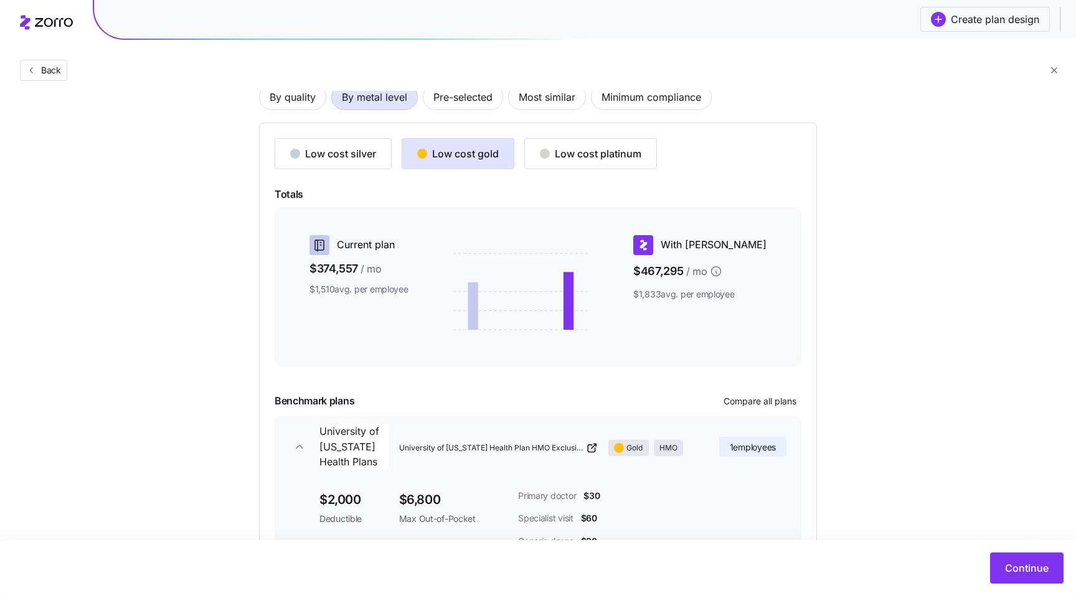
scroll to position [0, 0]
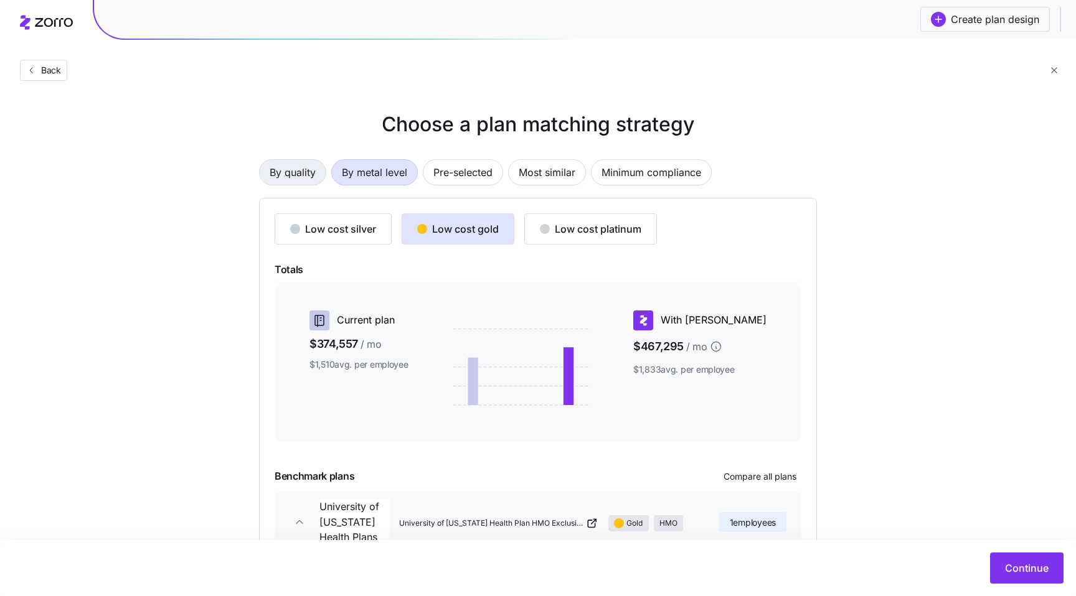
click at [294, 170] on span "By quality" at bounding box center [293, 172] width 46 height 25
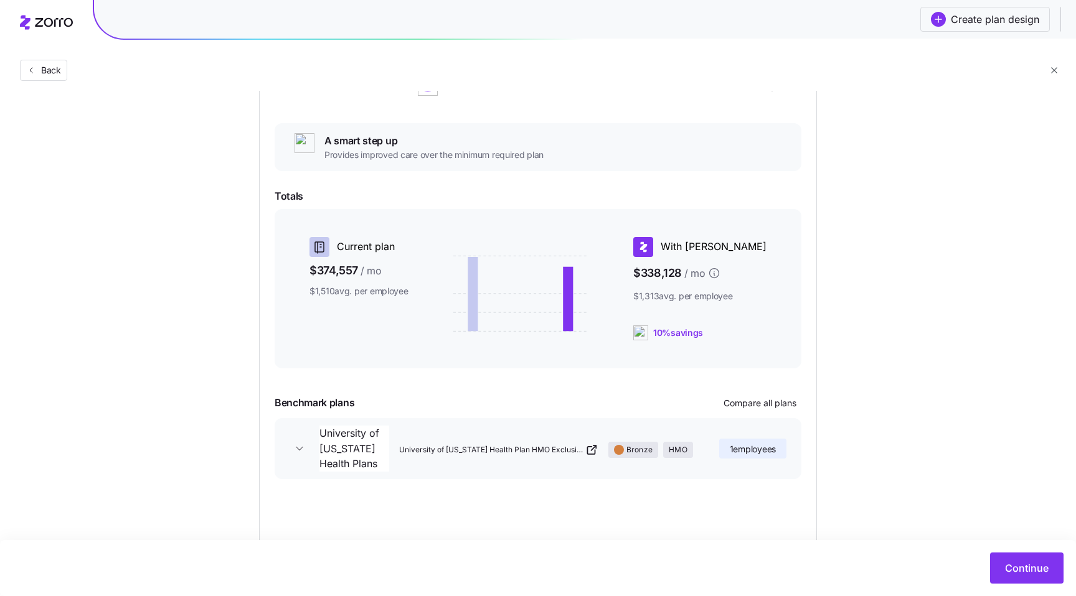
scroll to position [37, 0]
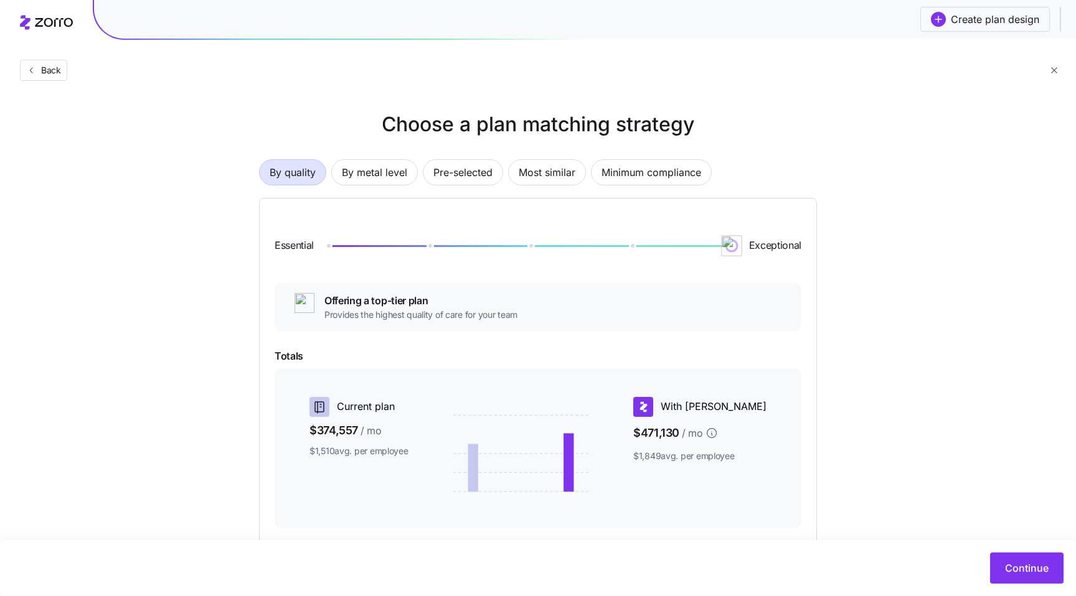
drag, startPoint x: 433, startPoint y: 246, endPoint x: 743, endPoint y: 259, distance: 310.2
click at [743, 259] on div "Essential Exceptional" at bounding box center [537, 245] width 527 height 65
drag, startPoint x: 732, startPoint y: 249, endPoint x: 492, endPoint y: 245, distance: 240.3
click at [490, 245] on div at bounding box center [528, 246] width 405 height 2
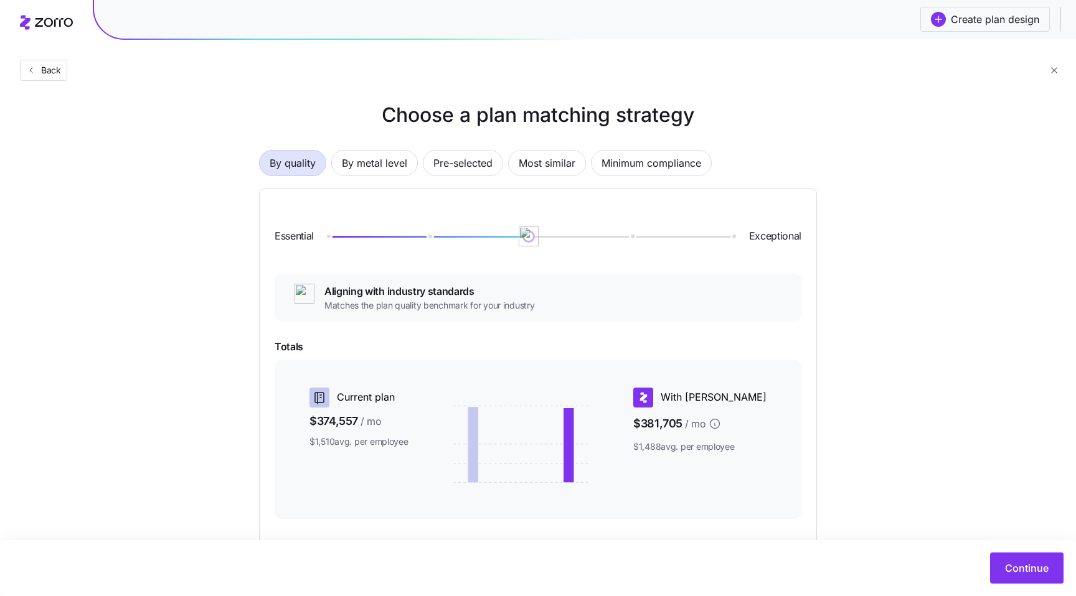
scroll to position [9, 0]
drag, startPoint x: 533, startPoint y: 238, endPoint x: 576, endPoint y: 235, distance: 43.1
click at [576, 235] on div at bounding box center [528, 237] width 405 height 5
click at [653, 156] on span "Minimum compliance" at bounding box center [651, 163] width 100 height 25
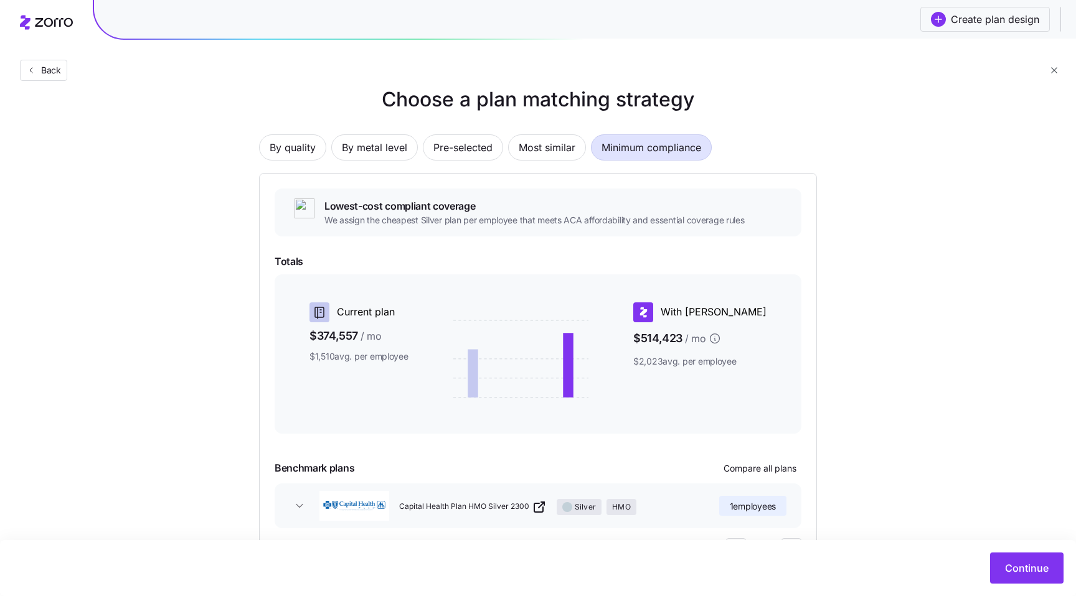
scroll to position [43, 0]
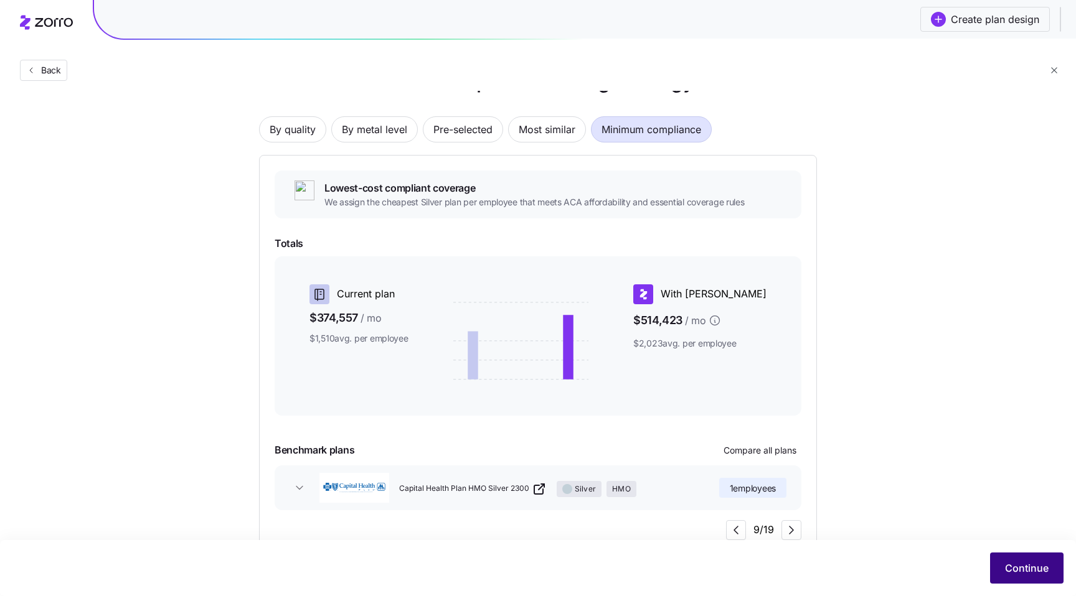
click at [1023, 566] on span "Continue" at bounding box center [1027, 568] width 44 height 15
